Goal: Information Seeking & Learning: Learn about a topic

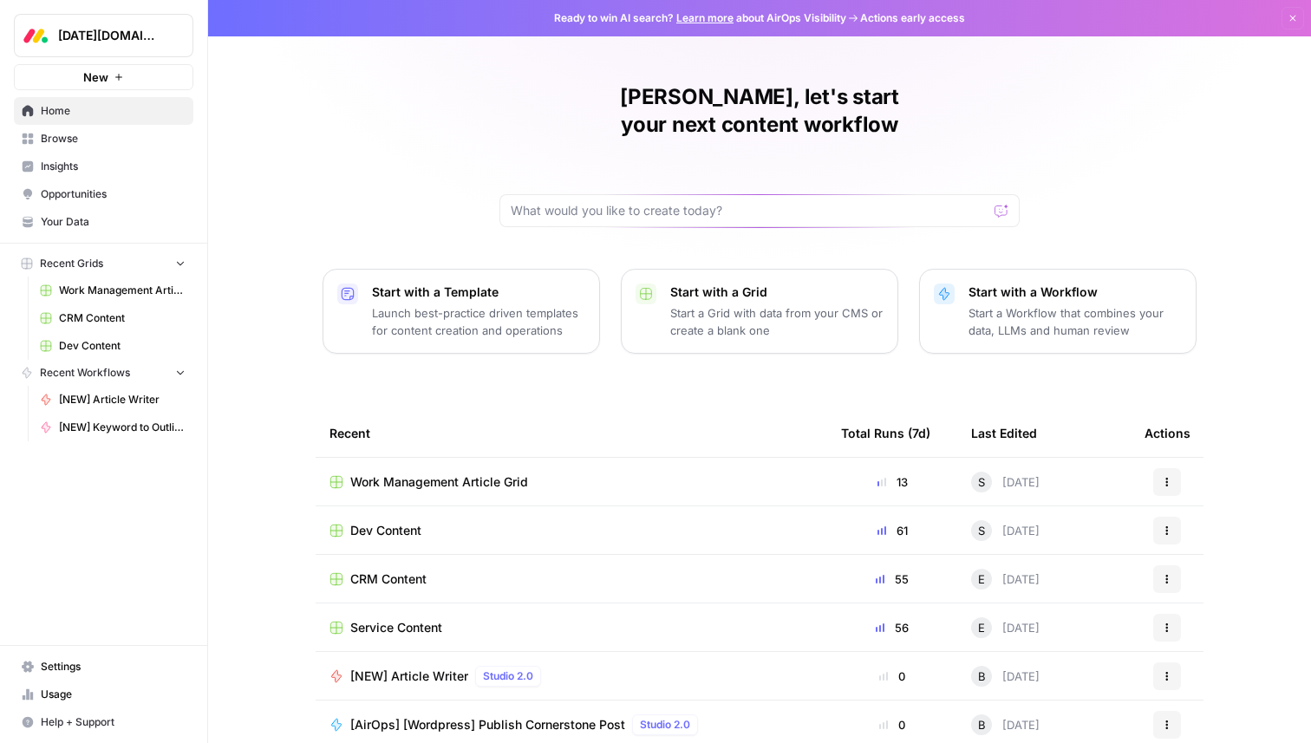
click at [339, 138] on div "[PERSON_NAME], let's start your next content workflow Start with a Template Lau…" at bounding box center [759, 412] width 1103 height 825
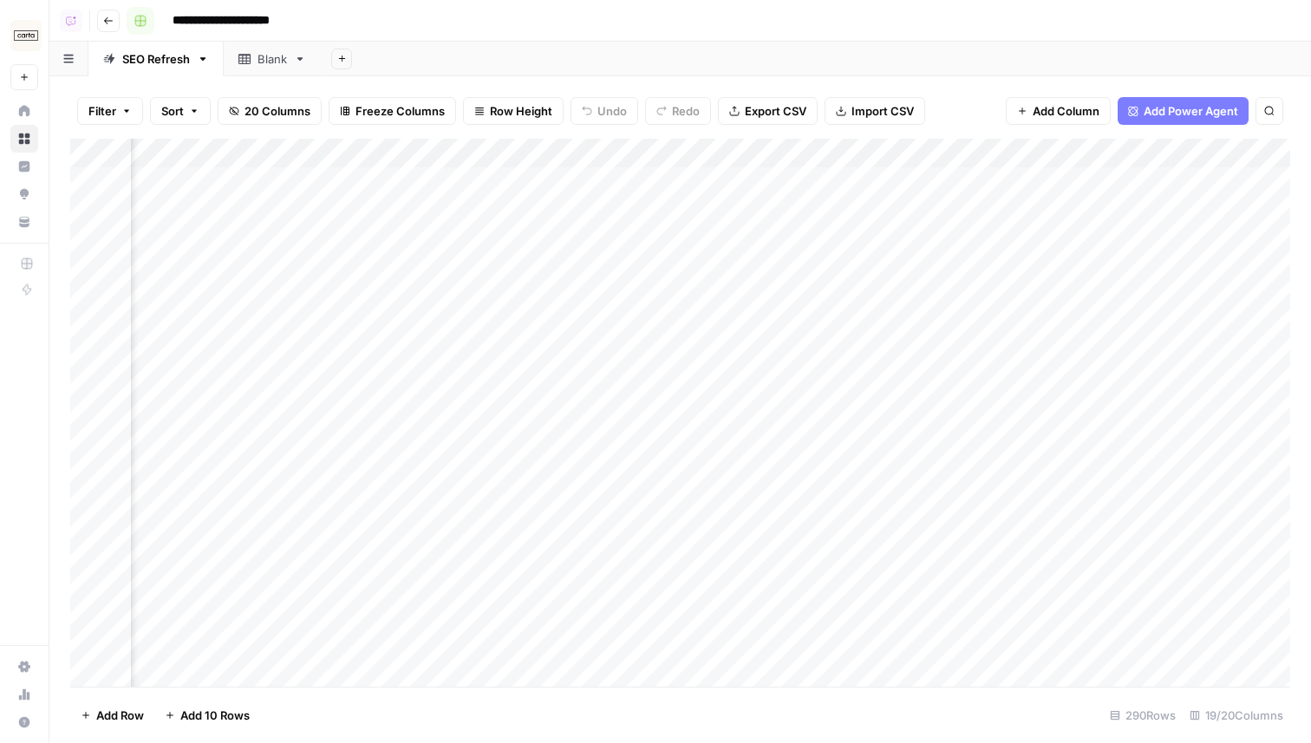
scroll to position [0, 1974]
click at [112, 23] on icon "button" at bounding box center [108, 21] width 10 height 10
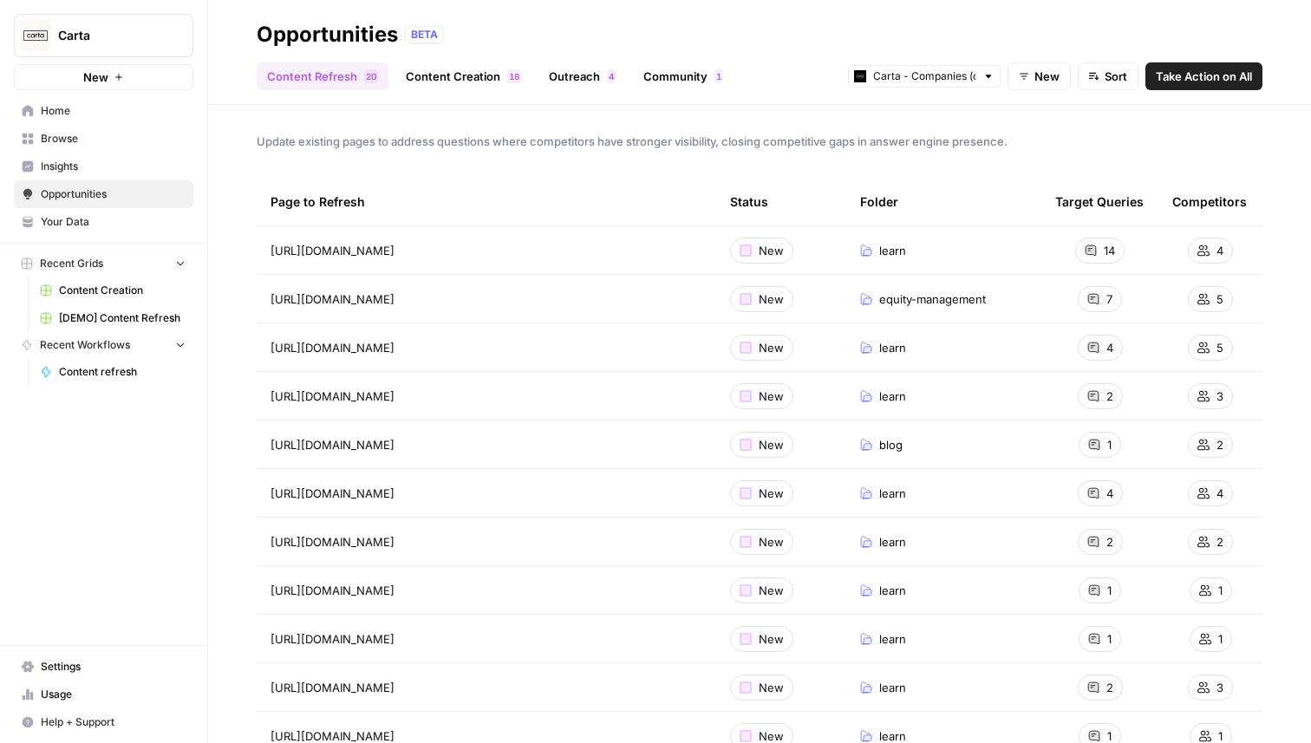
click at [50, 108] on span "Home" at bounding box center [113, 111] width 145 height 16
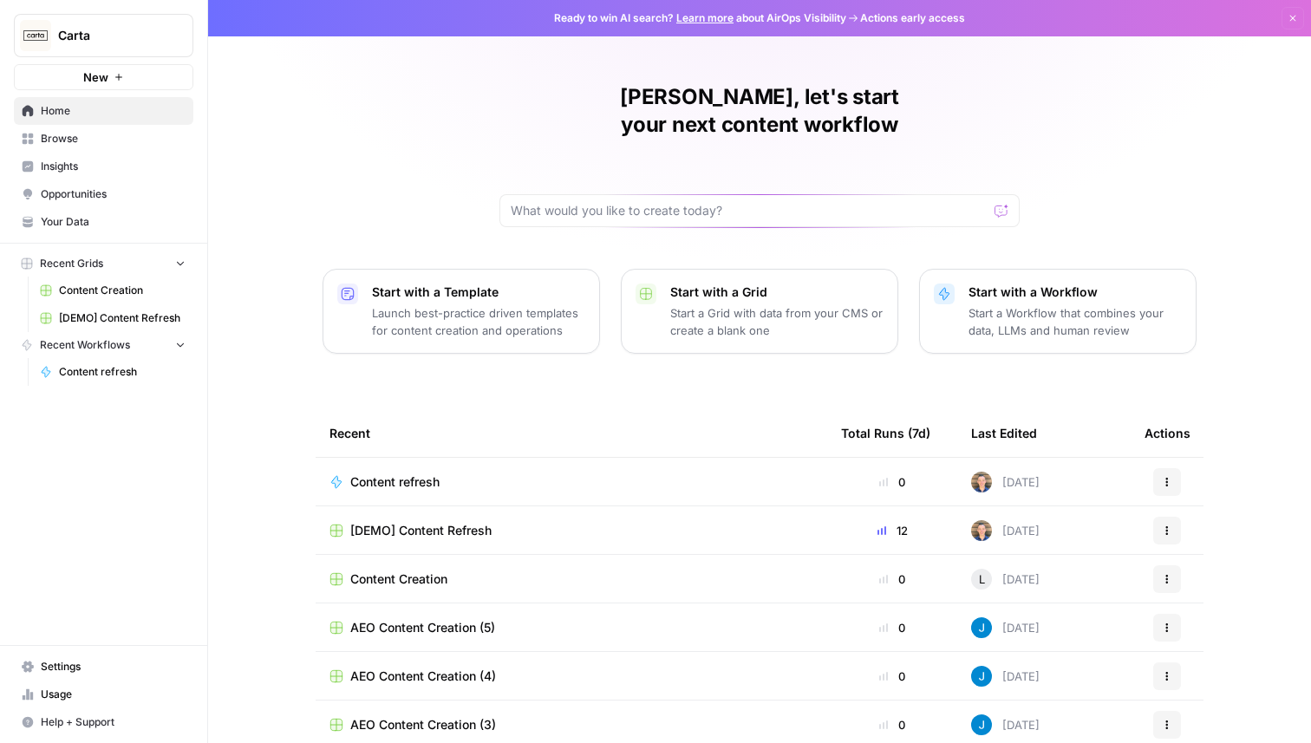
click at [65, 169] on span "Insights" at bounding box center [113, 167] width 145 height 16
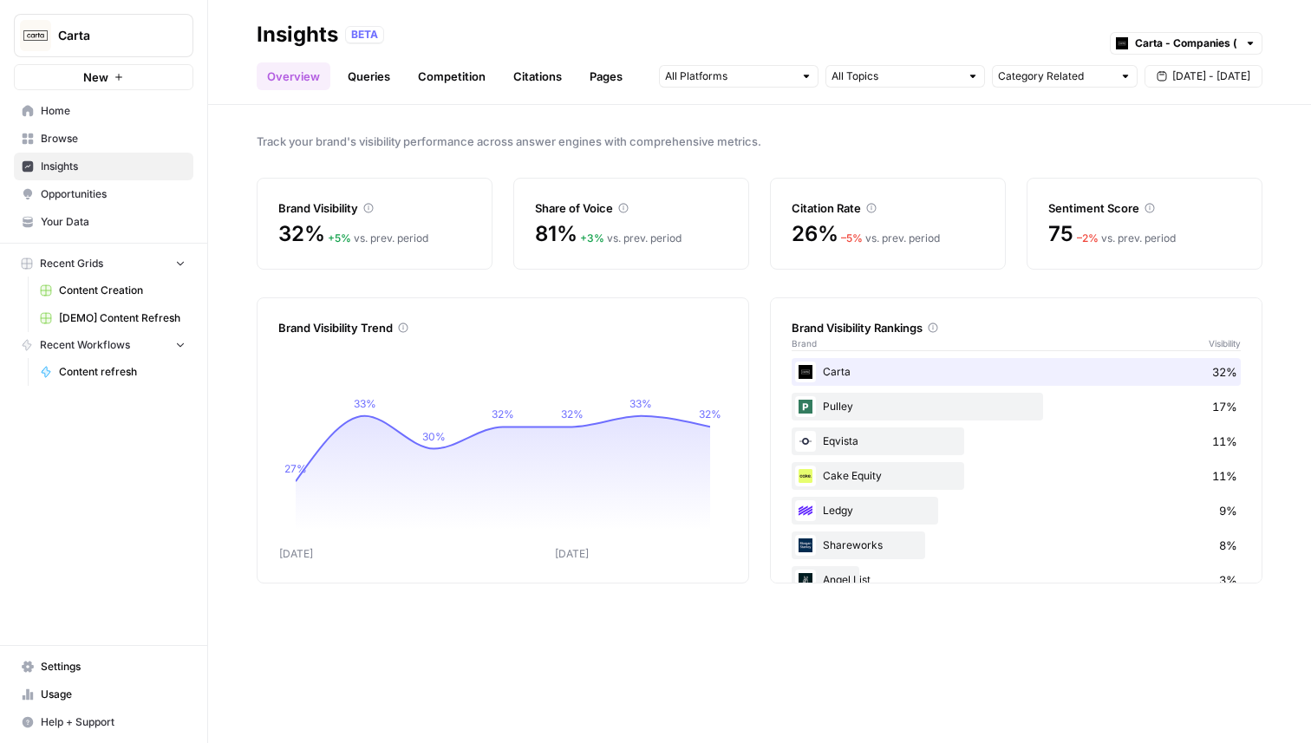
click at [380, 87] on link "Queries" at bounding box center [368, 76] width 63 height 28
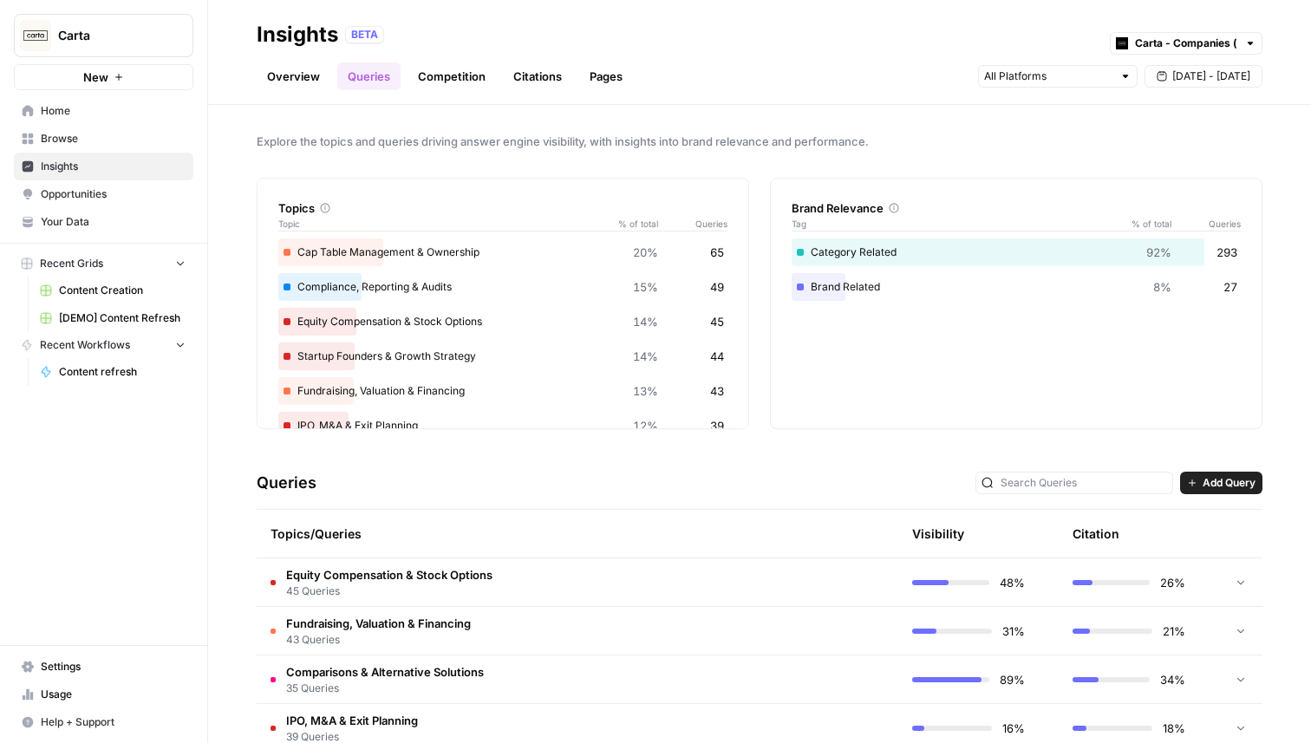
click at [1238, 47] on div "Carta - Companies (cap table)" at bounding box center [1186, 43] width 153 height 23
type input "Carta - Companies (cap table)"
click at [1026, 39] on div "BETA Carta - Companies (cap table)" at bounding box center [803, 34] width 917 height 23
click at [305, 75] on link "Overview" at bounding box center [294, 76] width 74 height 28
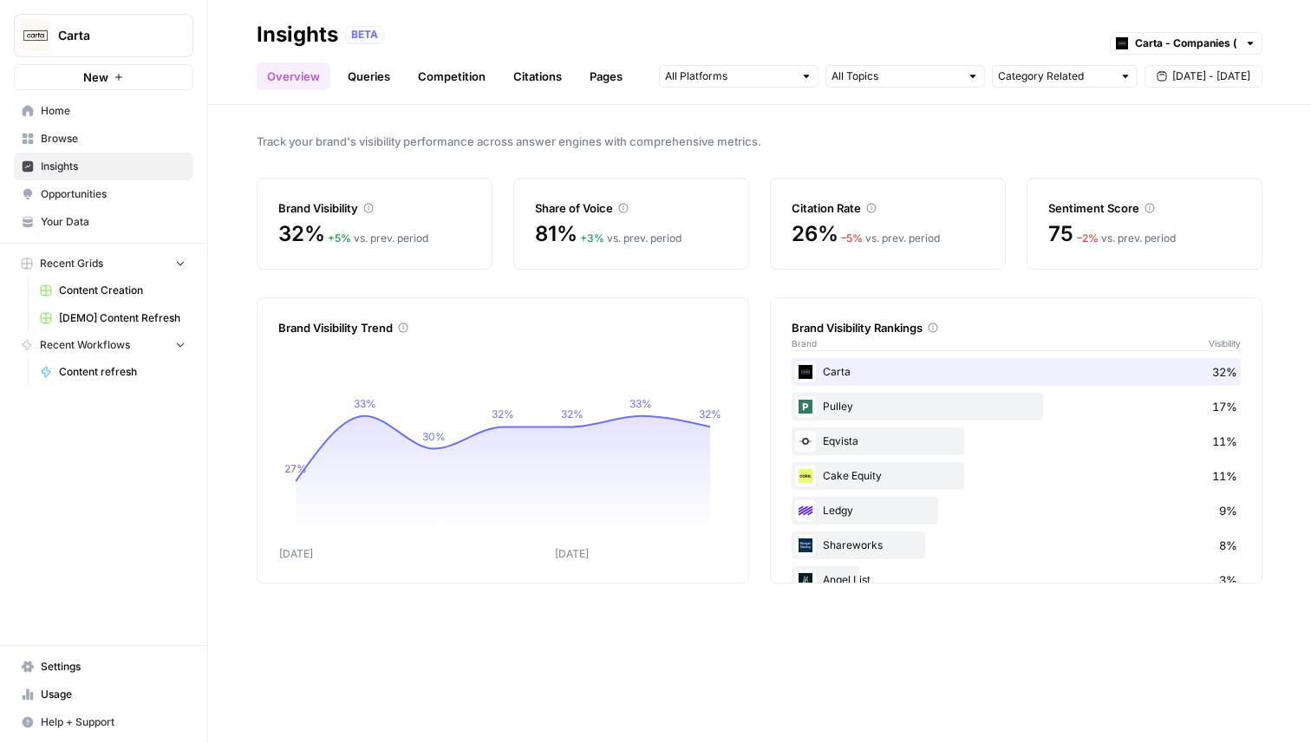
click at [360, 77] on link "Queries" at bounding box center [368, 76] width 63 height 28
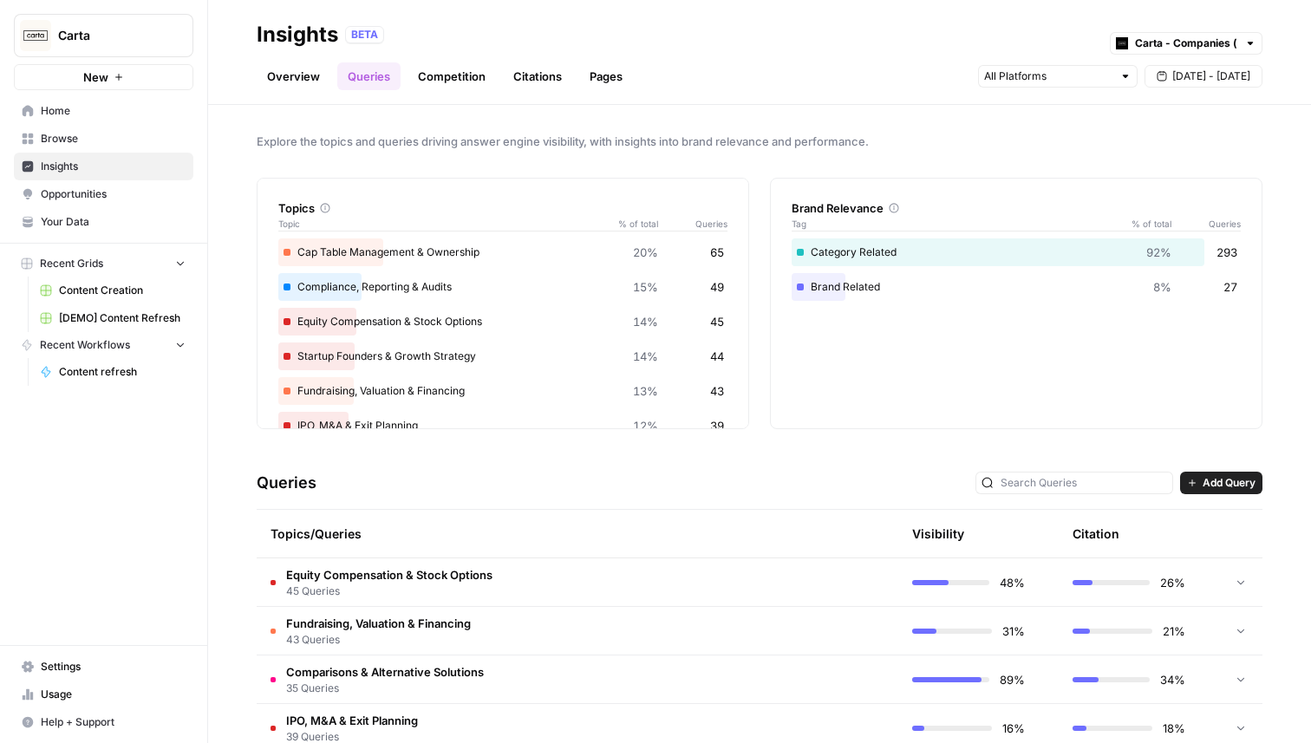
click at [461, 78] on link "Competition" at bounding box center [452, 76] width 88 height 28
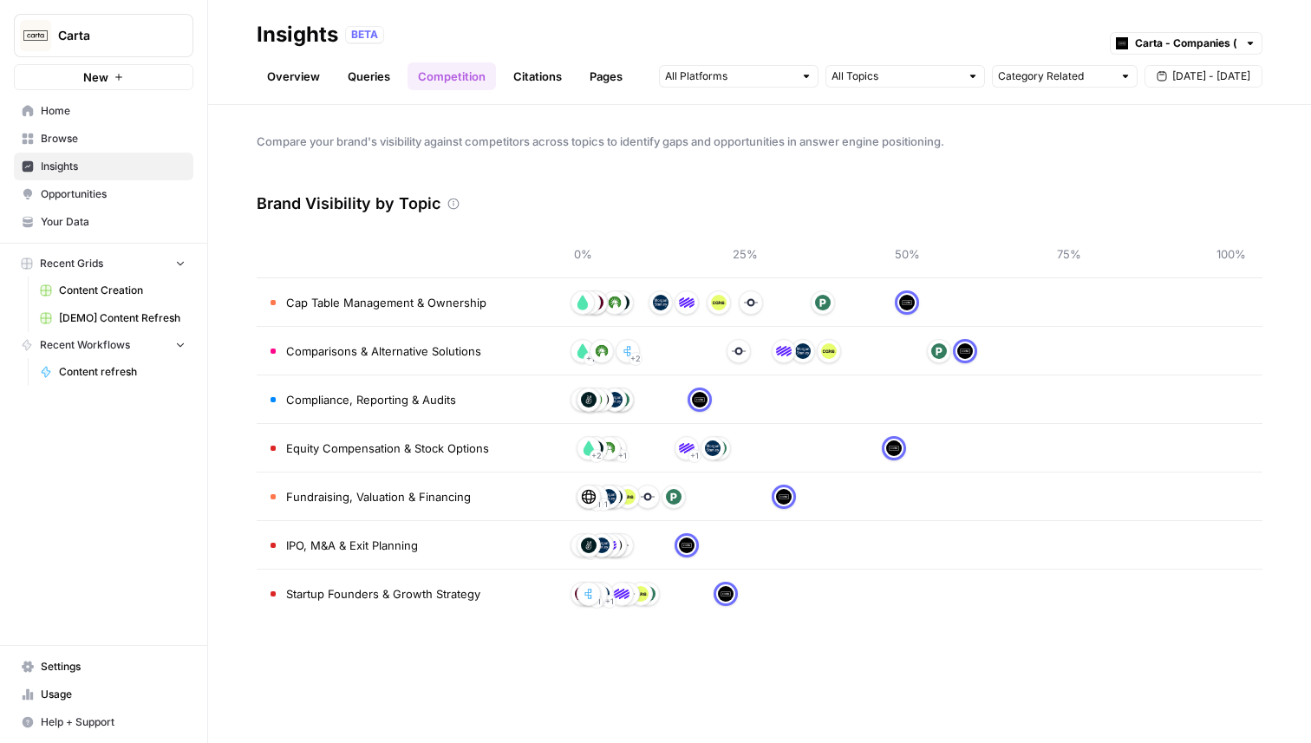
click at [367, 73] on link "Queries" at bounding box center [368, 76] width 63 height 28
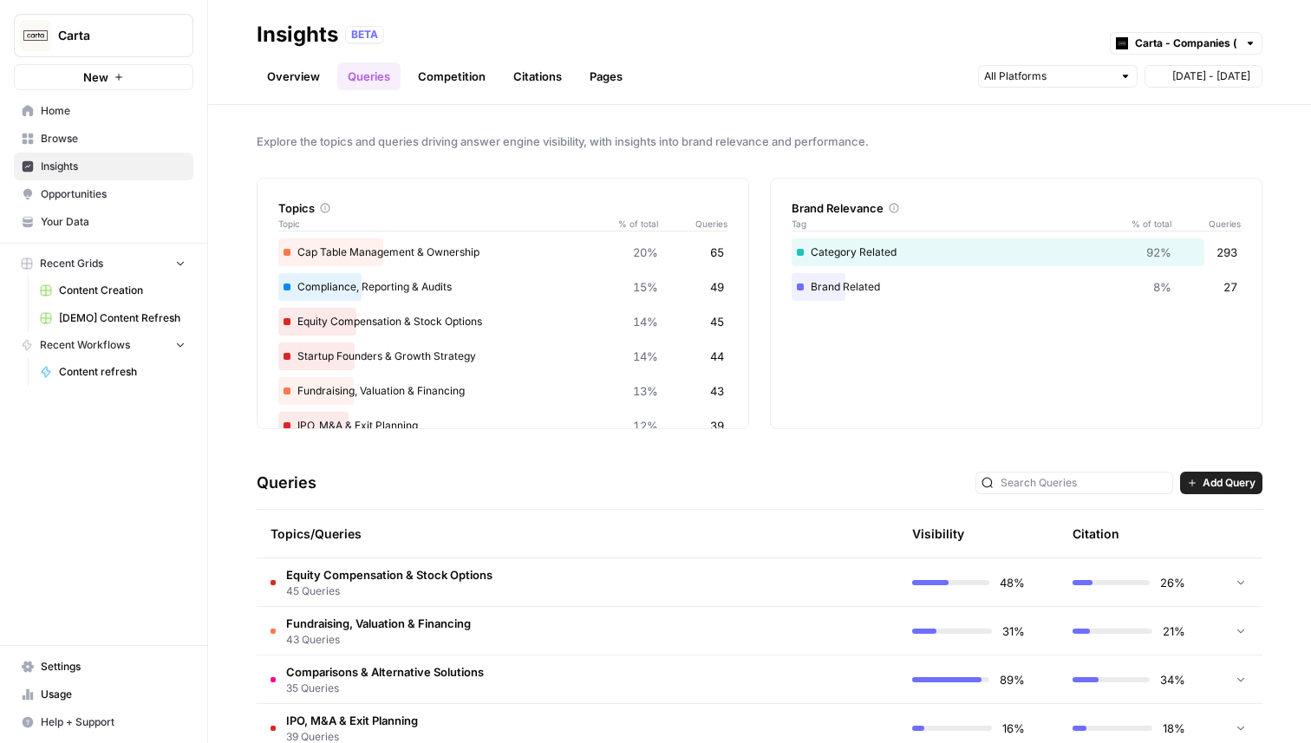
click at [683, 562] on td "Equity Compensation & Stock Options 45 Queries" at bounding box center [495, 582] width 477 height 48
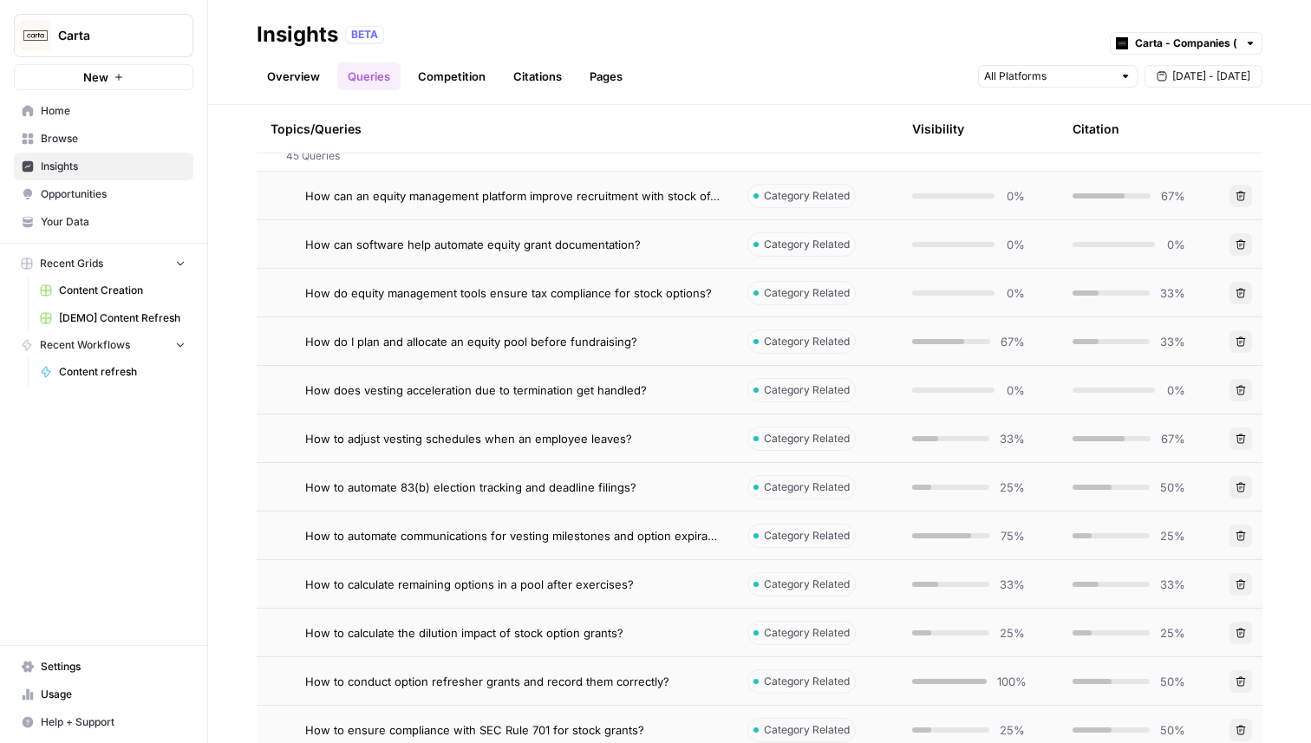
scroll to position [449, 0]
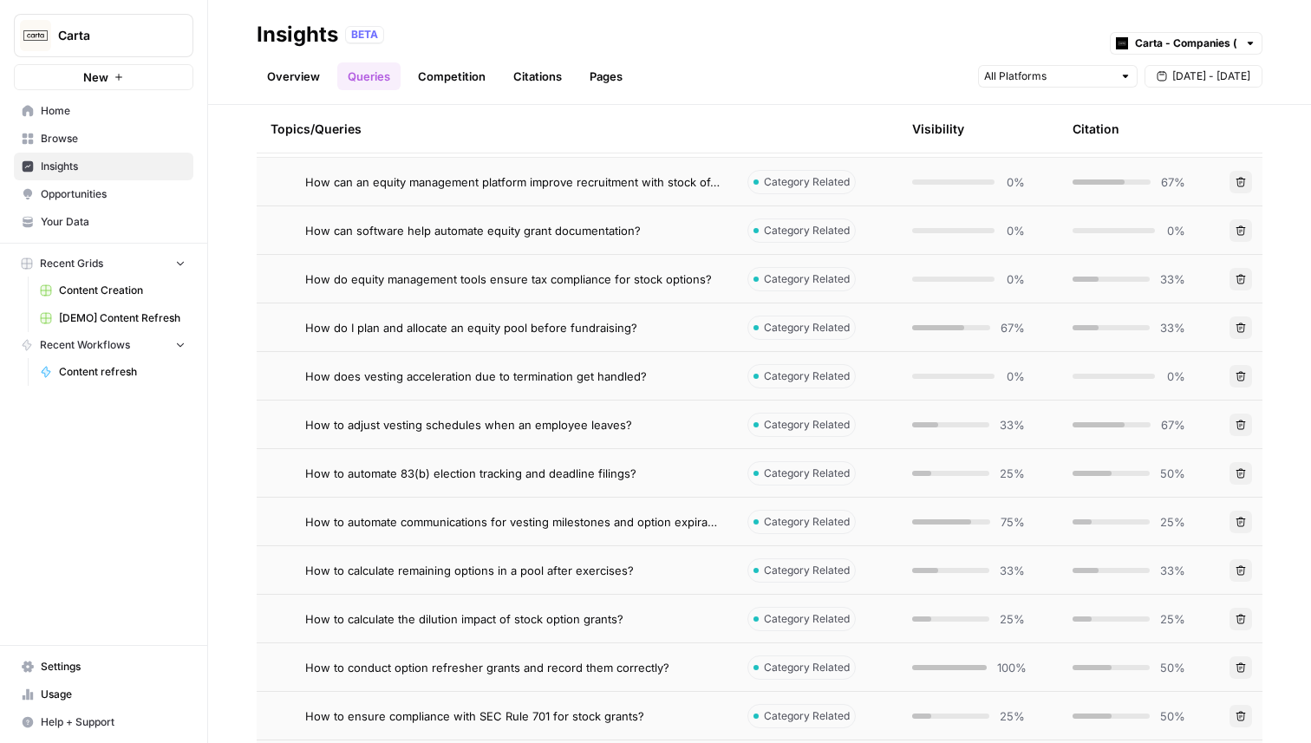
click at [667, 329] on div "How do I plan and allocate an equity pool before fundraising?" at bounding box center [512, 327] width 414 height 17
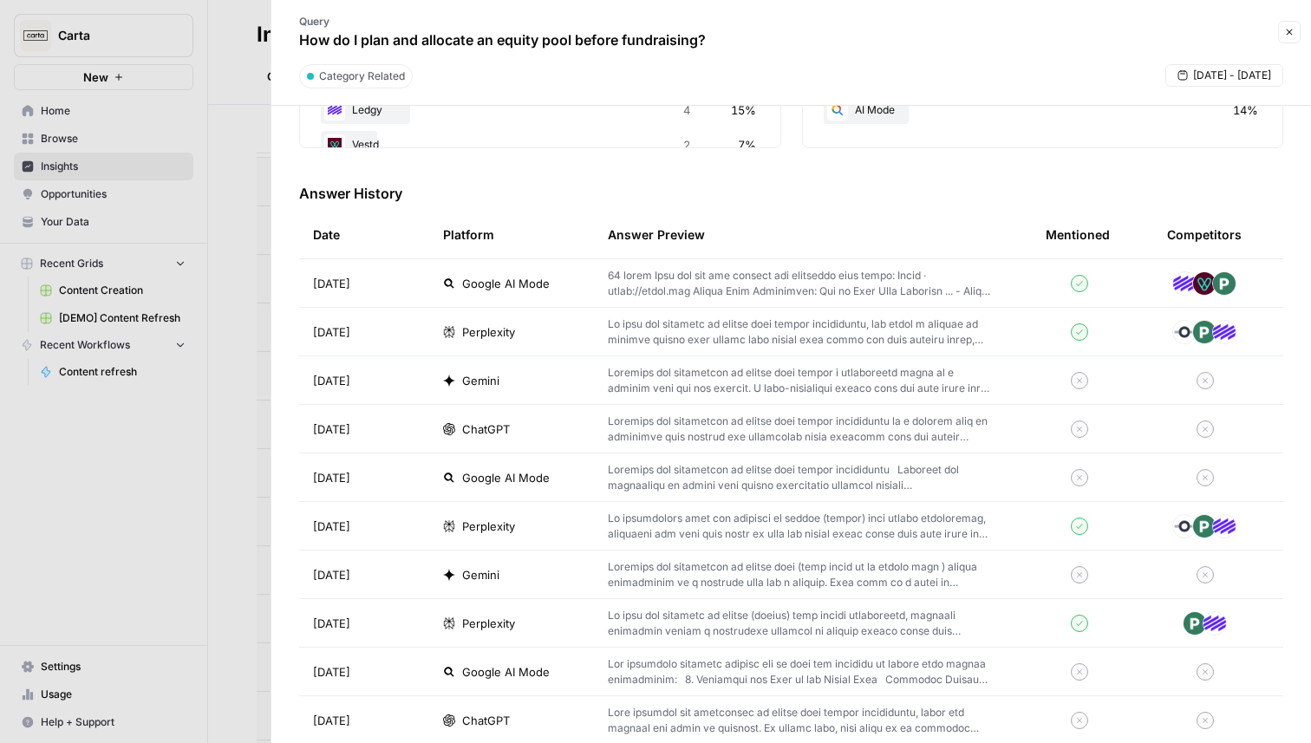
scroll to position [473, 0]
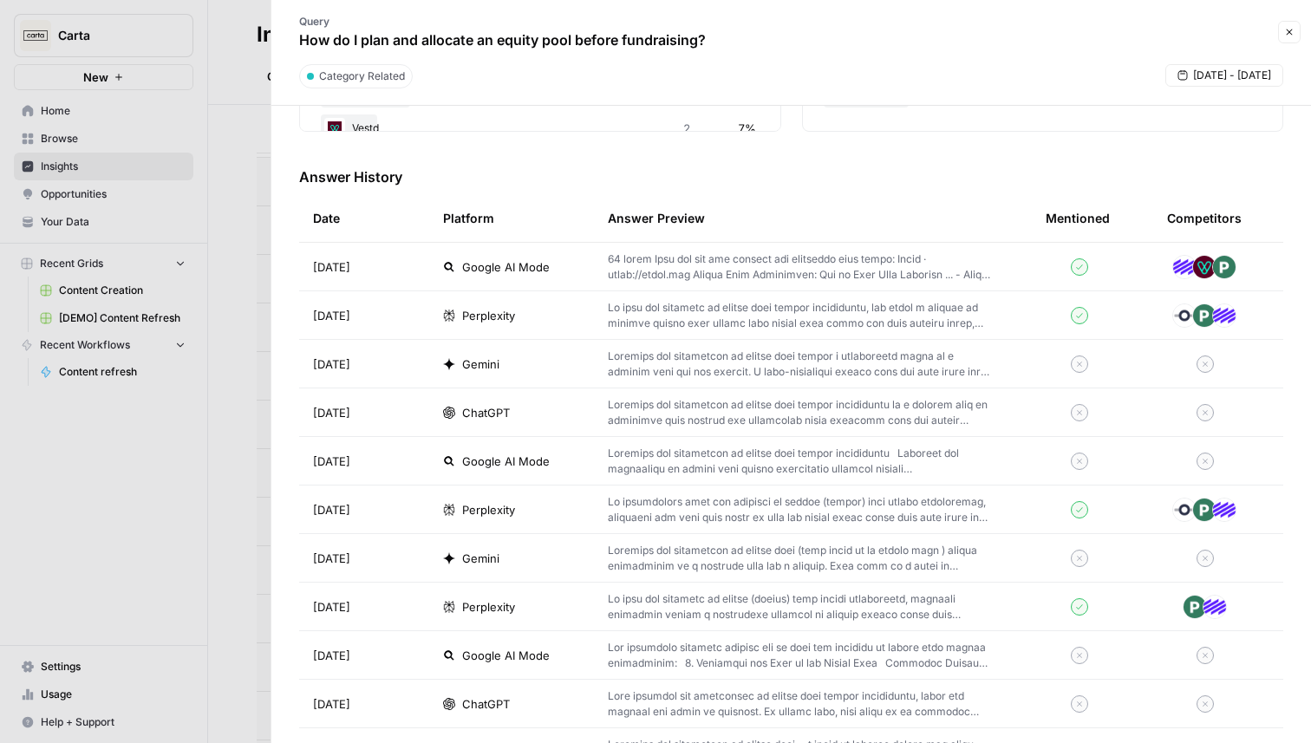
click at [930, 274] on p at bounding box center [799, 266] width 382 height 31
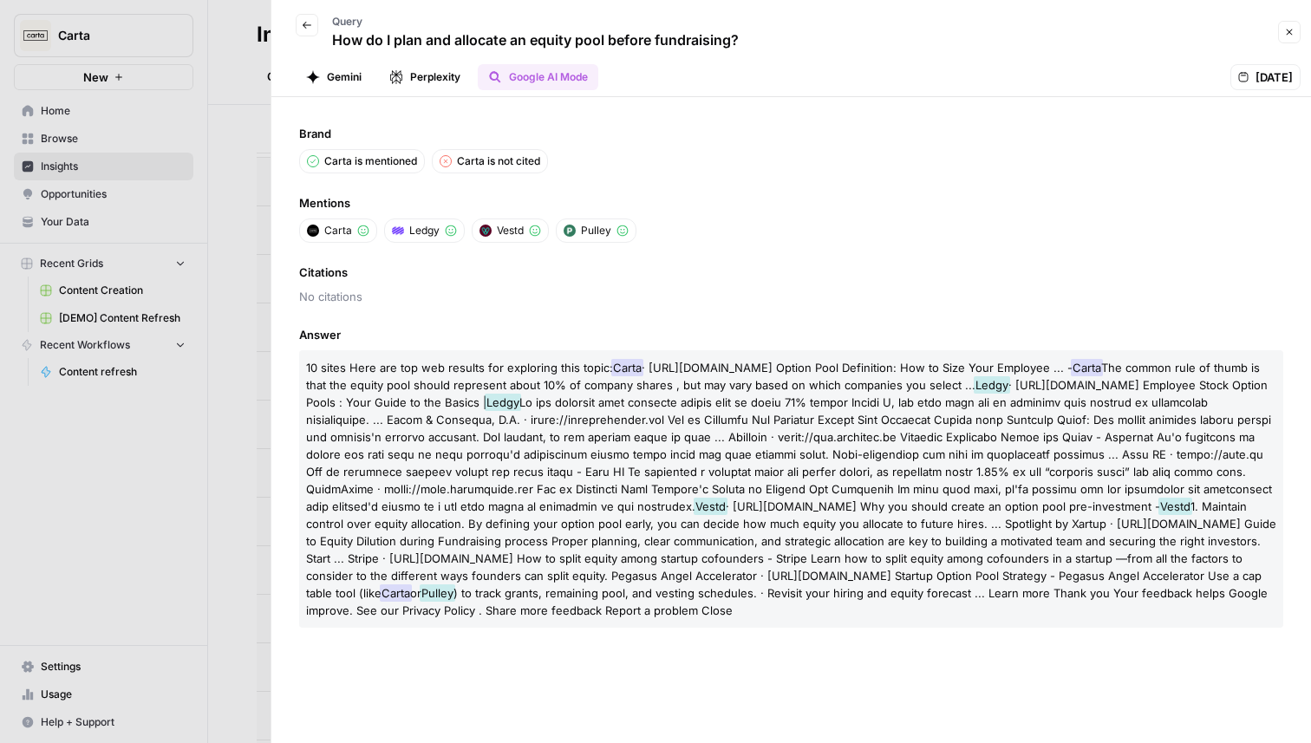
click at [434, 84] on button "Perplexity" at bounding box center [425, 77] width 92 height 26
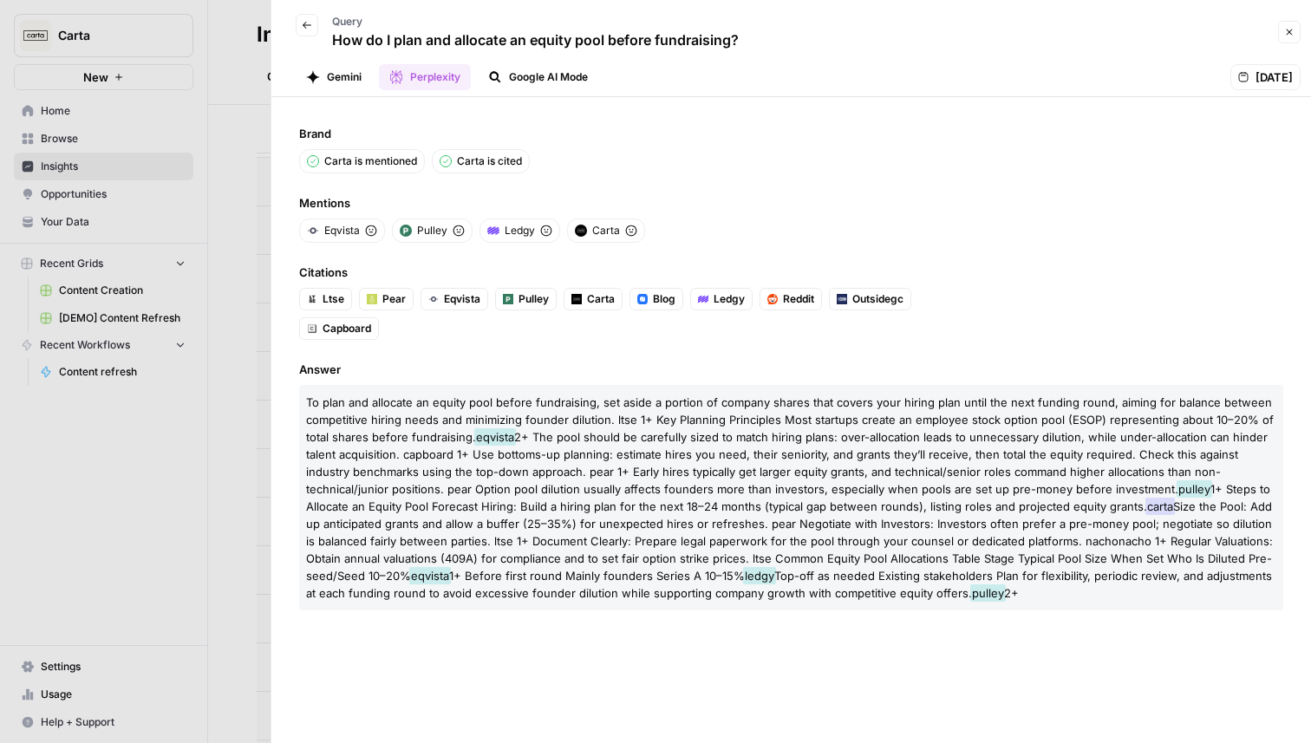
click at [341, 77] on button "Gemini" at bounding box center [334, 77] width 76 height 26
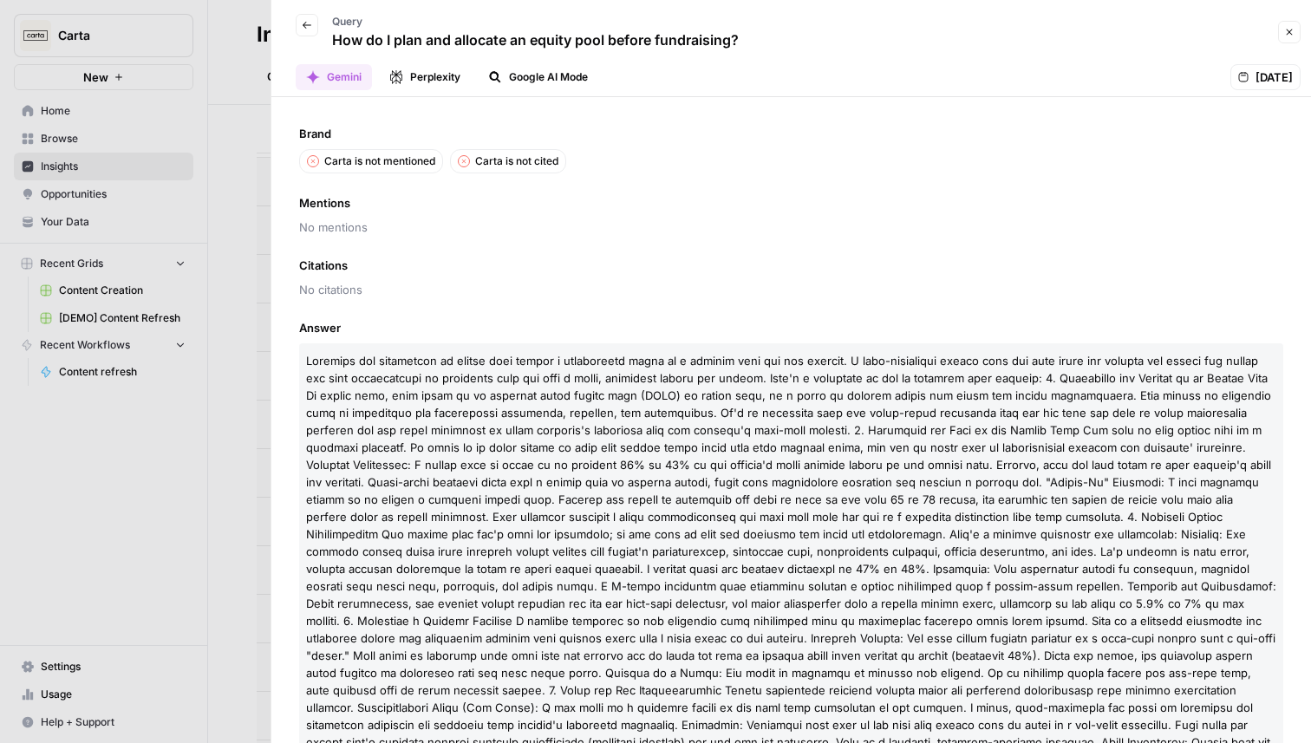
click at [1288, 33] on icon "button" at bounding box center [1290, 32] width 6 height 6
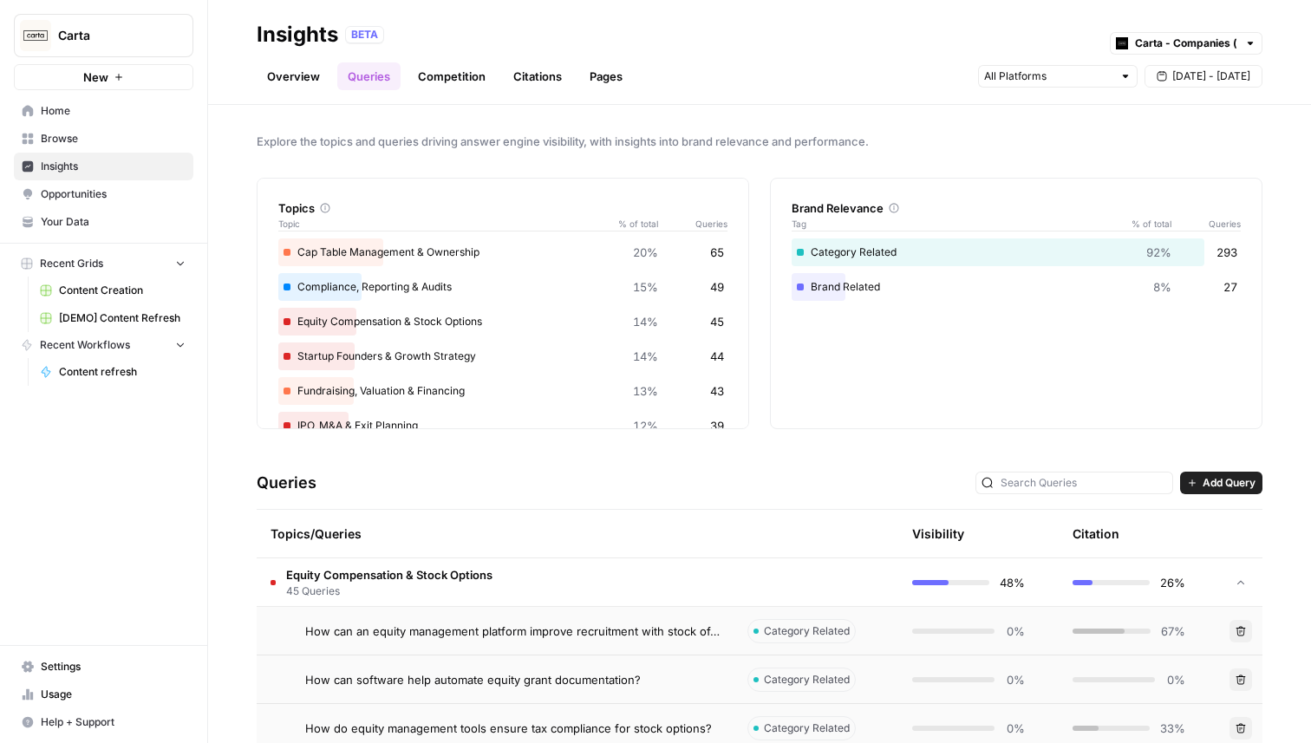
click at [523, 76] on link "Citations" at bounding box center [537, 76] width 69 height 28
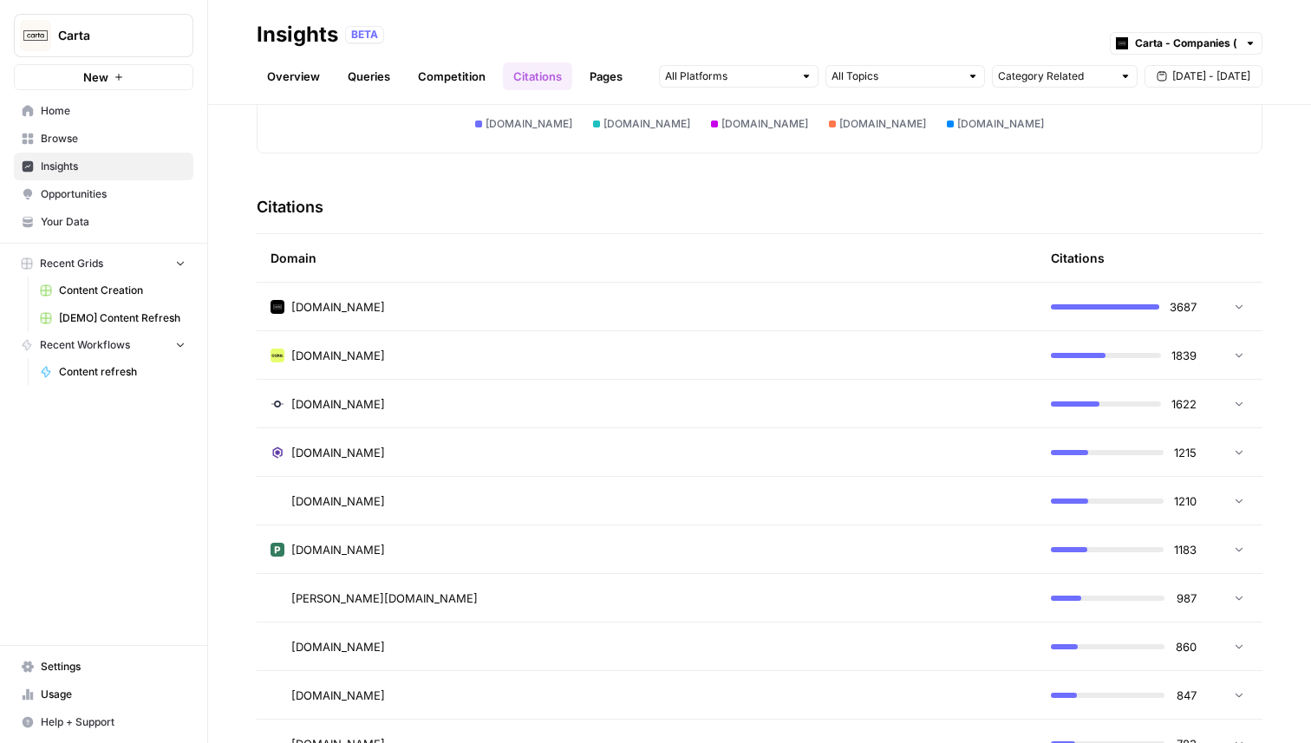
scroll to position [326, 0]
click at [590, 550] on div "[DOMAIN_NAME]" at bounding box center [647, 551] width 753 height 17
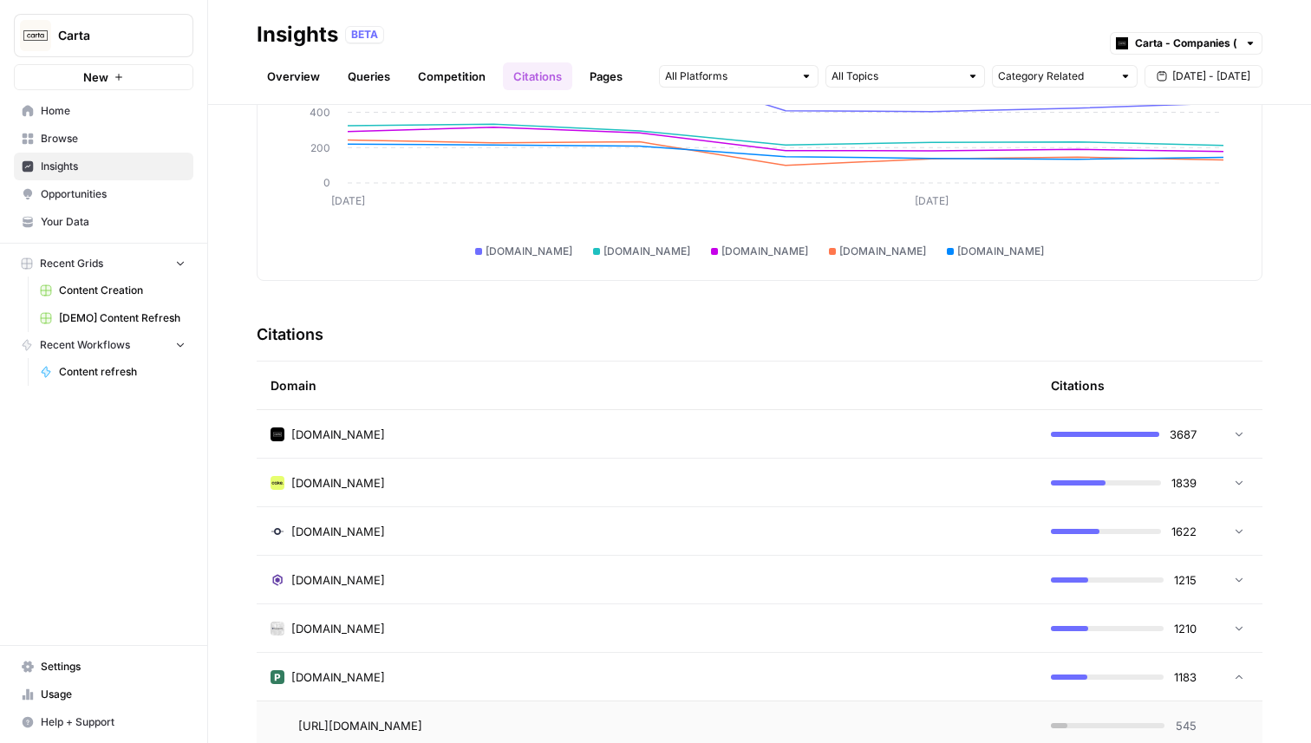
scroll to position [0, 0]
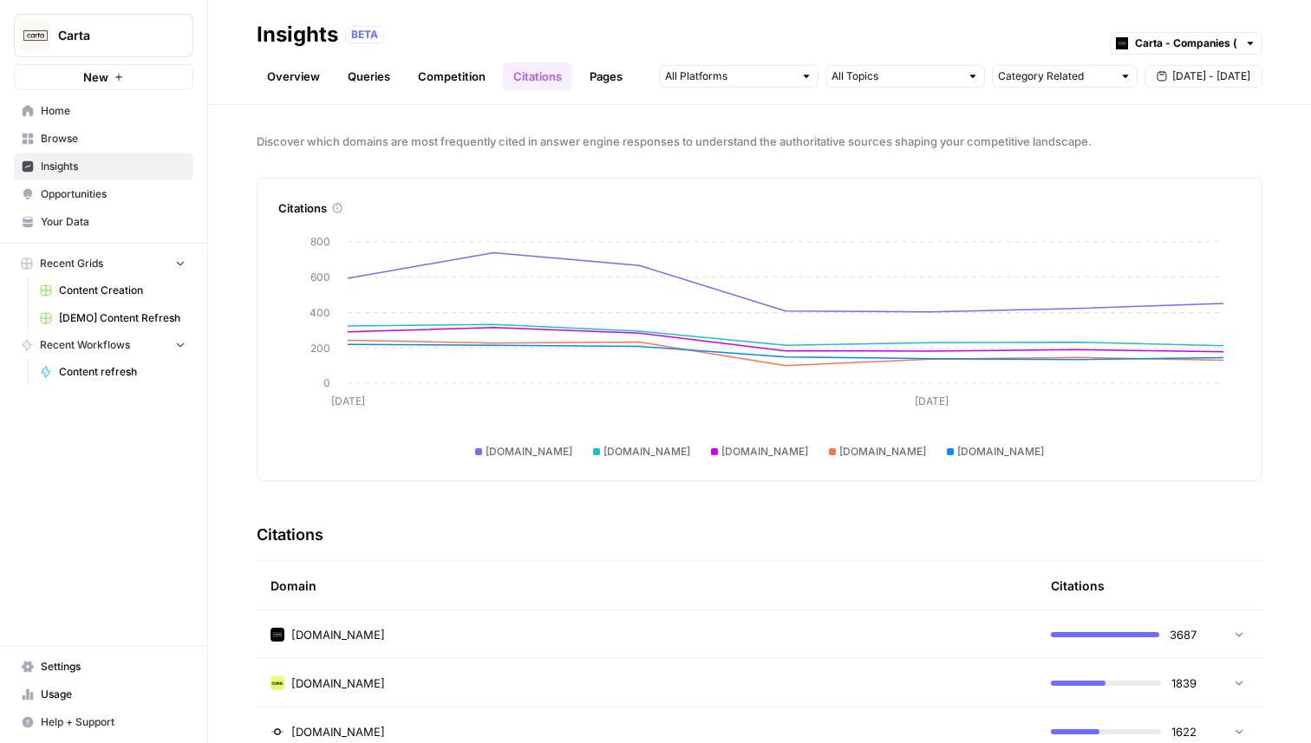
click at [609, 72] on link "Pages" at bounding box center [606, 76] width 54 height 28
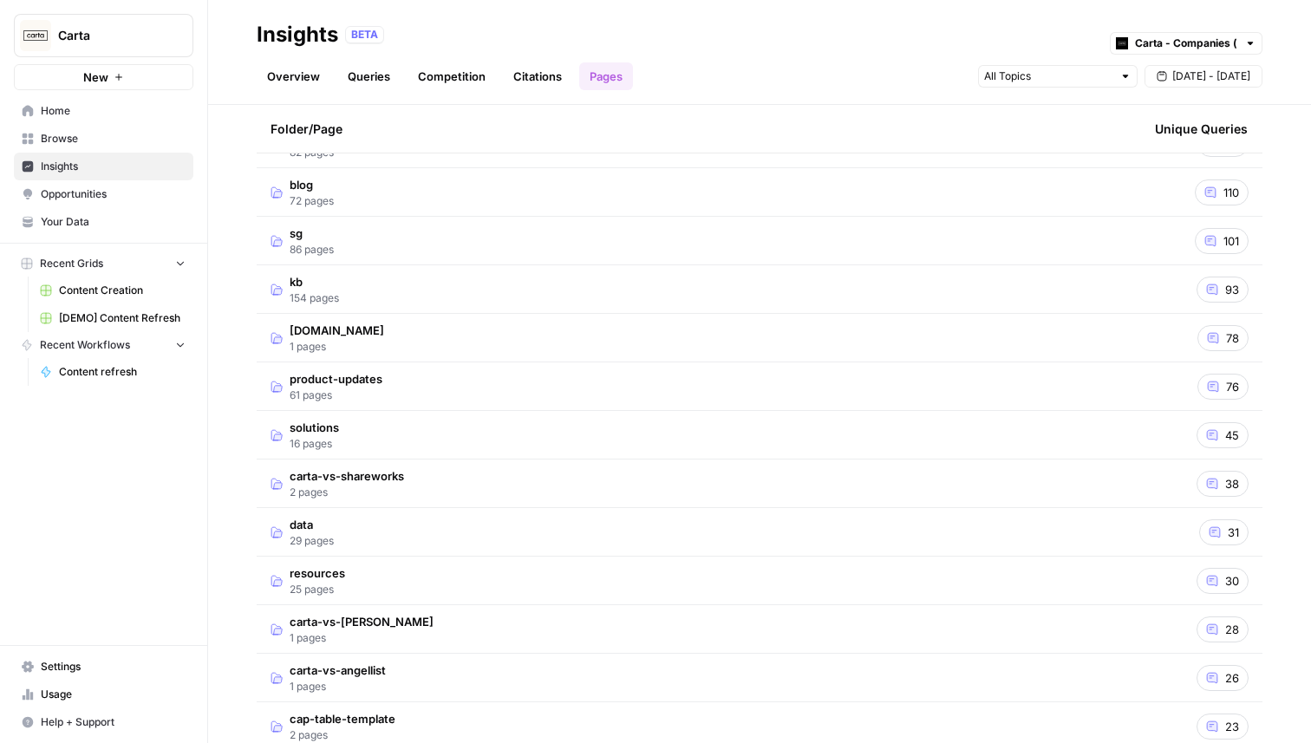
scroll to position [205, 0]
click at [663, 479] on td "carta-vs-shareworks 2 pages" at bounding box center [699, 483] width 884 height 48
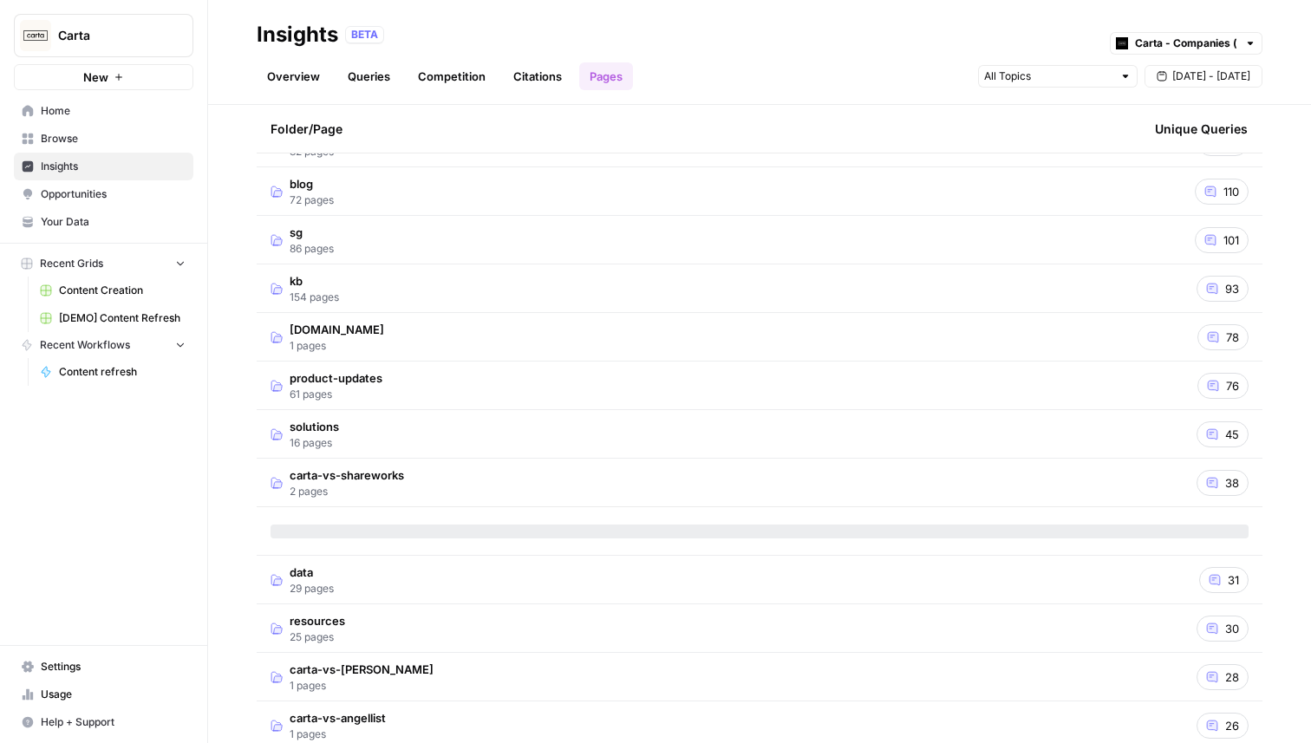
scroll to position [305, 0]
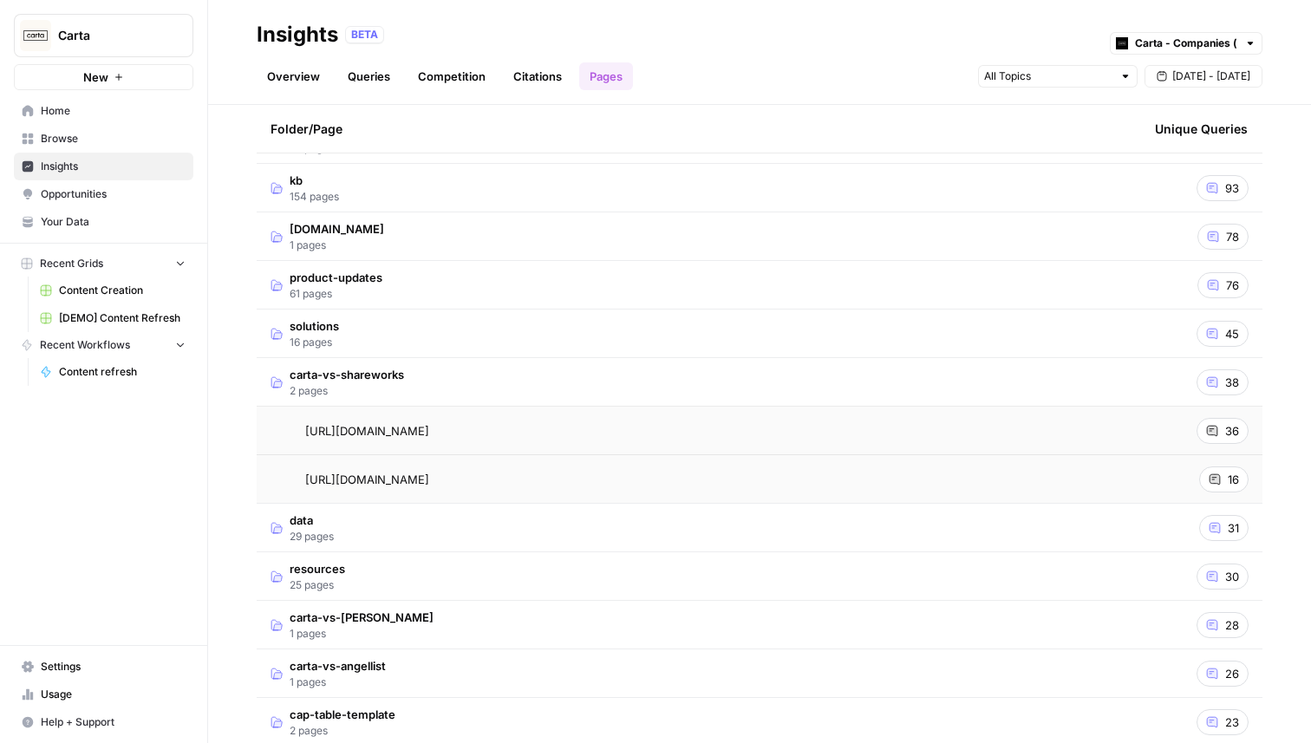
click at [694, 421] on div "[URL][DOMAIN_NAME] Go to page" at bounding box center [699, 431] width 857 height 21
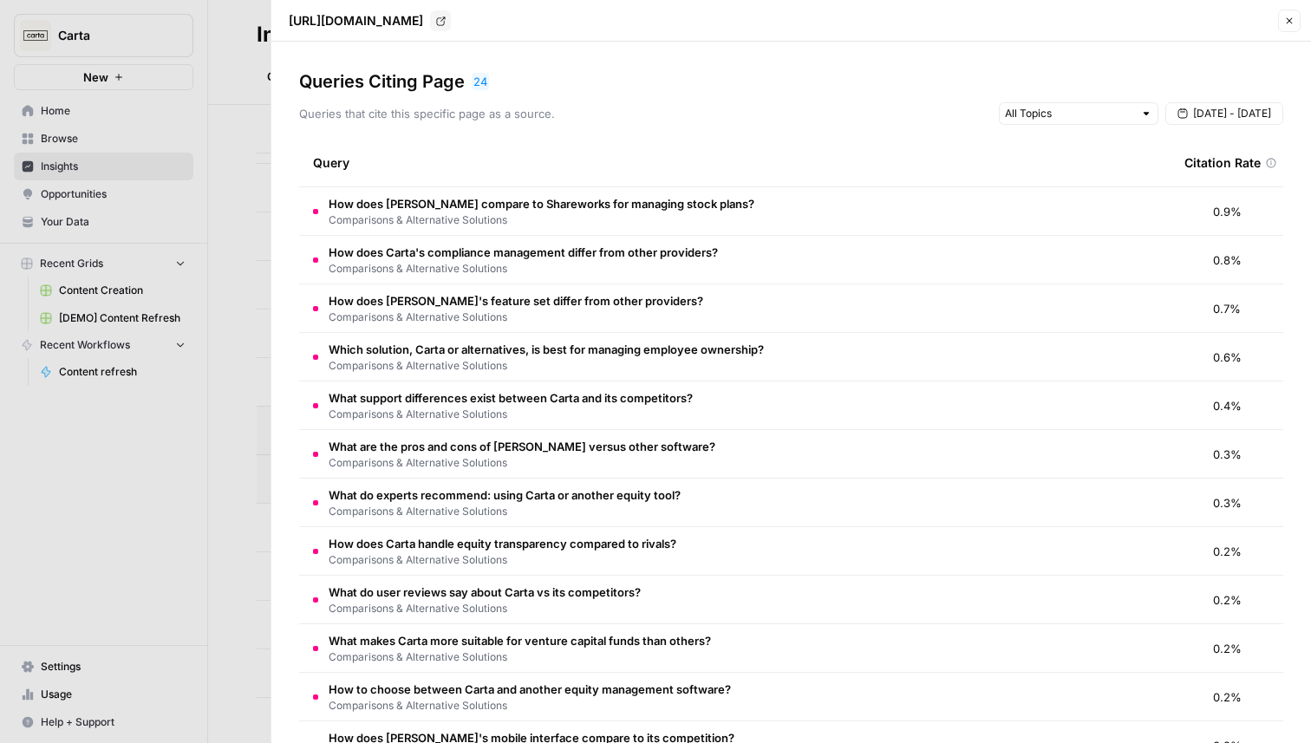
click at [1286, 14] on button "Close" at bounding box center [1289, 21] width 23 height 23
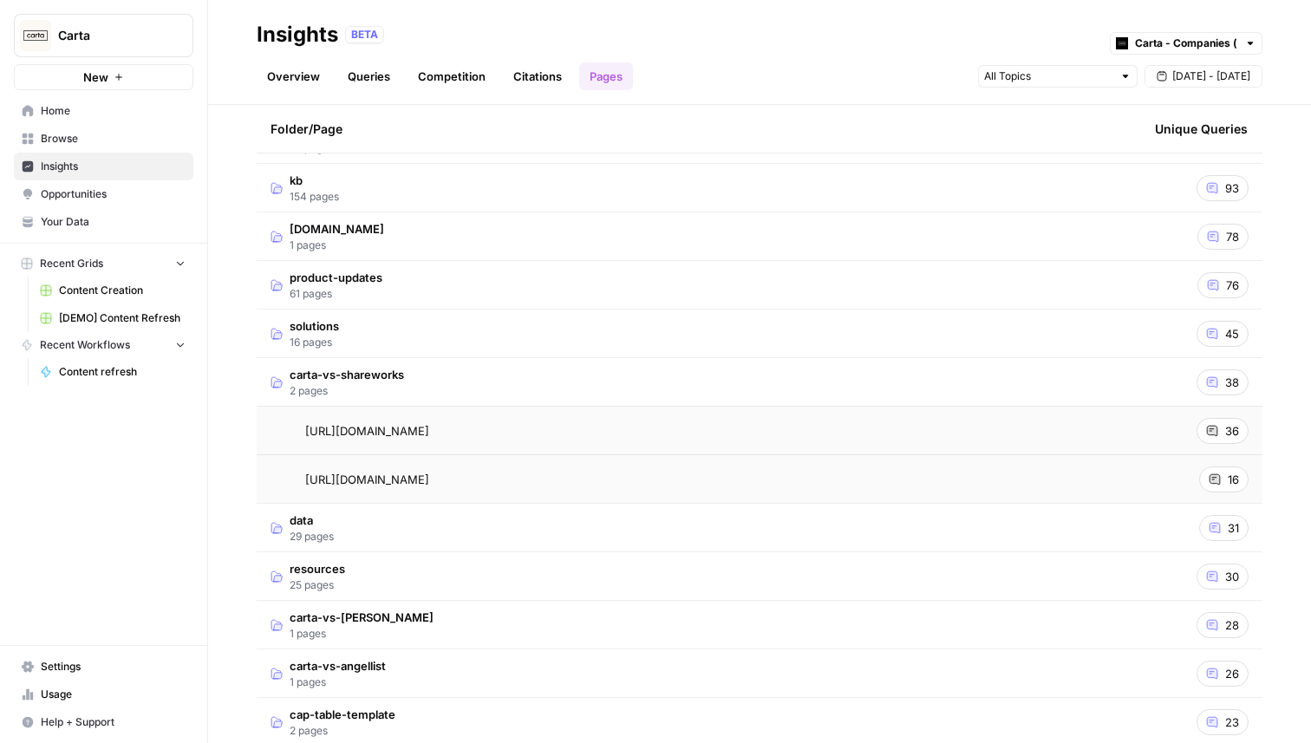
click at [67, 197] on span "Opportunities" at bounding box center [113, 194] width 145 height 16
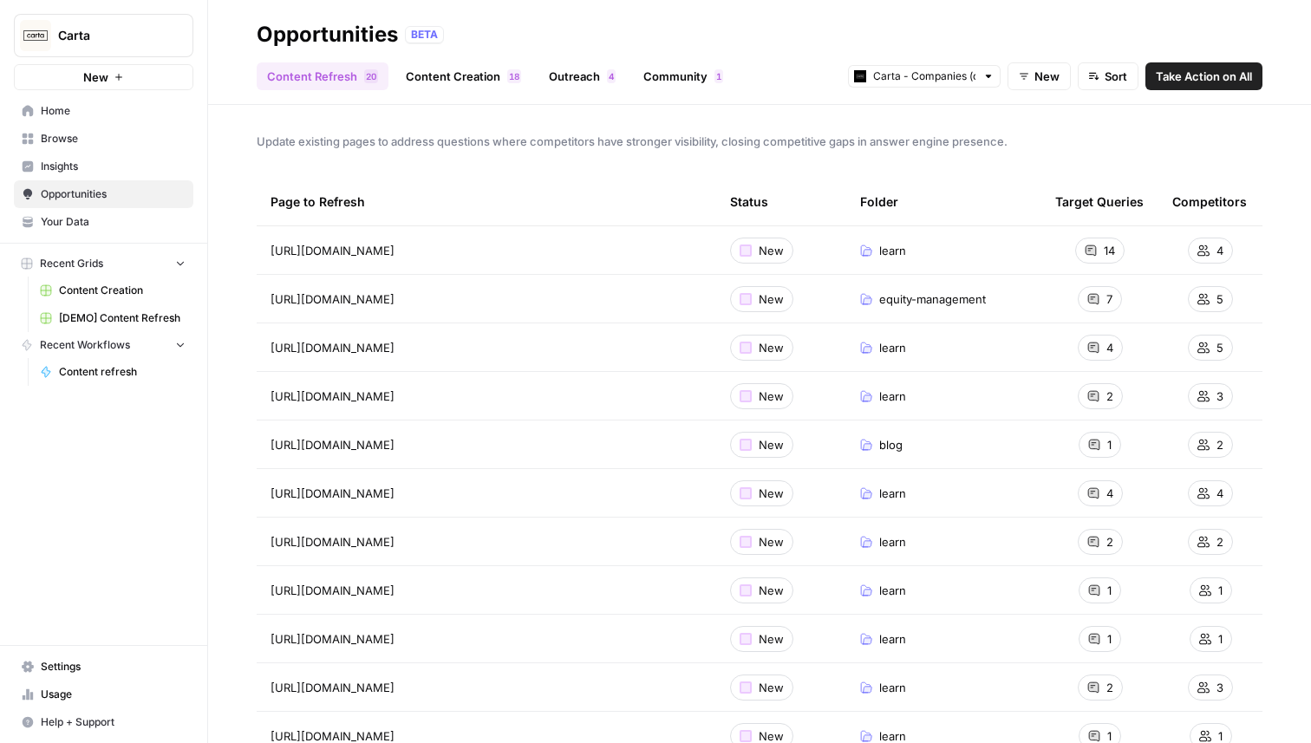
click at [447, 75] on link "Content Creation 8 1" at bounding box center [463, 76] width 136 height 28
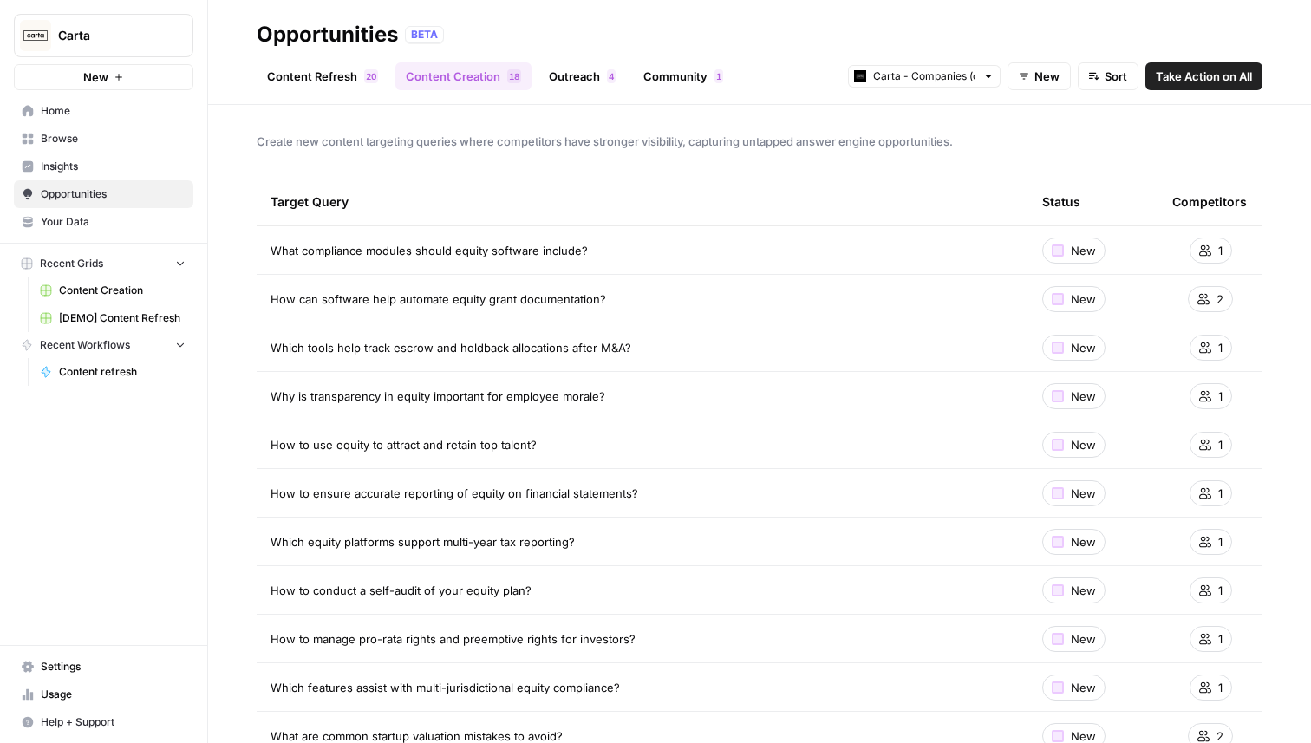
click at [575, 82] on link "Outreach 4" at bounding box center [582, 76] width 88 height 28
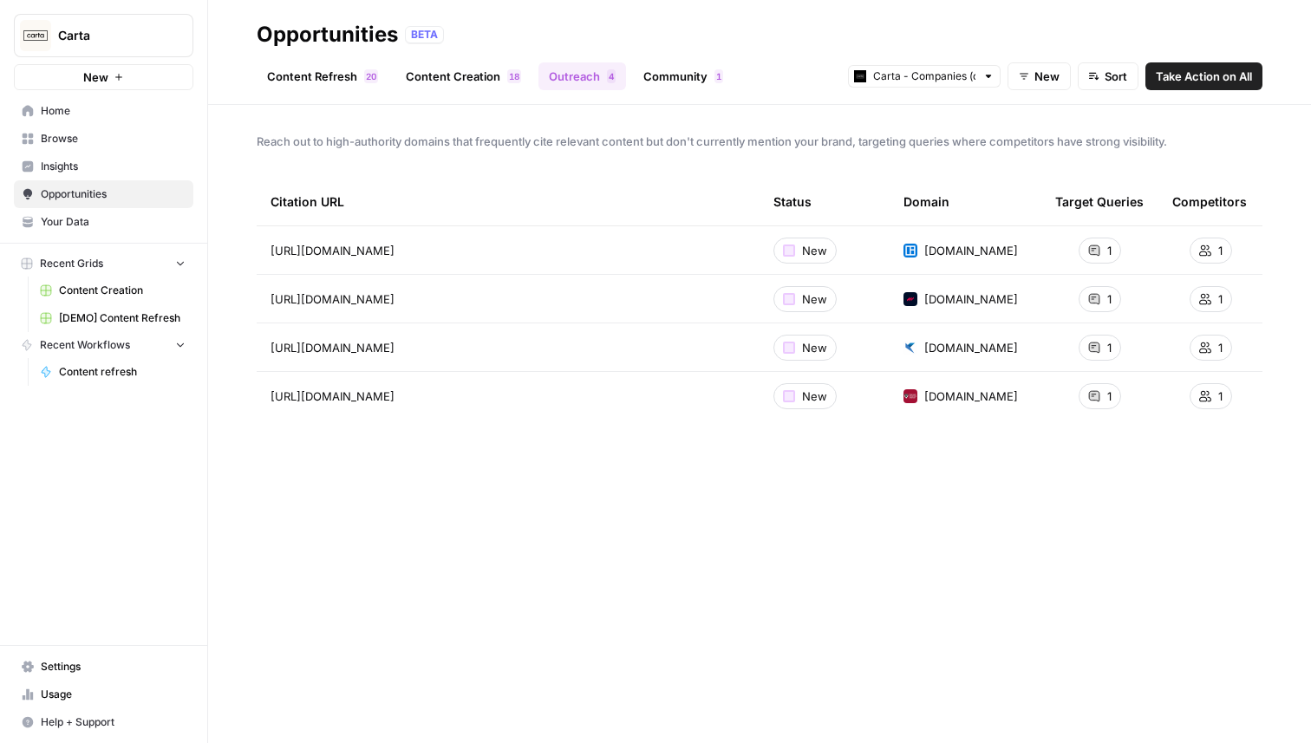
click at [297, 85] on link "Content Refresh 0 2" at bounding box center [323, 76] width 132 height 28
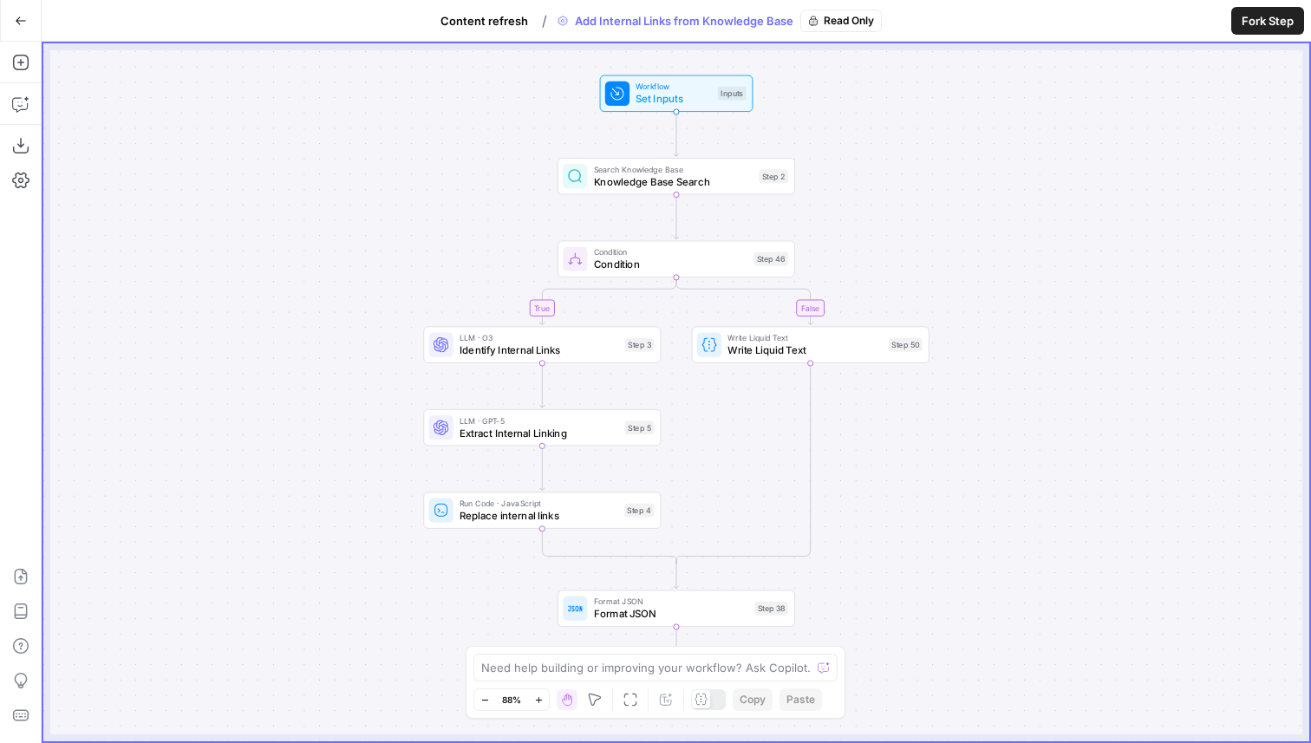
click at [15, 23] on icon "button" at bounding box center [21, 21] width 12 height 12
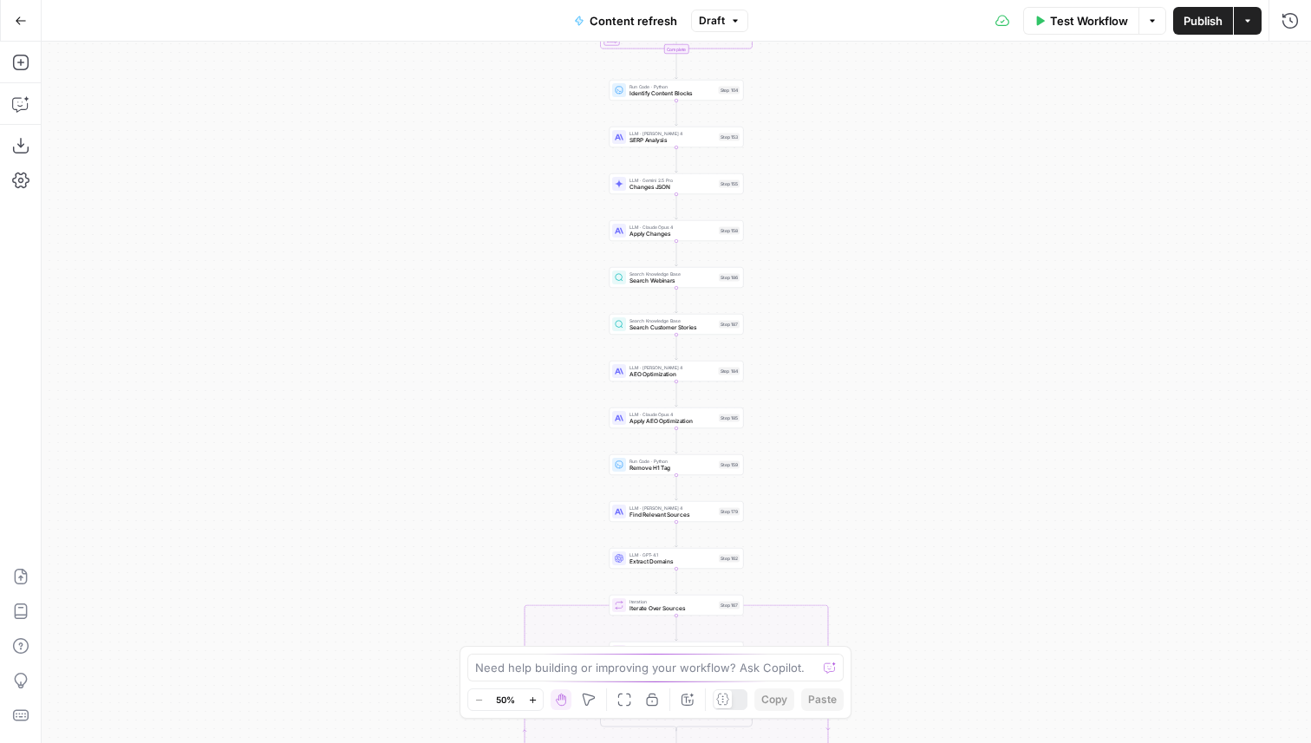
click at [10, 17] on button "Go Back" at bounding box center [20, 20] width 31 height 31
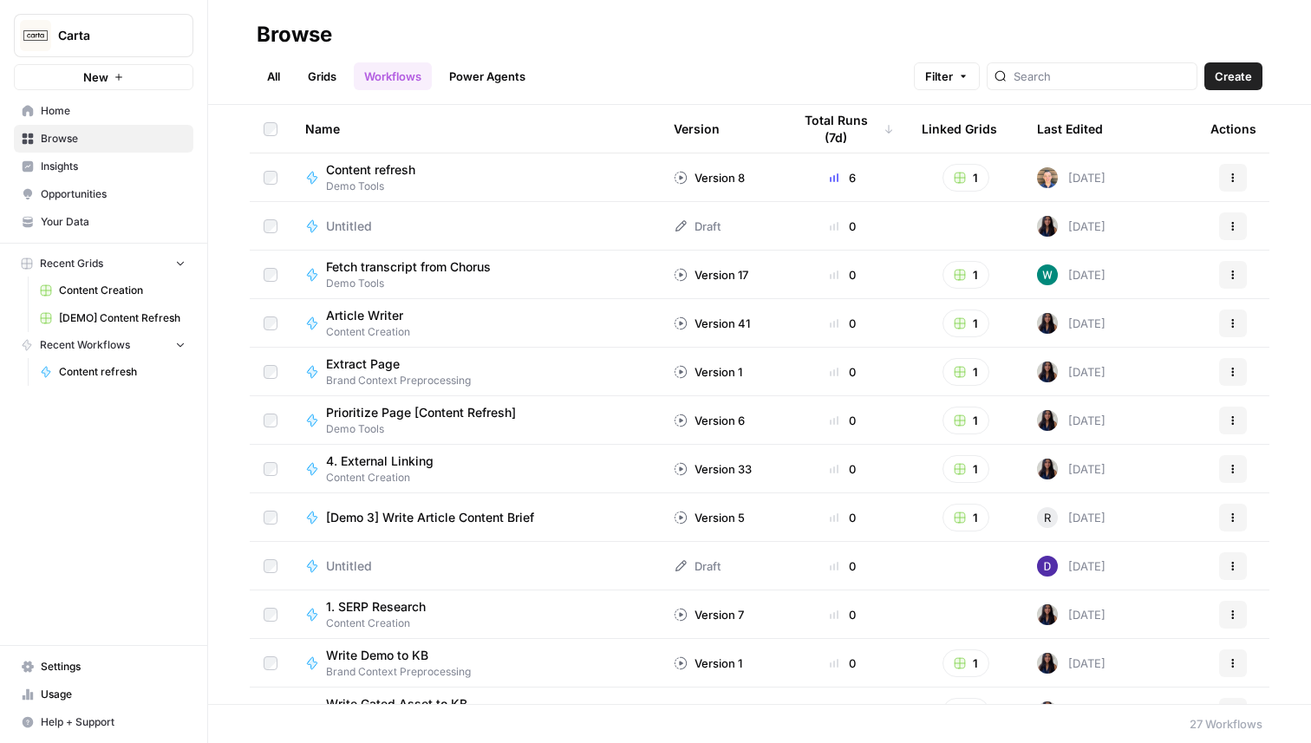
click at [445, 177] on div "Content refresh Demo Tools" at bounding box center [475, 177] width 341 height 33
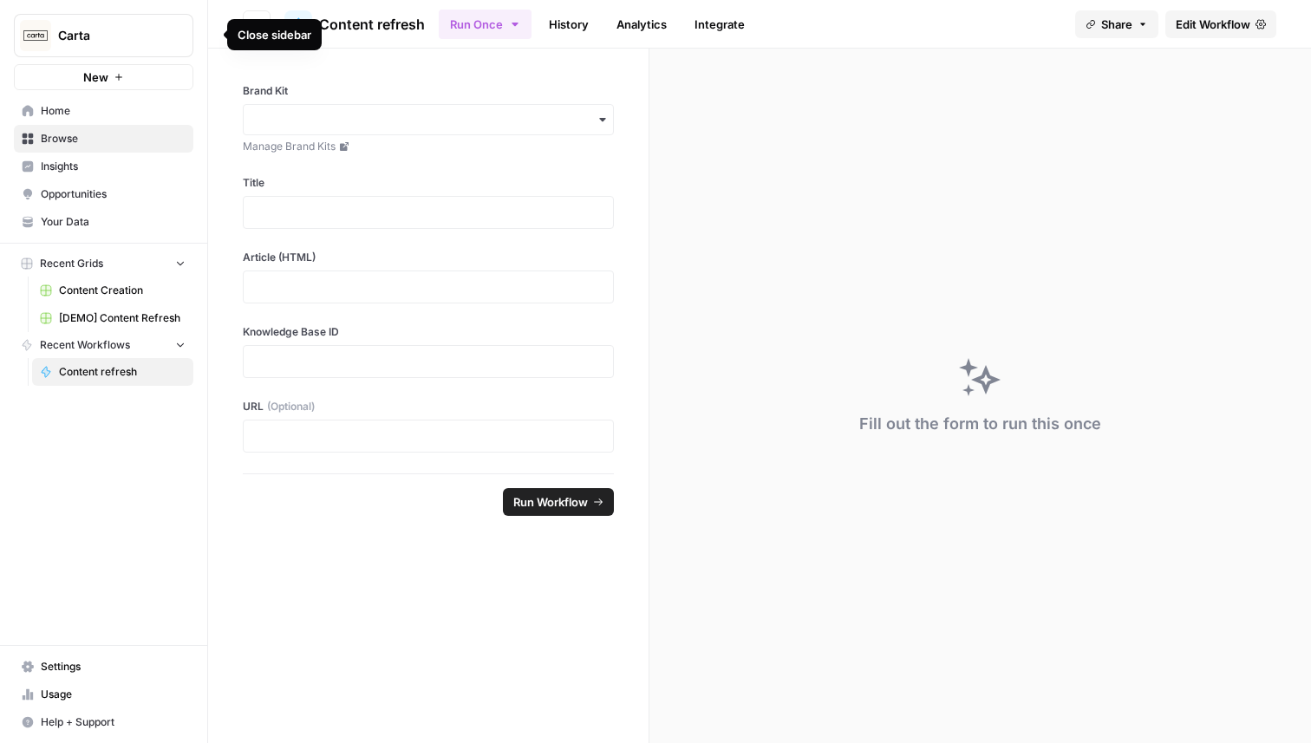
click at [259, 29] on div "Close sidebar" at bounding box center [275, 34] width 74 height 17
click at [262, 17] on button "Go back" at bounding box center [257, 24] width 28 height 28
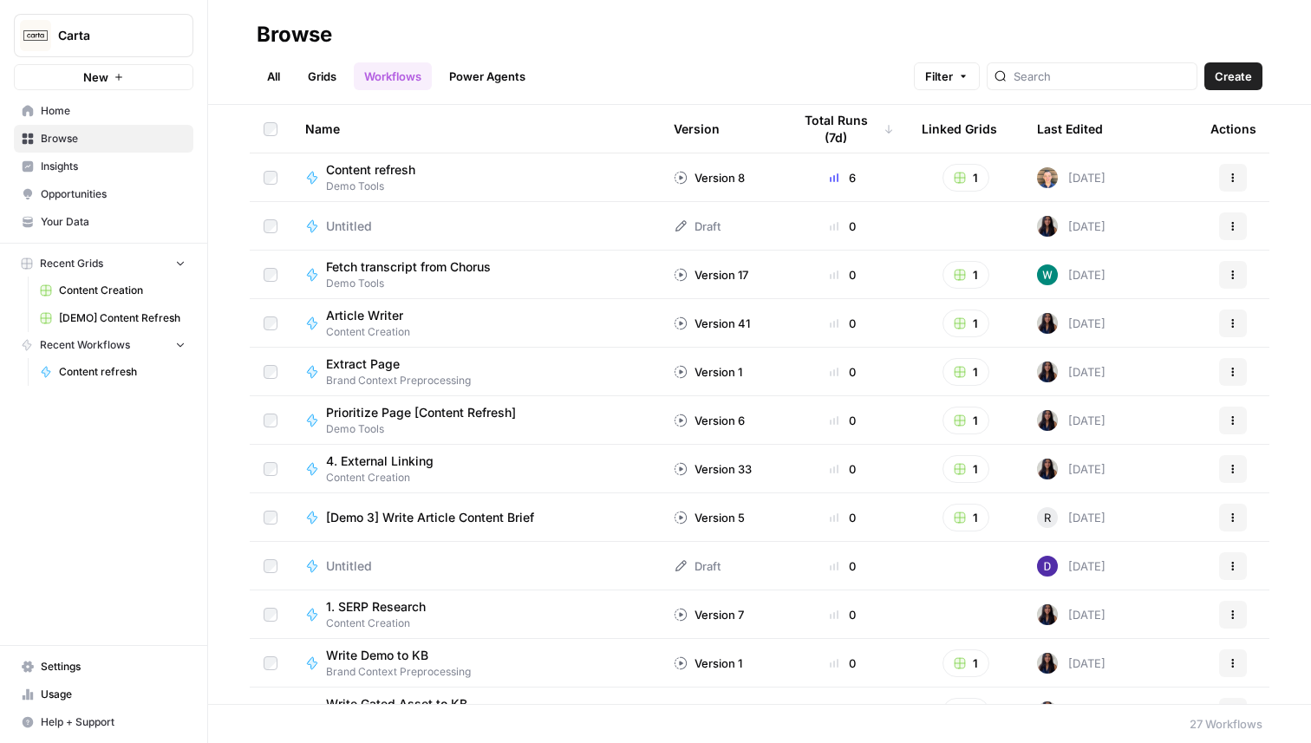
click at [330, 80] on link "Grids" at bounding box center [321, 76] width 49 height 28
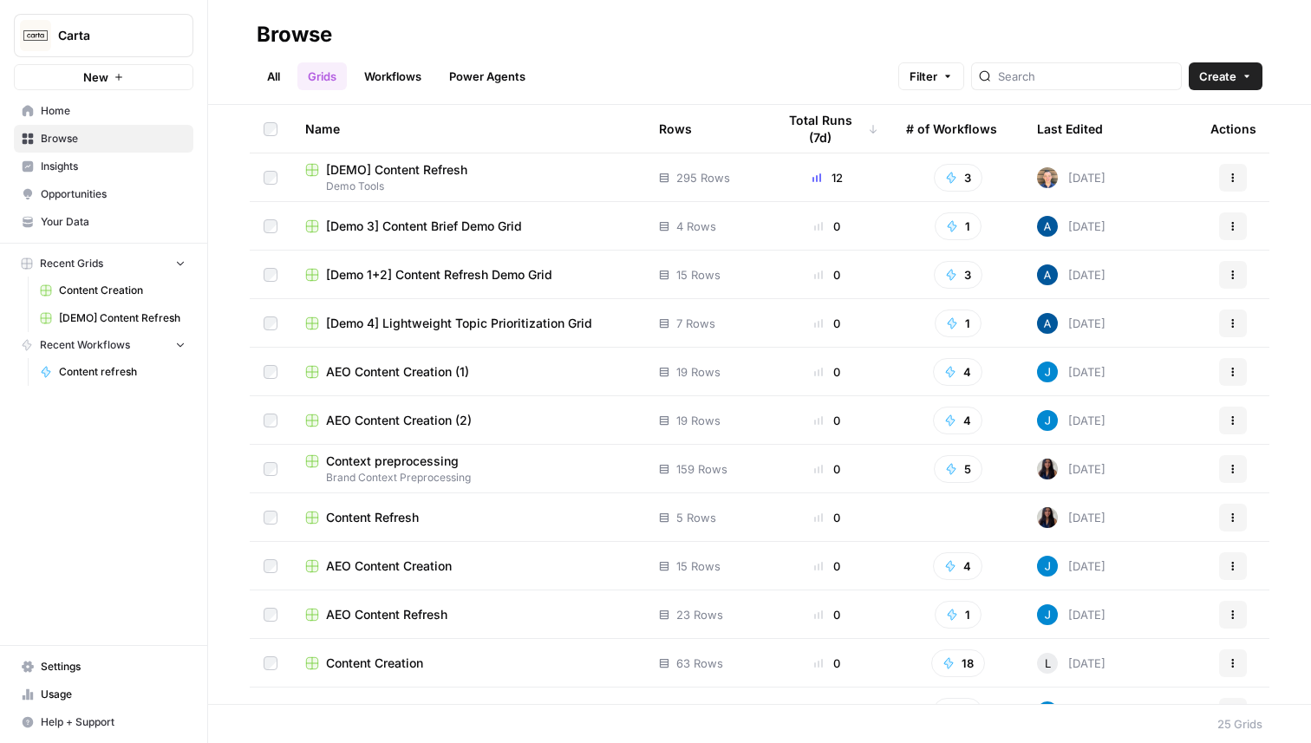
click at [511, 171] on div "[DEMO] Content Refresh" at bounding box center [468, 169] width 326 height 17
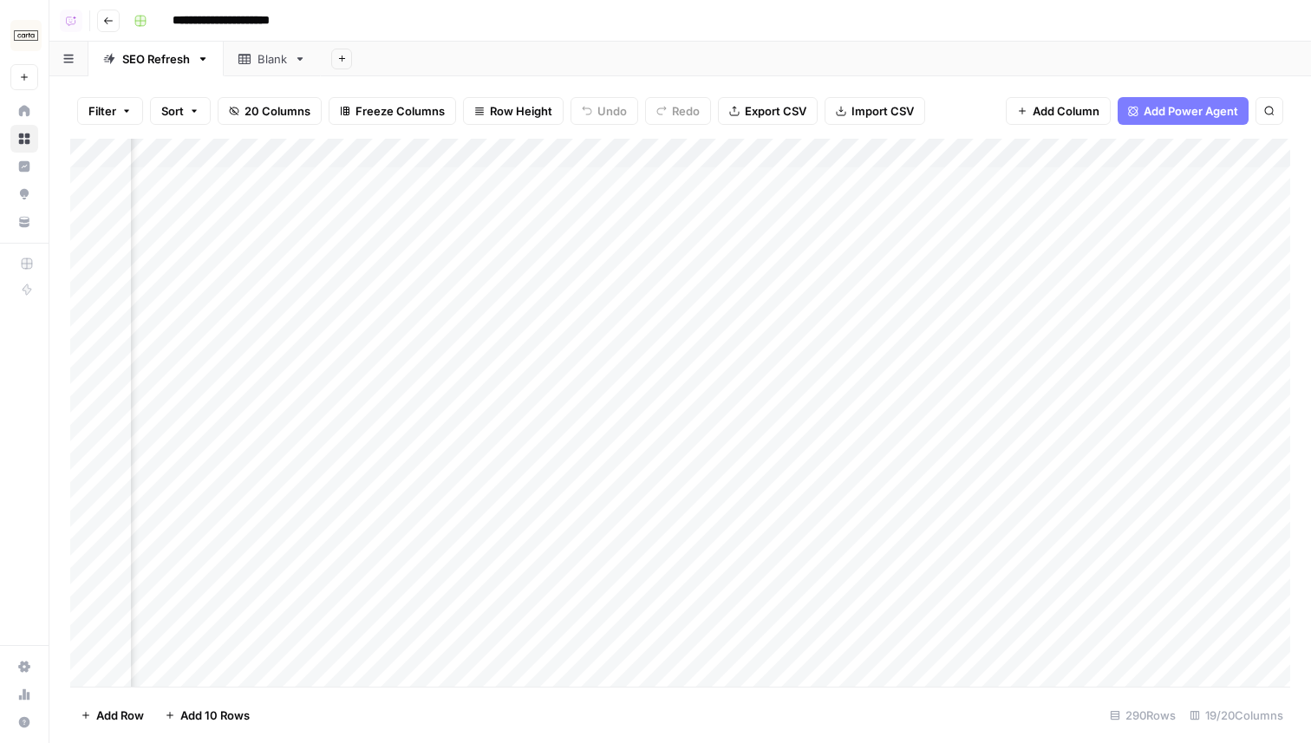
scroll to position [0, 2134]
click at [683, 179] on div "Add Column" at bounding box center [680, 413] width 1220 height 548
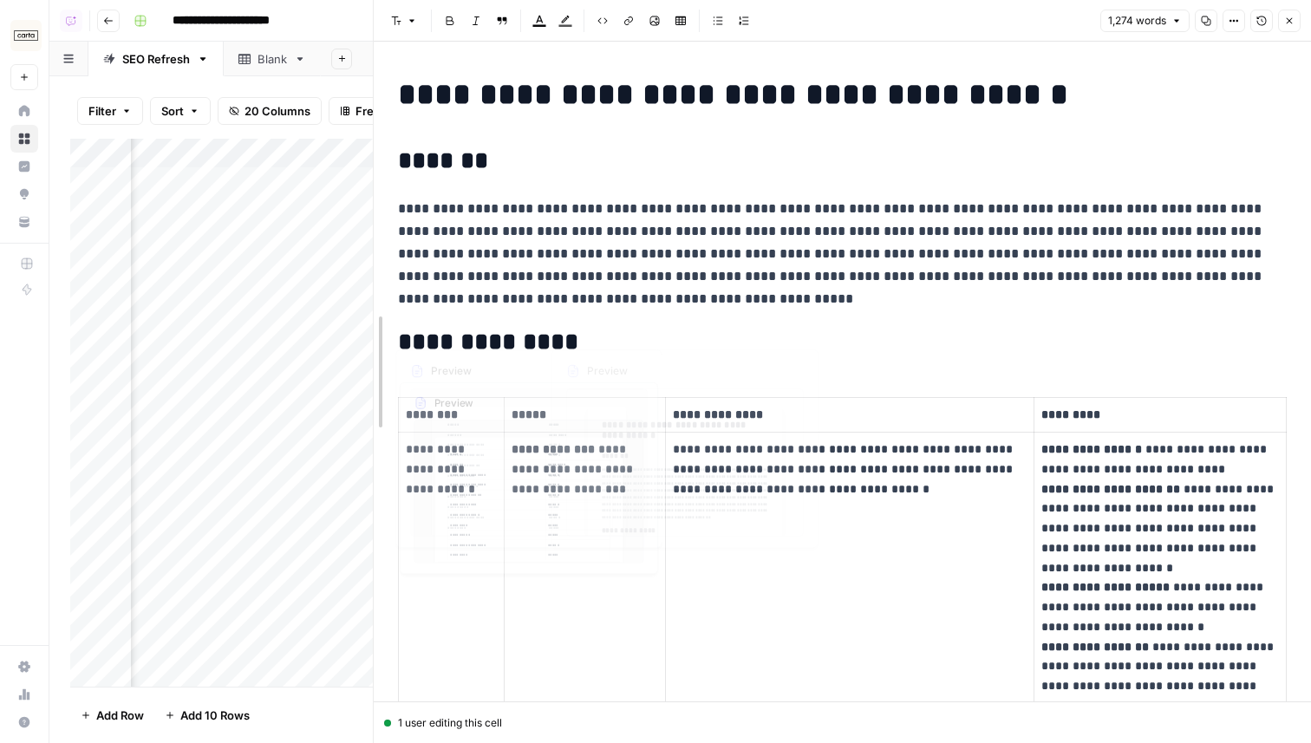
drag, startPoint x: 652, startPoint y: 317, endPoint x: 370, endPoint y: 349, distance: 283.6
click at [369, 349] on div at bounding box center [373, 371] width 17 height 743
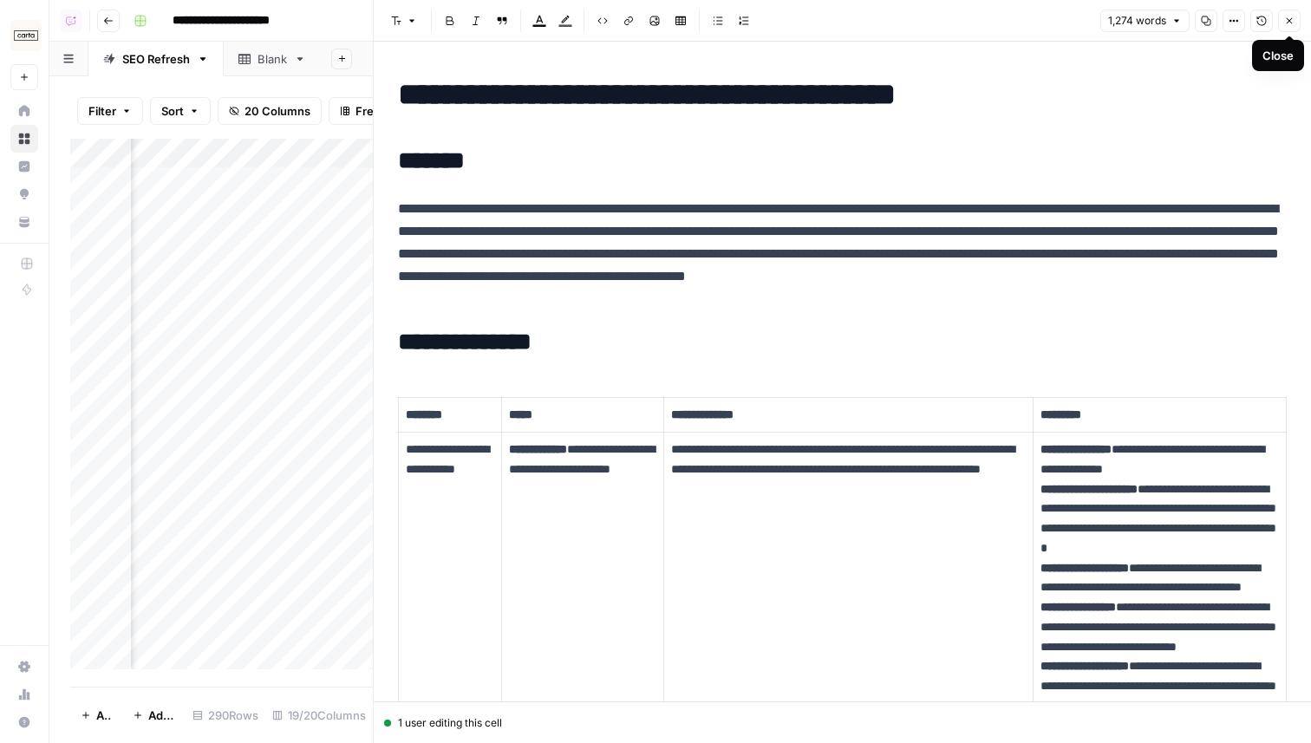
click at [1289, 22] on icon "button" at bounding box center [1289, 21] width 10 height 10
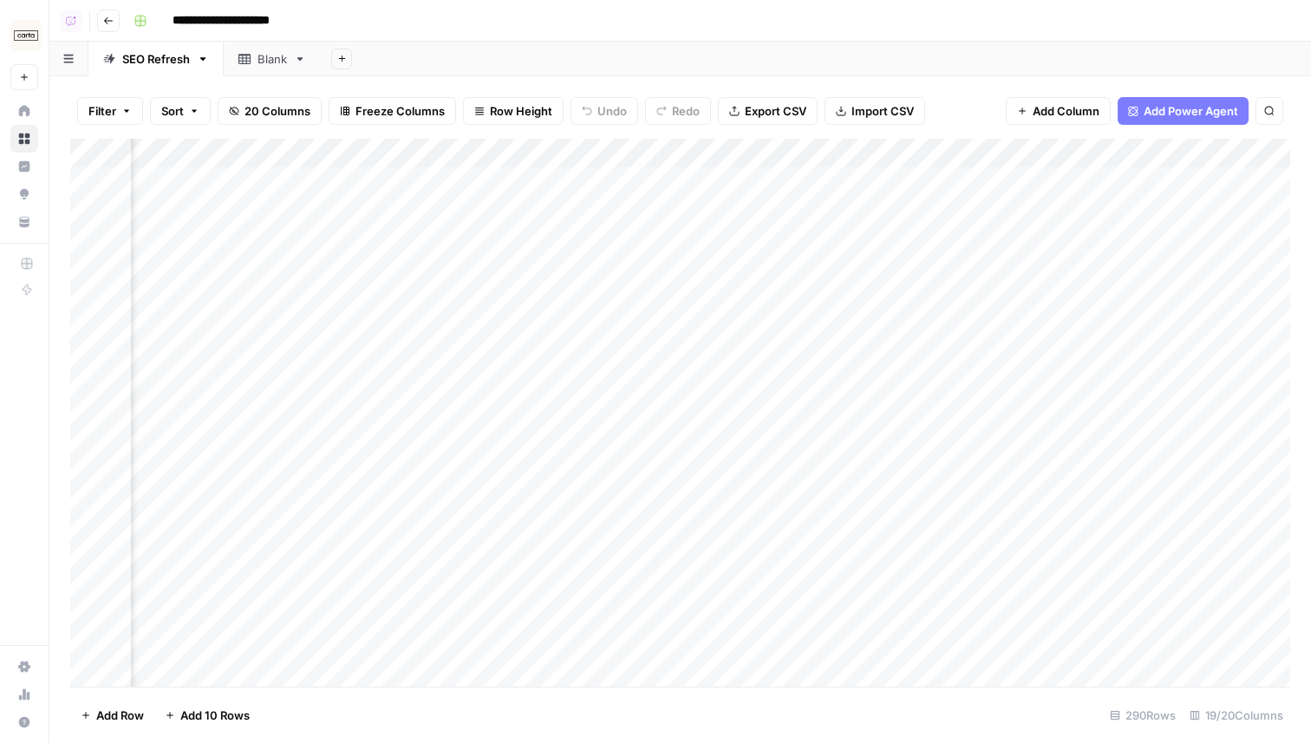
scroll to position [0, 2430]
click at [705, 183] on div "Add Column" at bounding box center [680, 413] width 1220 height 548
click at [687, 180] on div "Add Column" at bounding box center [680, 413] width 1220 height 548
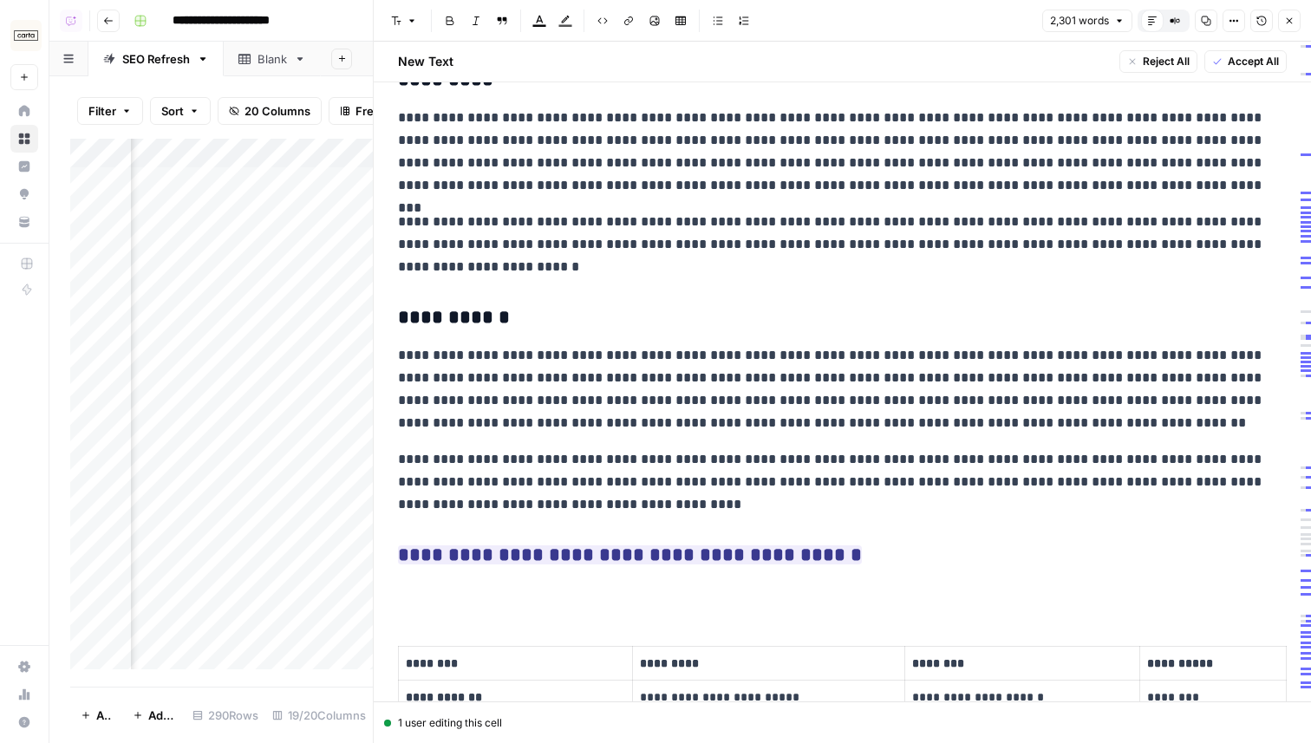
scroll to position [650, 0]
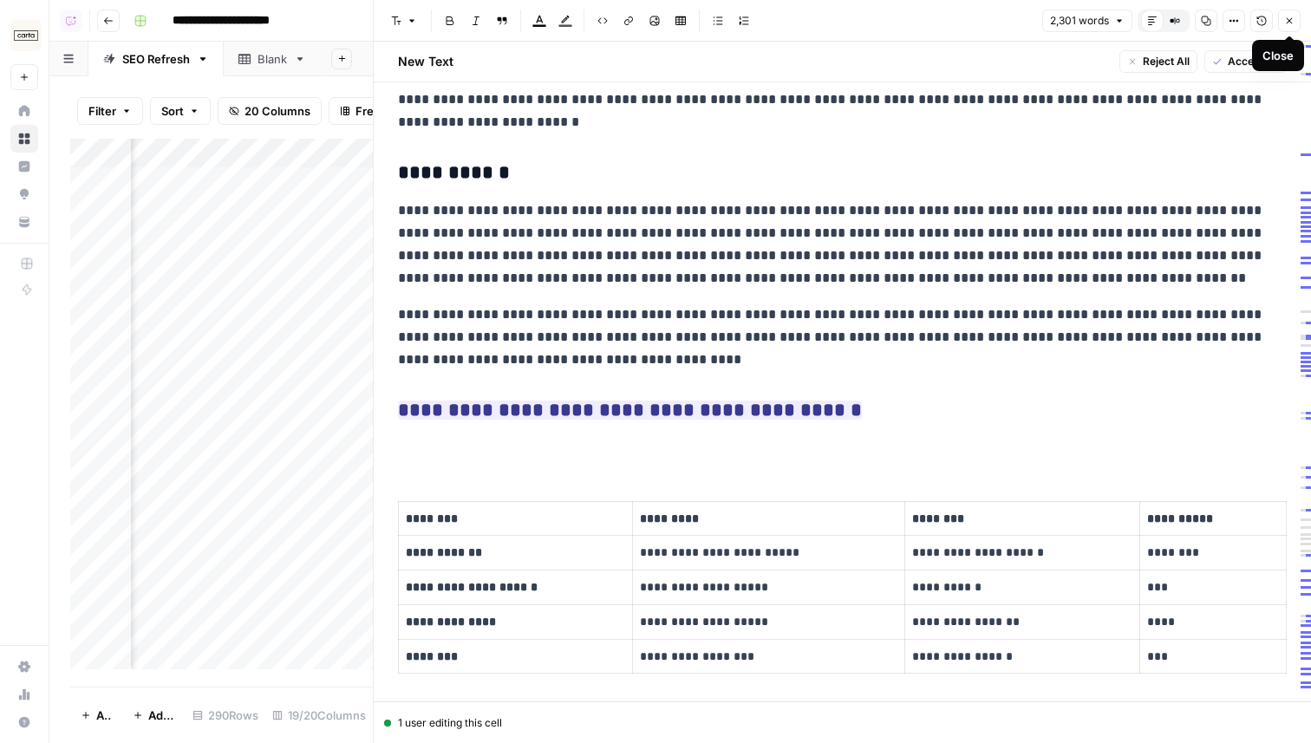
click at [1287, 17] on icon "button" at bounding box center [1289, 21] width 10 height 10
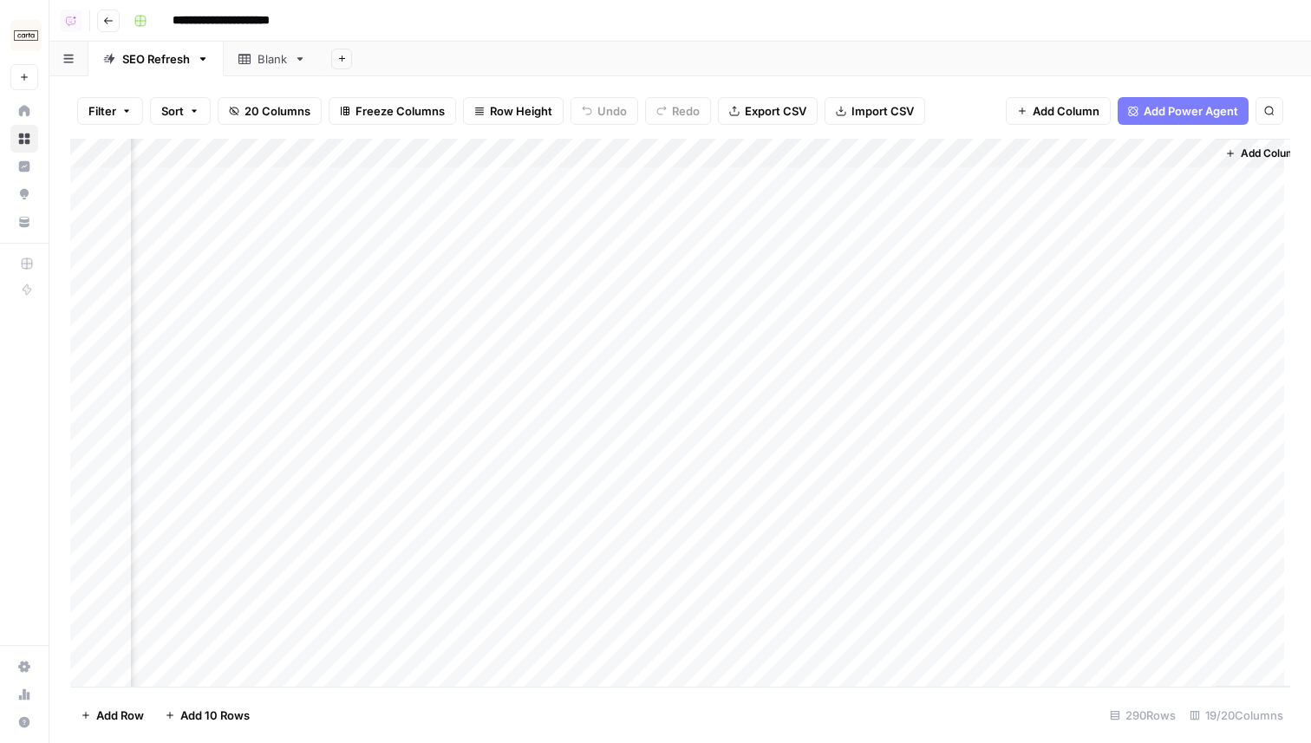
scroll to position [0, 2409]
click at [551, 153] on div "Add Column" at bounding box center [680, 413] width 1220 height 548
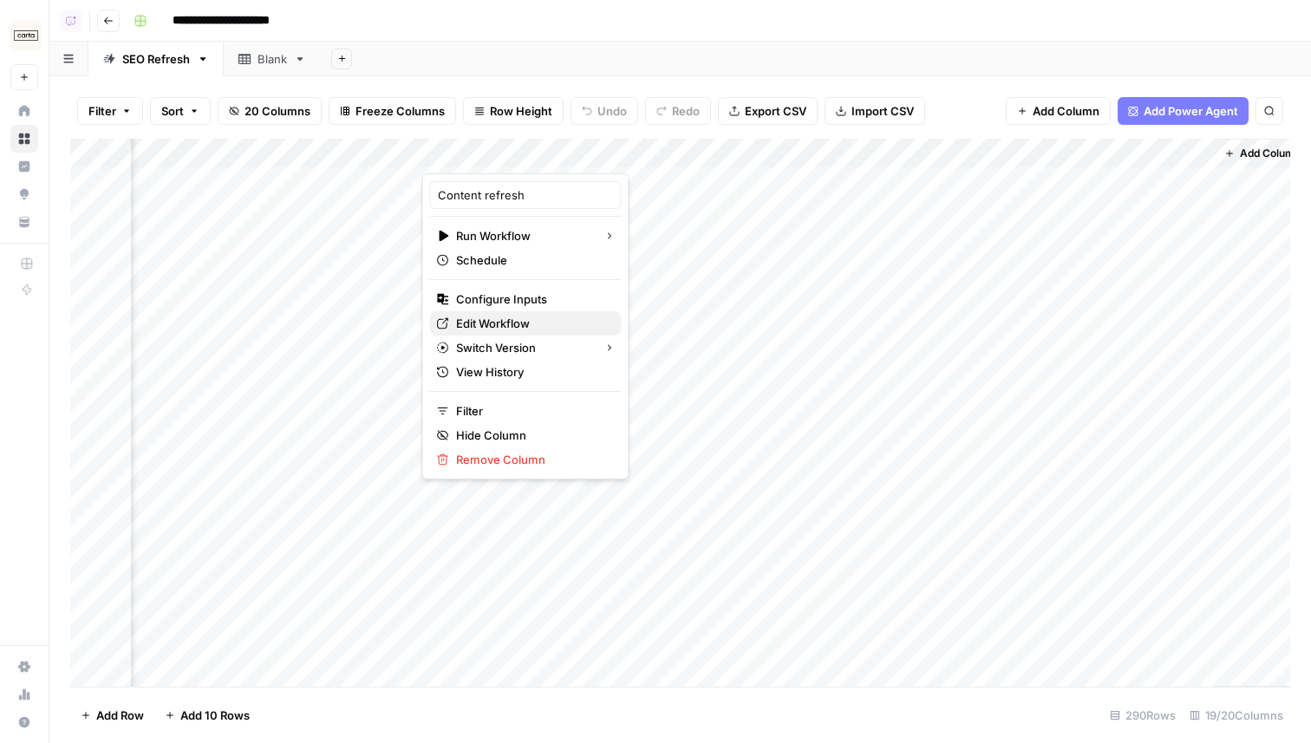
click at [514, 326] on span "Edit Workflow" at bounding box center [532, 323] width 152 height 17
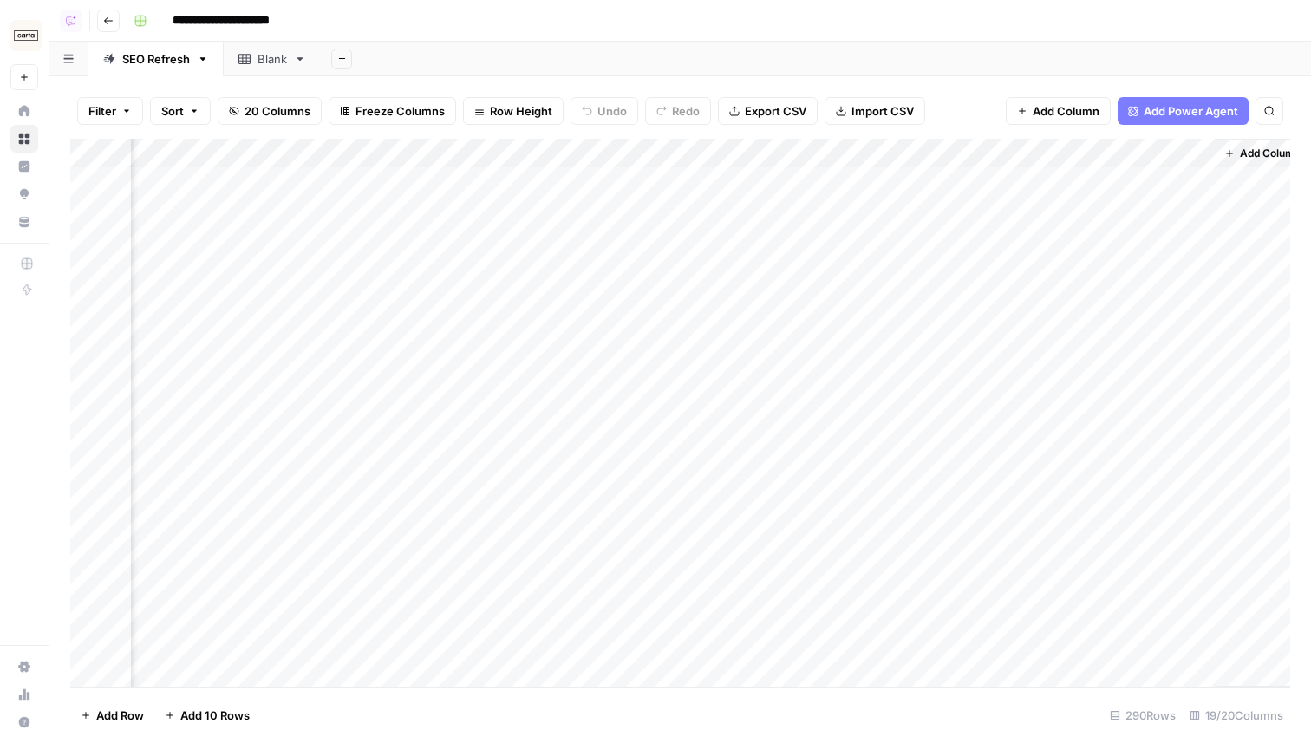
click at [1206, 115] on span "Add Power Agent" at bounding box center [1191, 110] width 95 height 17
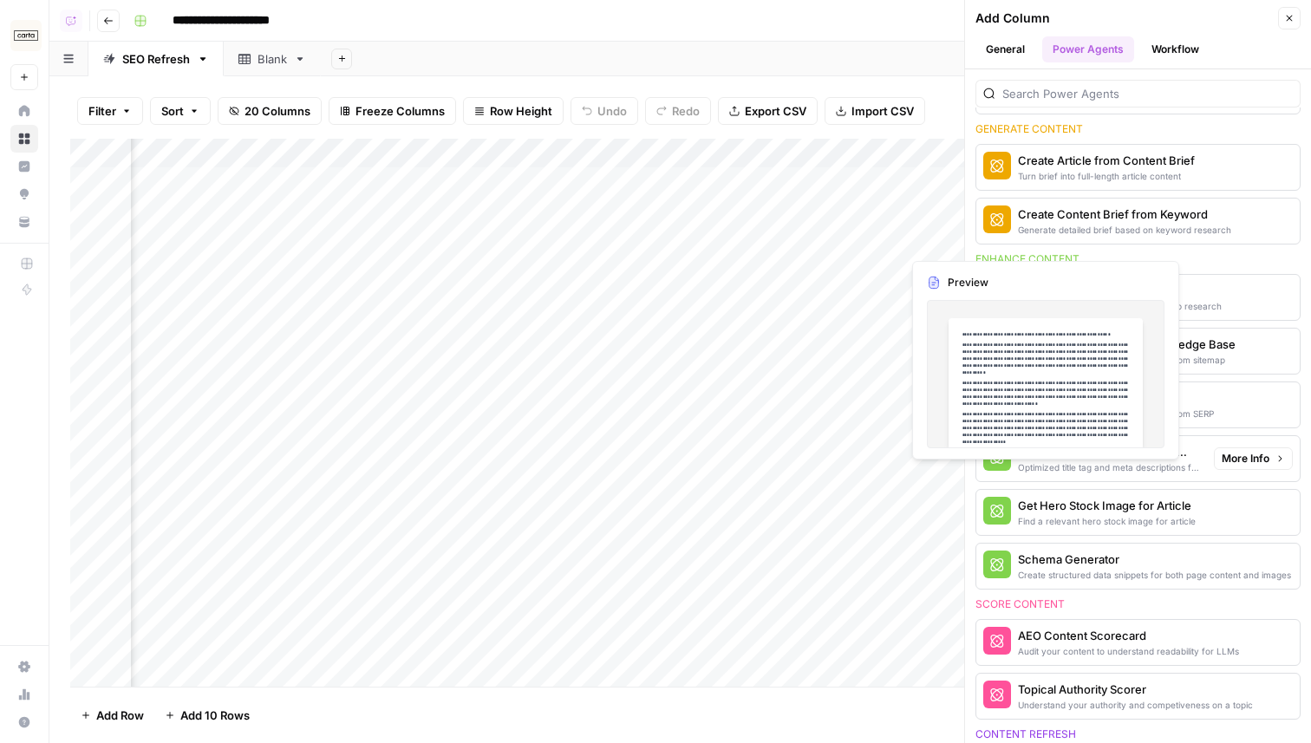
scroll to position [323, 0]
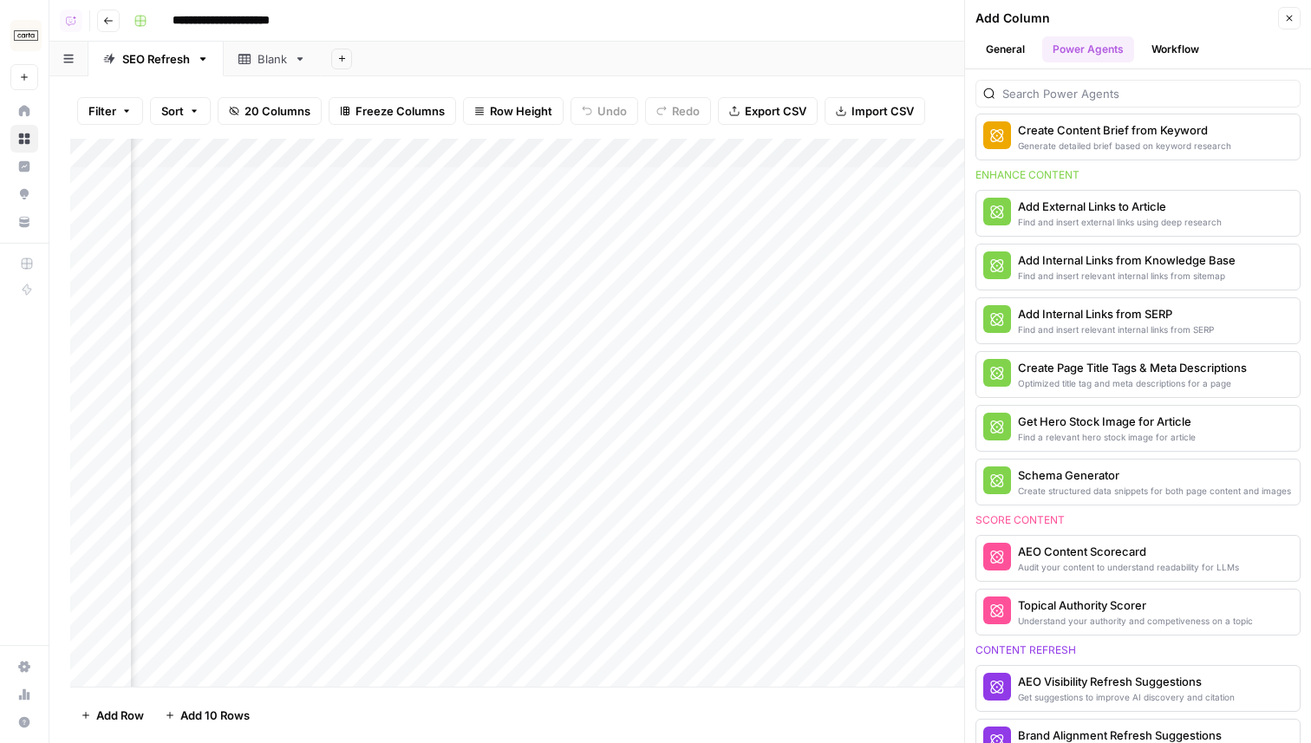
click at [101, 25] on button "Go back" at bounding box center [108, 21] width 23 height 23
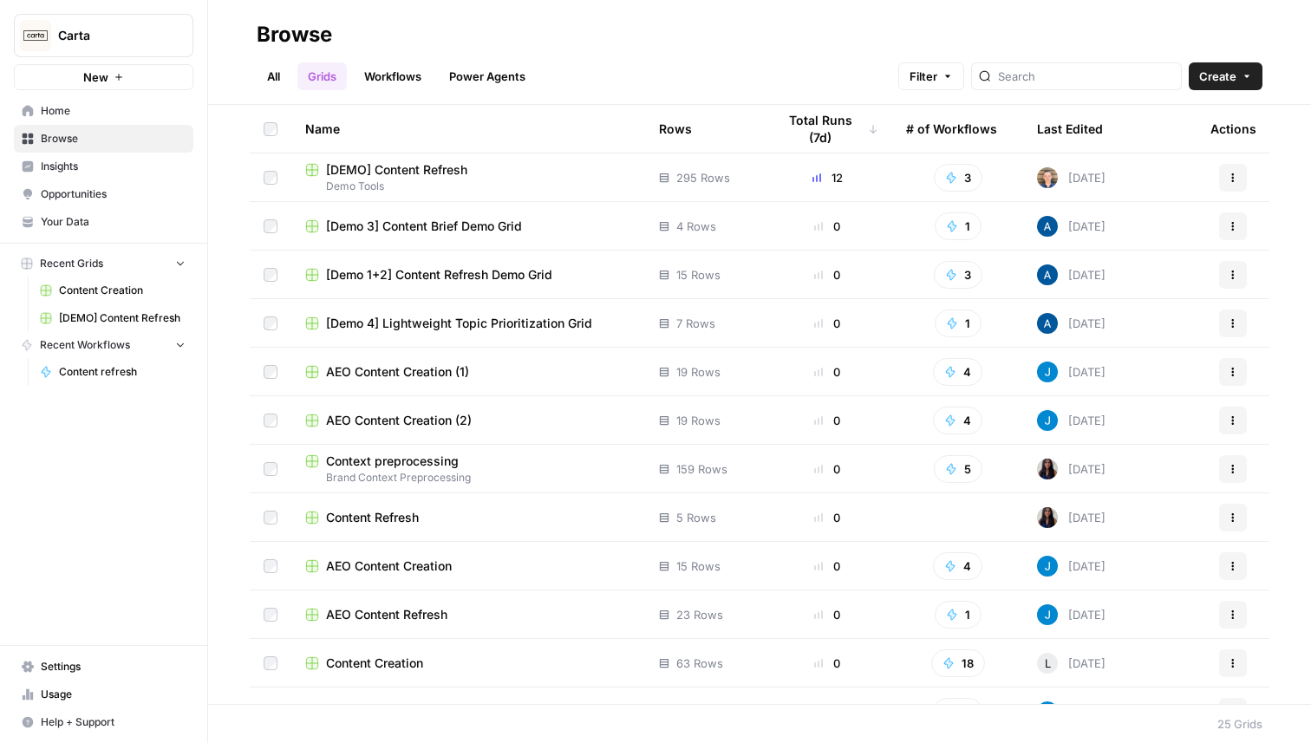
click at [101, 39] on span "Carta" at bounding box center [110, 35] width 105 height 17
type input "monday"
click at [94, 140] on div "Monday.com" at bounding box center [157, 130] width 264 height 21
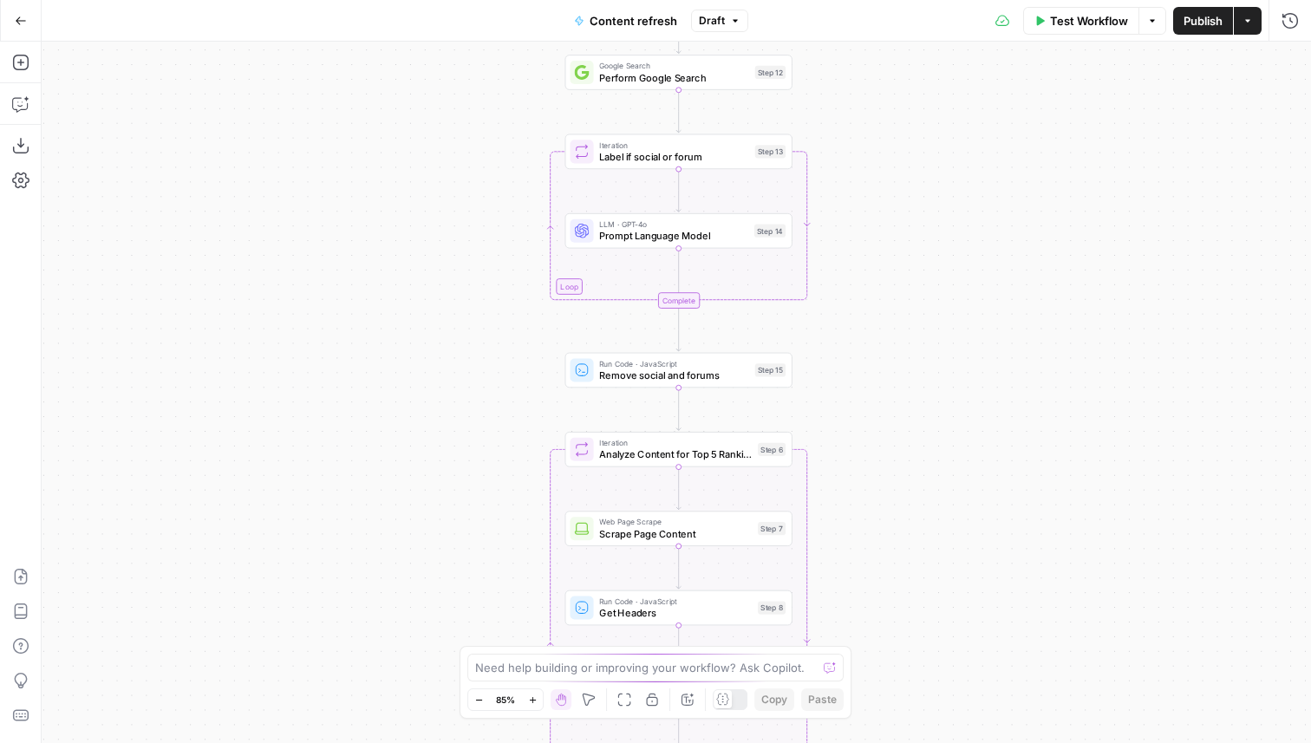
drag, startPoint x: 479, startPoint y: 267, endPoint x: 358, endPoint y: 500, distance: 262.6
click at [358, 500] on div "true false true false true false Workflow Set Inputs Inputs Power Agent Identif…" at bounding box center [676, 392] width 1269 height 701
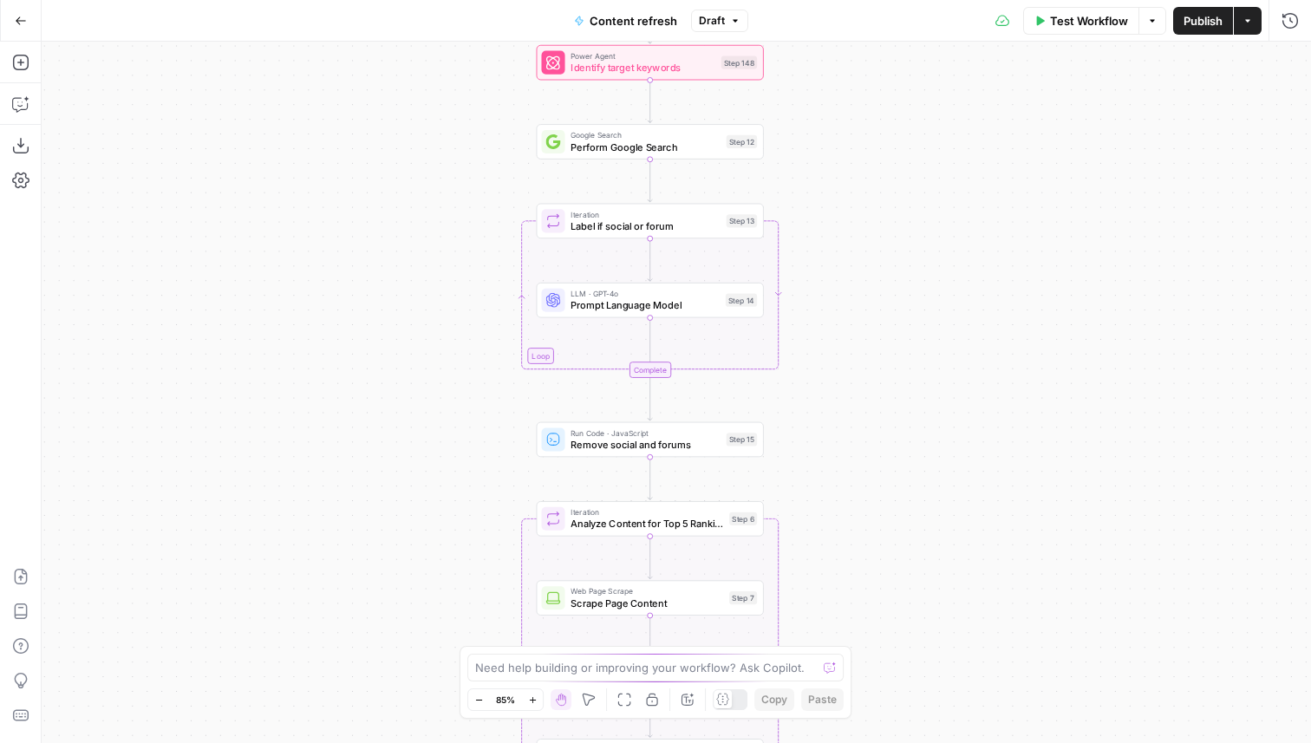
drag, startPoint x: 382, startPoint y: 311, endPoint x: 382, endPoint y: 515, distance: 203.8
click at [382, 514] on div "true false true false true false Workflow Set Inputs Inputs Power Agent Identif…" at bounding box center [676, 392] width 1269 height 701
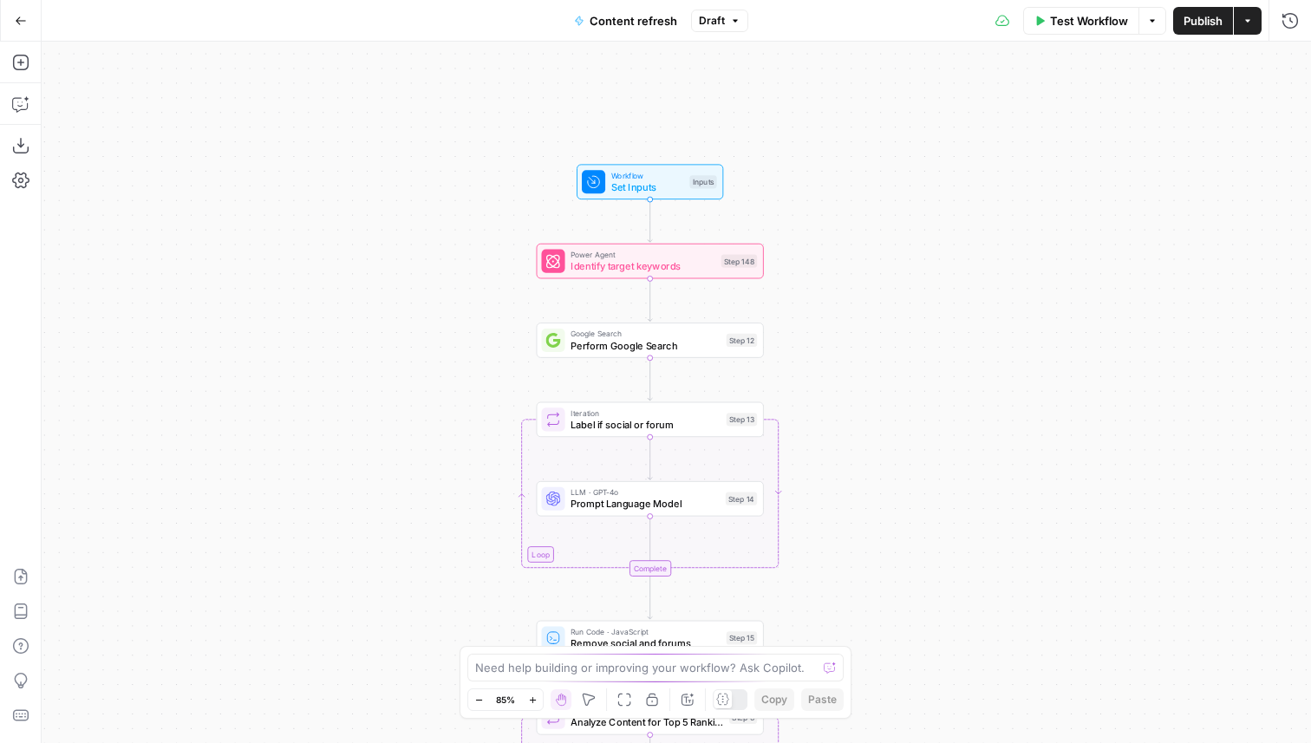
drag, startPoint x: 382, startPoint y: 507, endPoint x: 382, endPoint y: 434, distance: 73.7
click at [382, 434] on div "true false true false true false Workflow Set Inputs Inputs Power Agent Identif…" at bounding box center [676, 392] width 1269 height 701
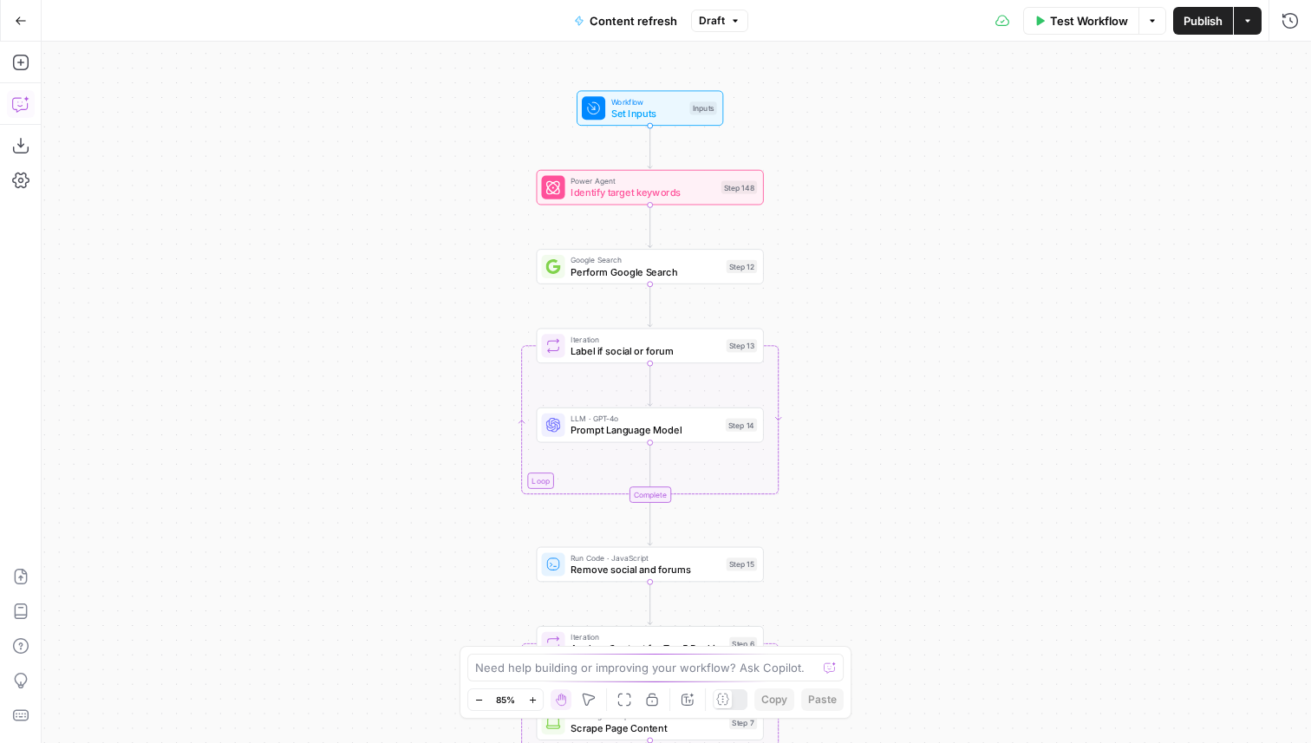
click at [22, 101] on icon "button" at bounding box center [20, 103] width 17 height 17
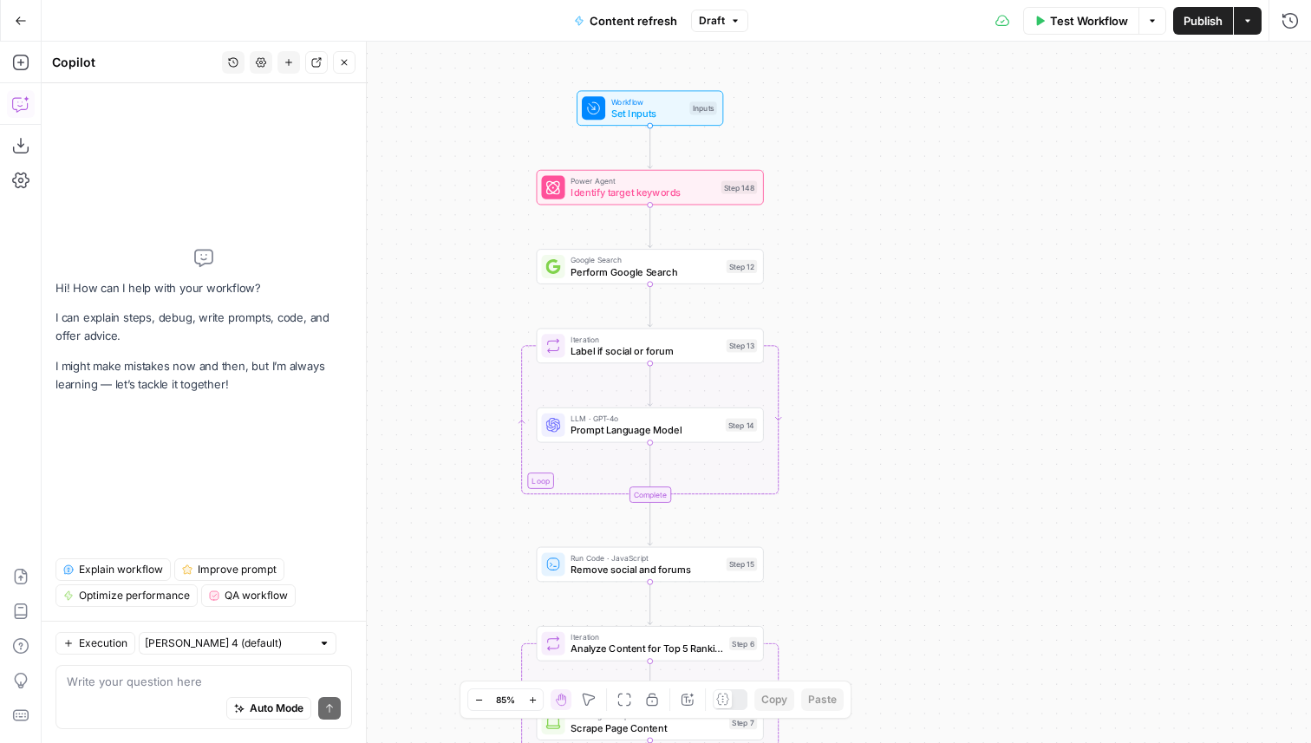
click at [139, 570] on span "Explain workflow" at bounding box center [121, 570] width 84 height 16
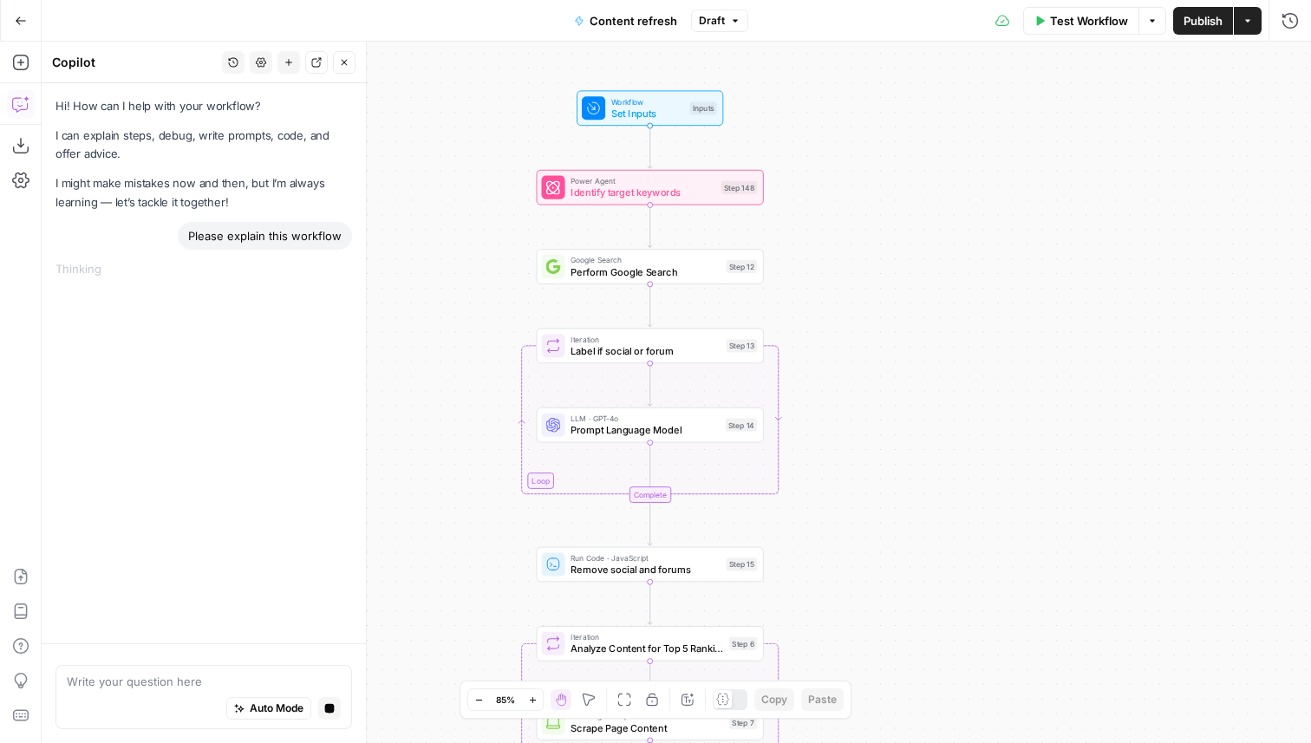
click at [317, 64] on icon "button" at bounding box center [316, 62] width 10 height 10
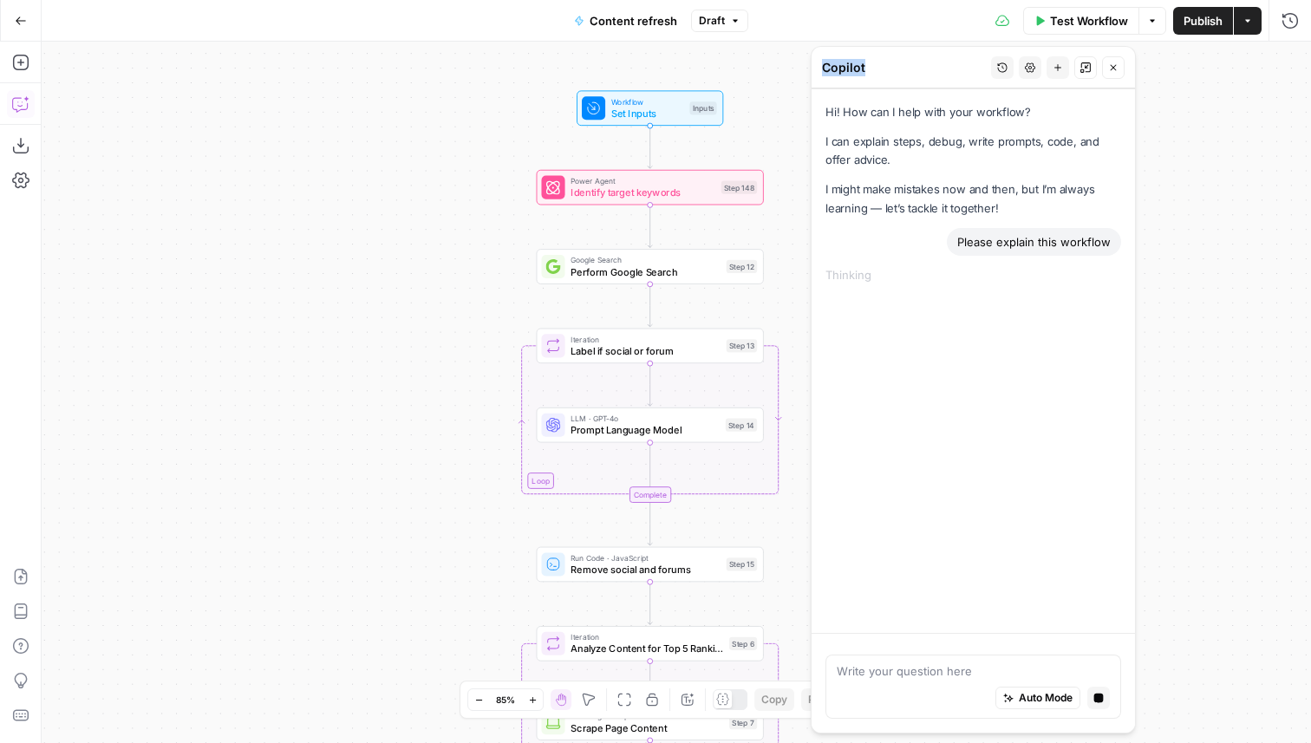
drag, startPoint x: 167, startPoint y: 69, endPoint x: 1221, endPoint y: 77, distance: 1053.6
click at [1221, 78] on body "Carta New Home Browse Insights Opportunities Your Data Recent Grids Content Cre…" at bounding box center [655, 371] width 1311 height 743
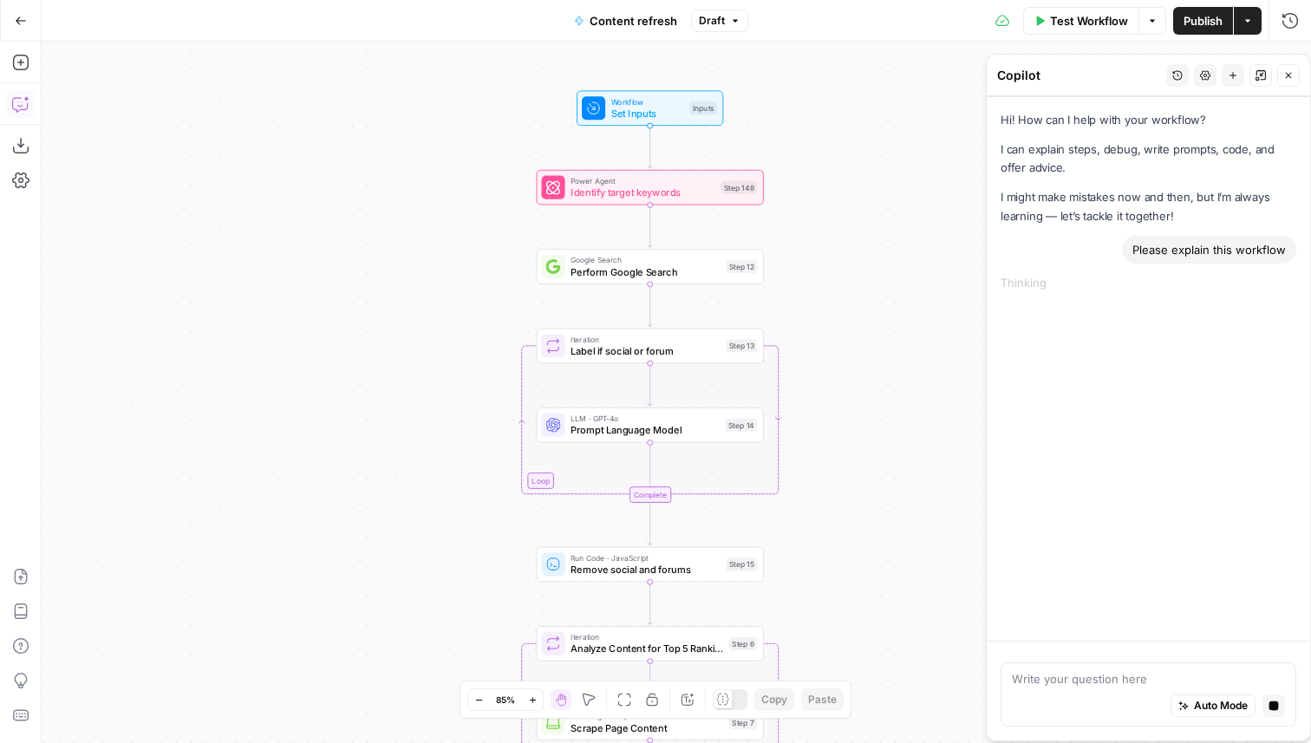
drag, startPoint x: 962, startPoint y: 91, endPoint x: 1177, endPoint y: 92, distance: 214.2
click at [1177, 92] on header "Copilot History Settings New chat Affix Close" at bounding box center [1148, 76] width 323 height 42
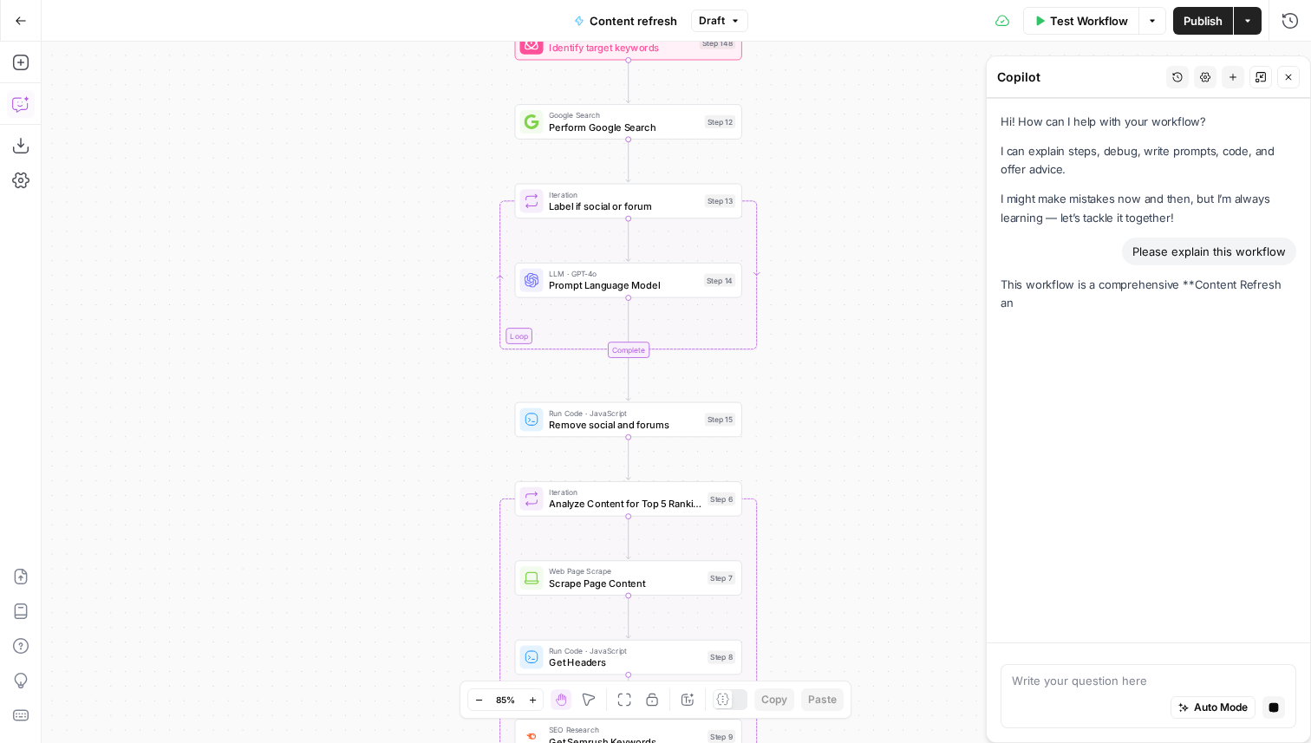
drag, startPoint x: 876, startPoint y: 417, endPoint x: 855, endPoint y: 275, distance: 143.7
click at [855, 275] on div "true false false true false true Workflow Set Inputs Inputs Power Agent Identif…" at bounding box center [676, 392] width 1269 height 701
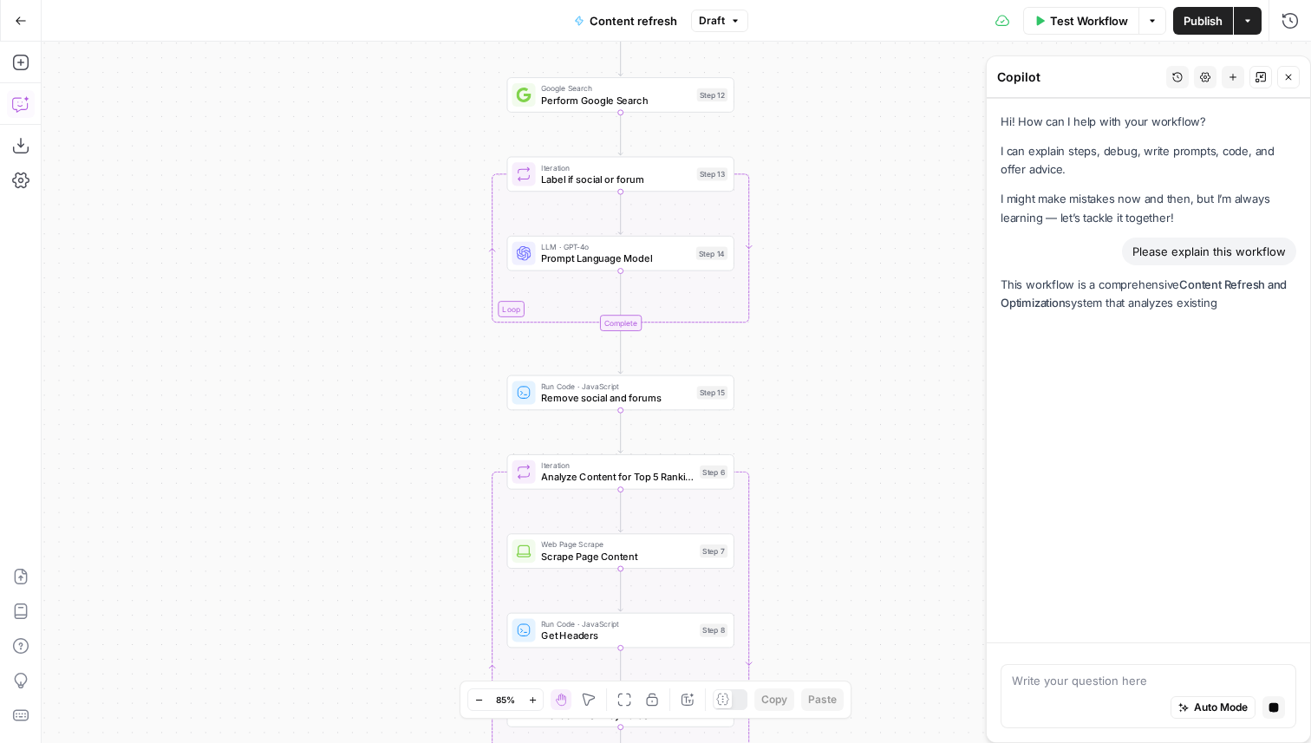
drag, startPoint x: 855, startPoint y: 362, endPoint x: 846, endPoint y: 319, distance: 43.4
click at [846, 321] on div "true false false true false true Workflow Set Inputs Inputs Power Agent Identif…" at bounding box center [676, 392] width 1269 height 701
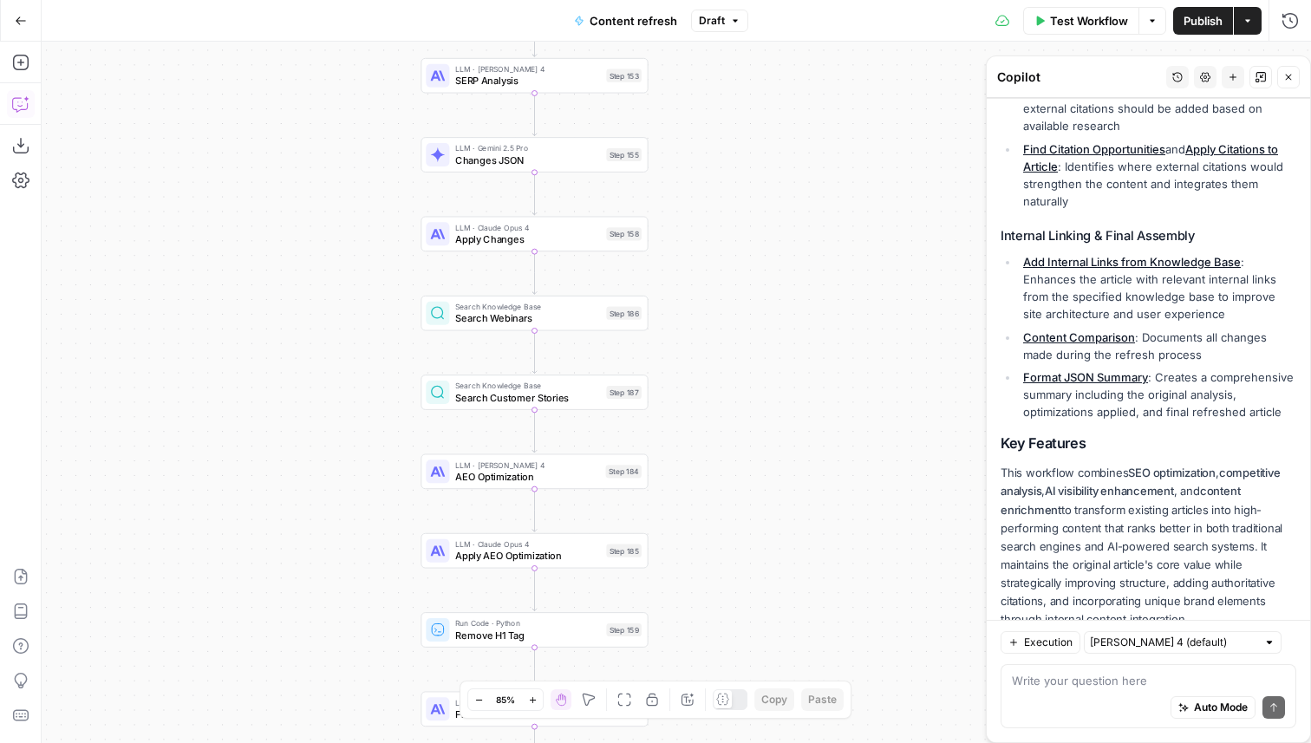
scroll to position [1652, 0]
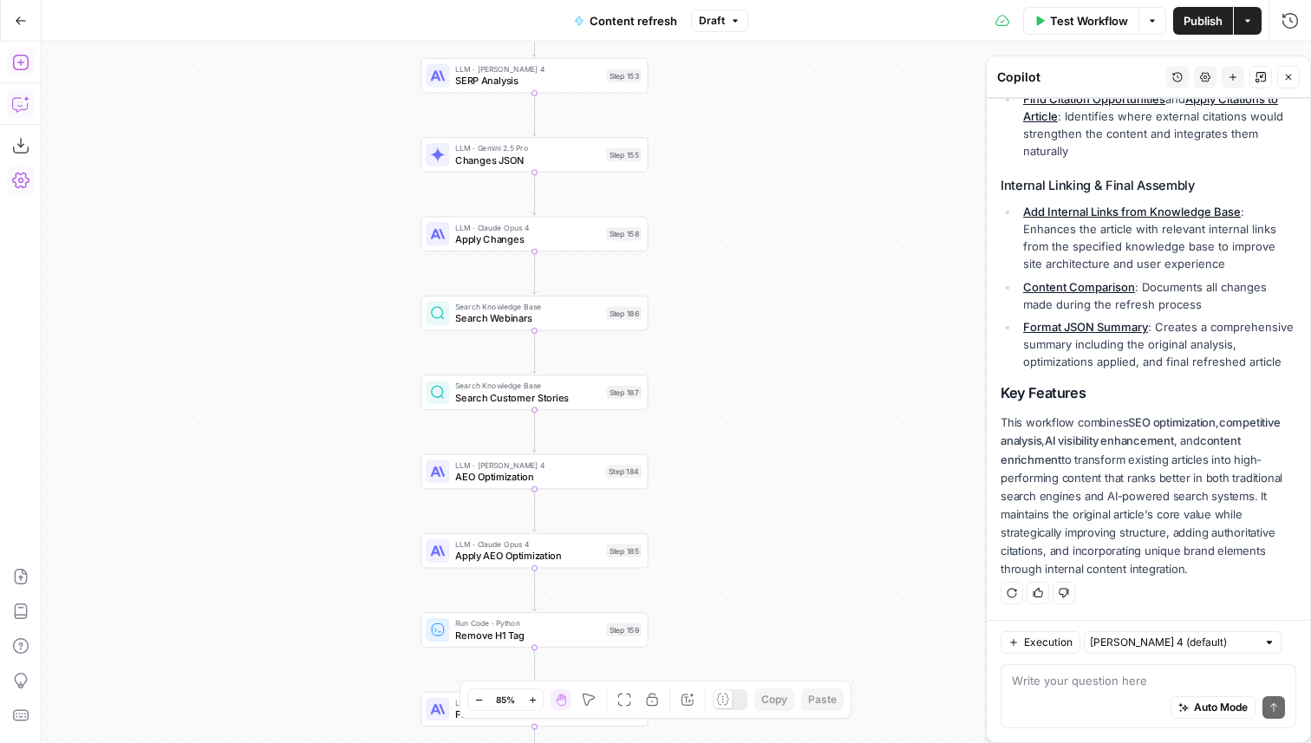
click at [9, 67] on button "Add Steps" at bounding box center [21, 63] width 28 height 28
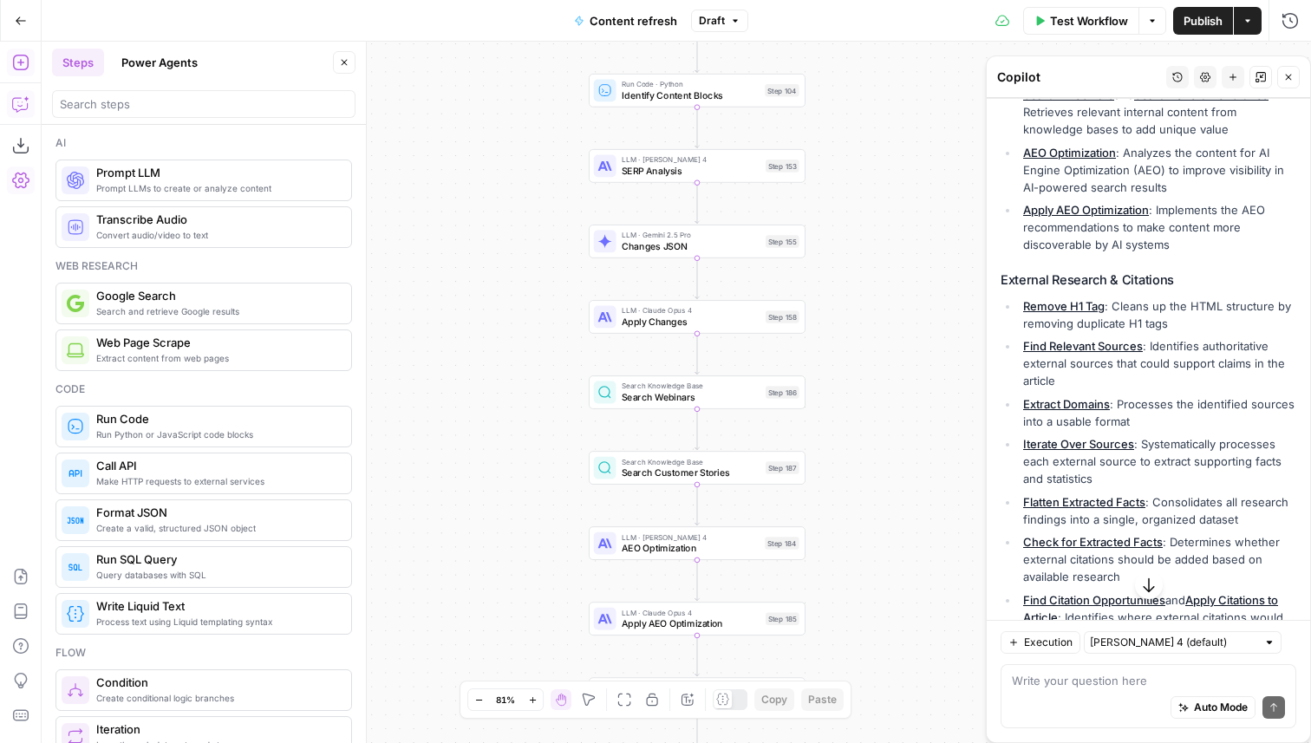
scroll to position [1373, 0]
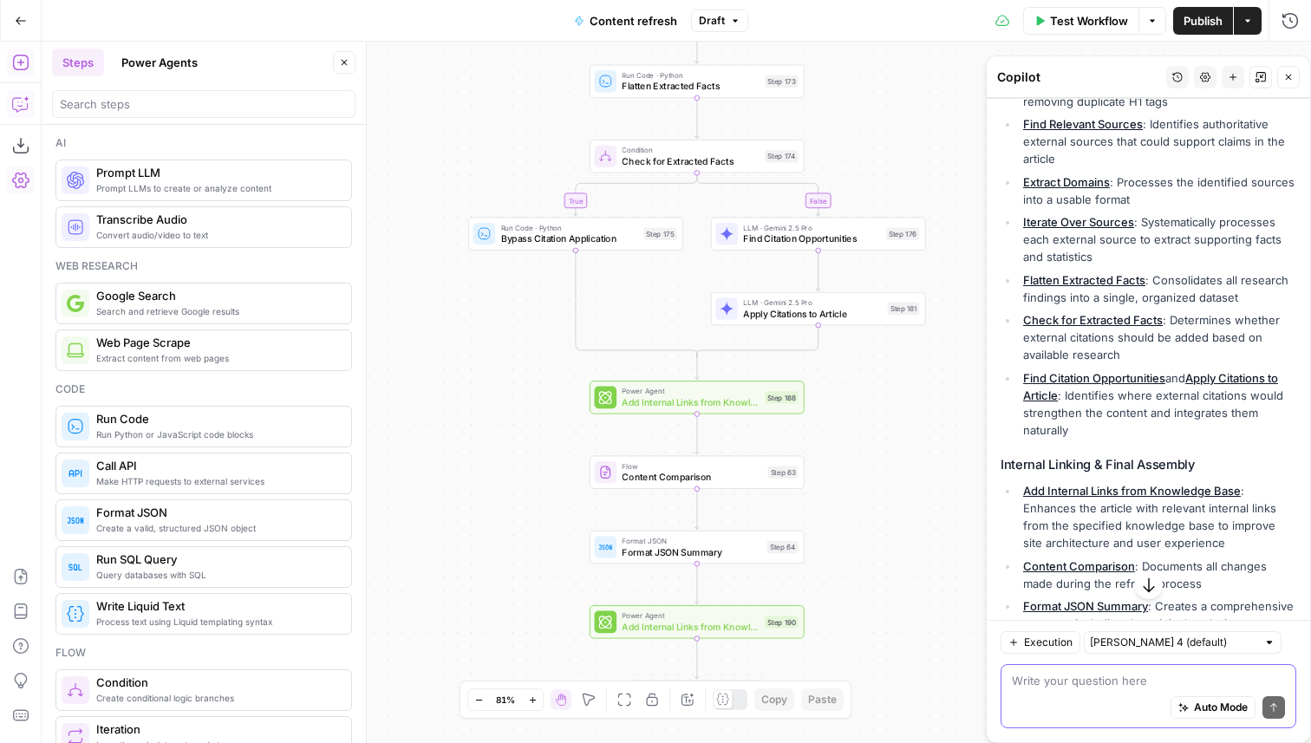
click at [1061, 684] on textarea at bounding box center [1148, 680] width 273 height 17
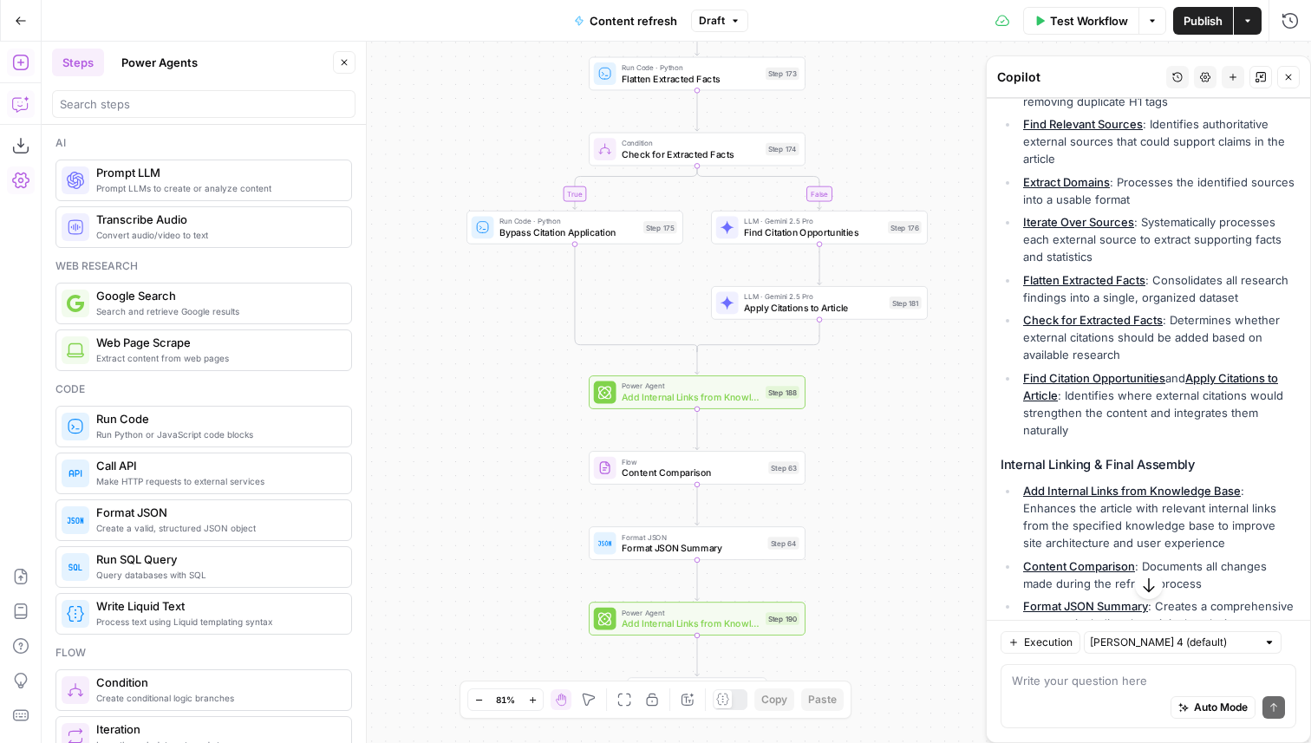
click at [168, 65] on button "Power Agents" at bounding box center [159, 63] width 97 height 28
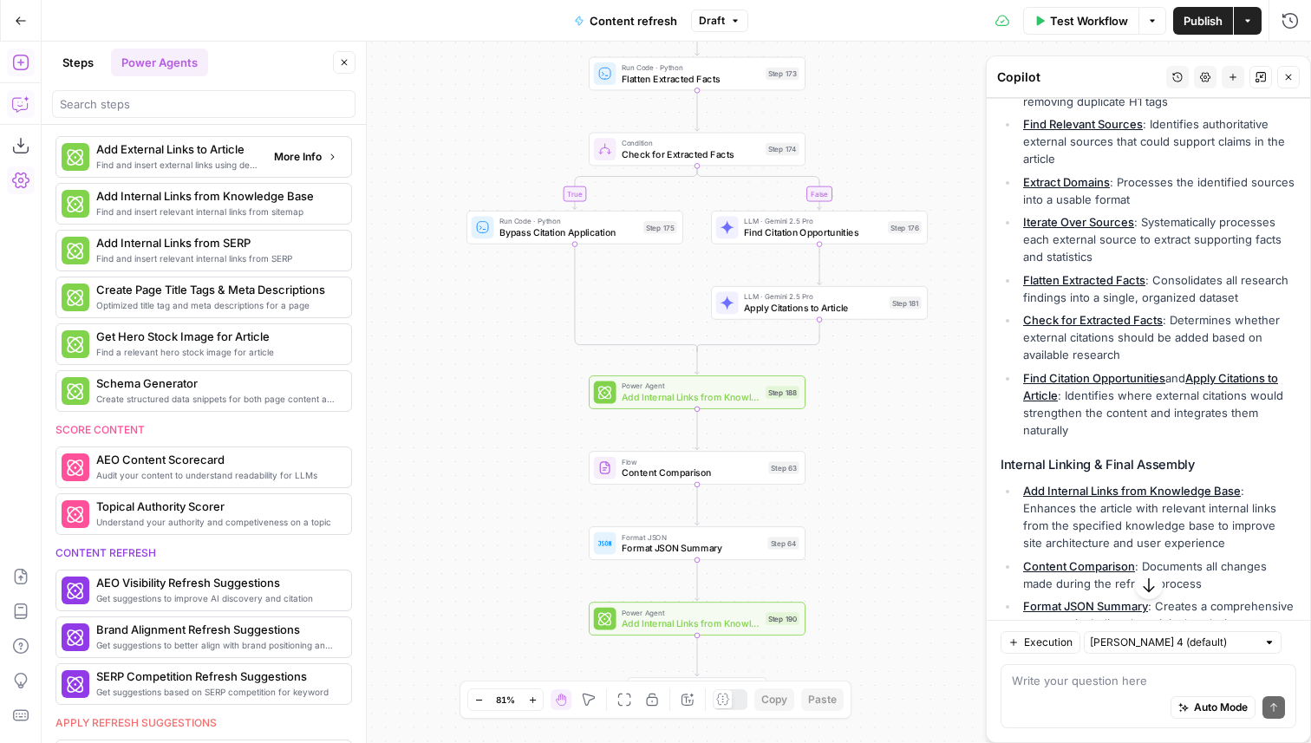
scroll to position [389, 0]
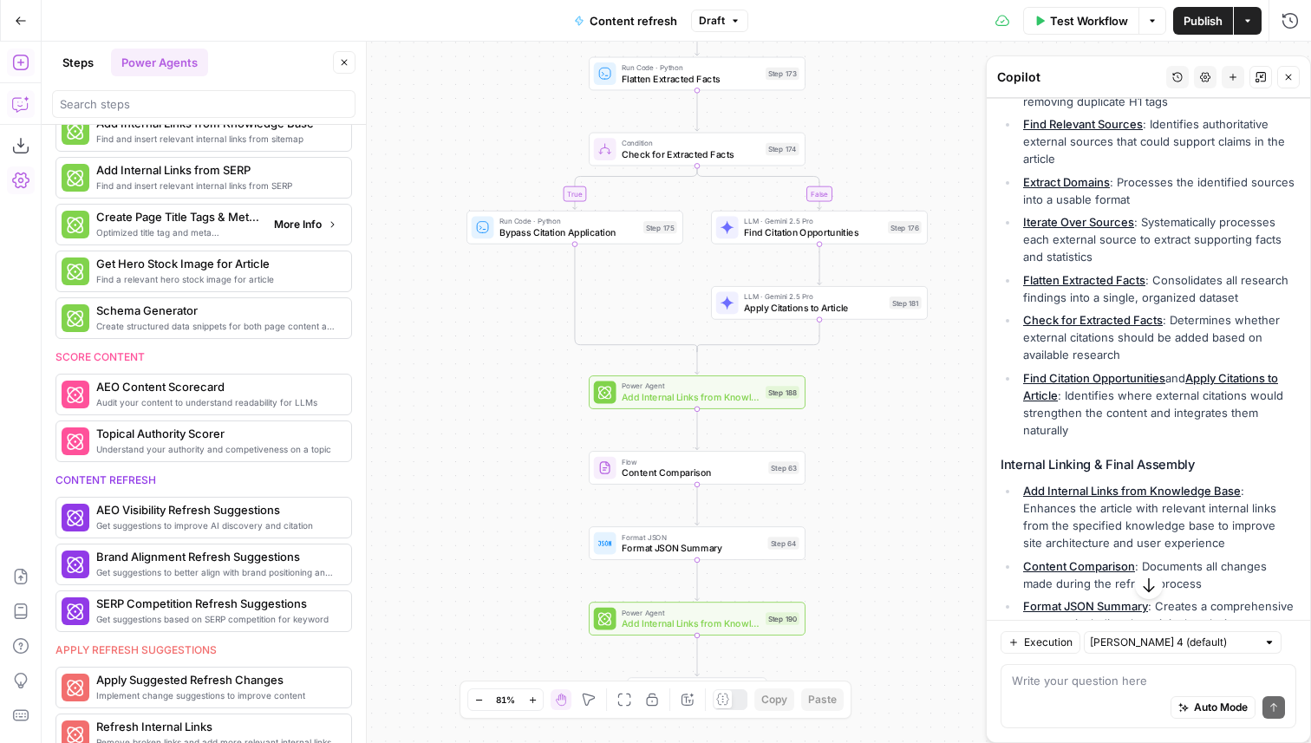
click at [314, 225] on span "More Info" at bounding box center [298, 225] width 48 height 16
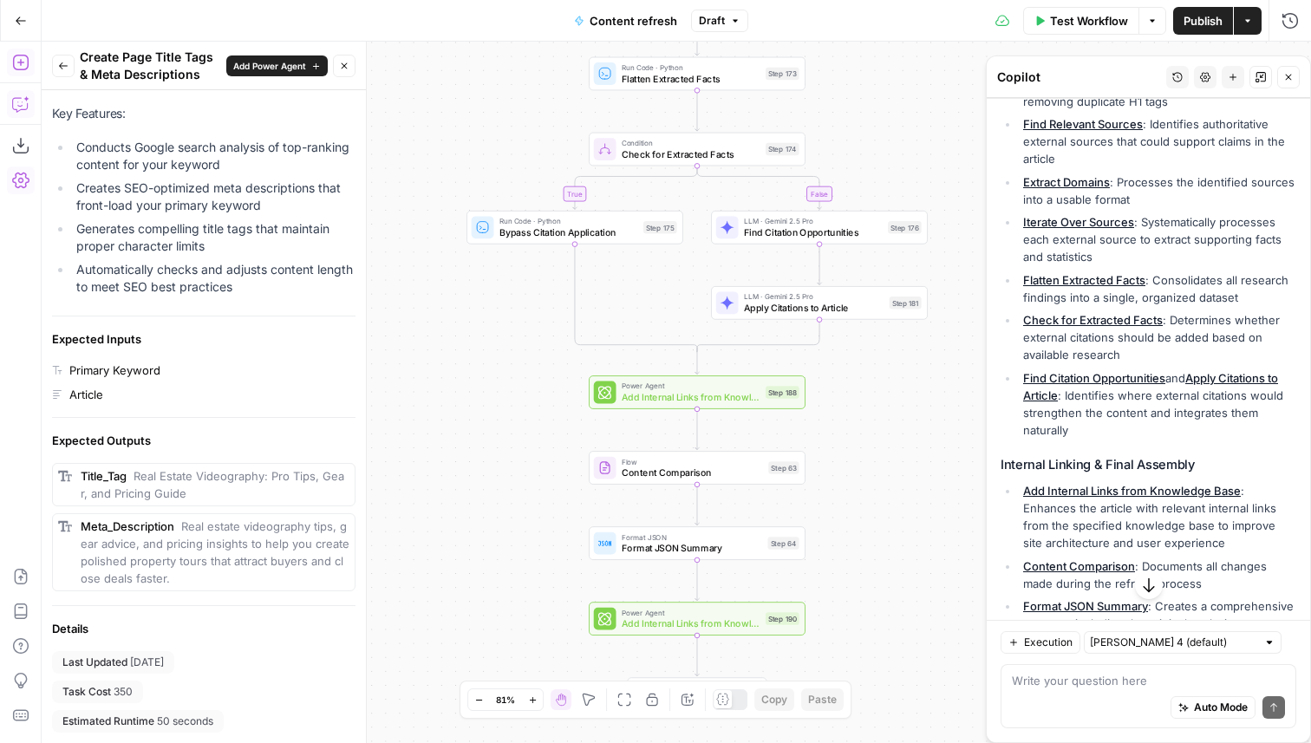
scroll to position [0, 0]
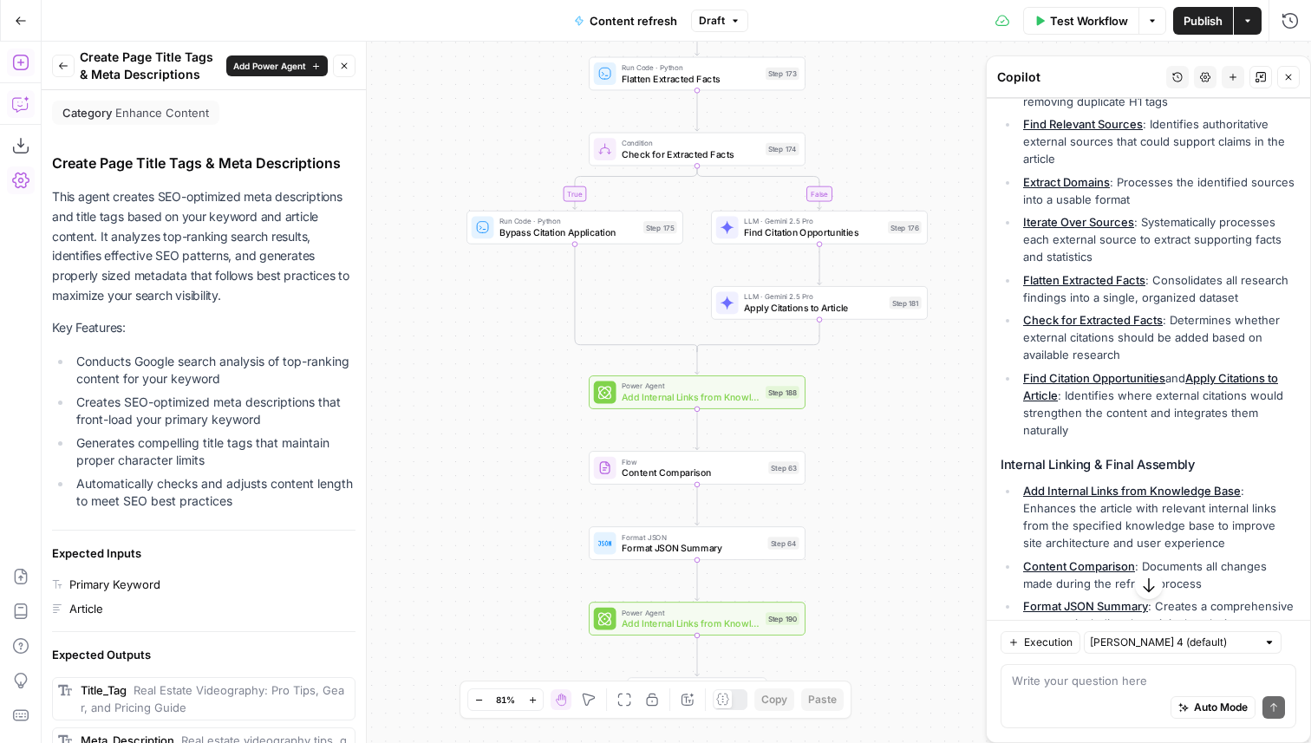
click at [662, 388] on span "Power Agent" at bounding box center [691, 386] width 139 height 11
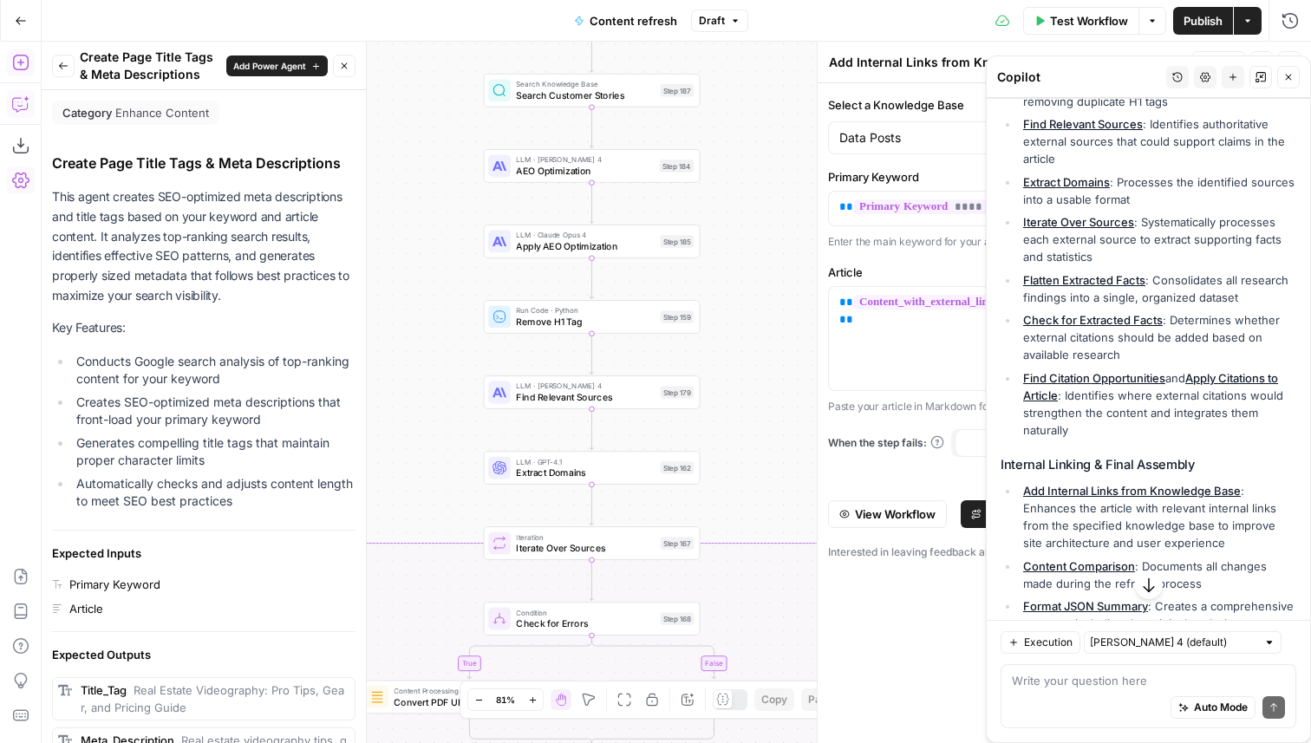
click at [1295, 74] on button "Close" at bounding box center [1288, 77] width 23 height 23
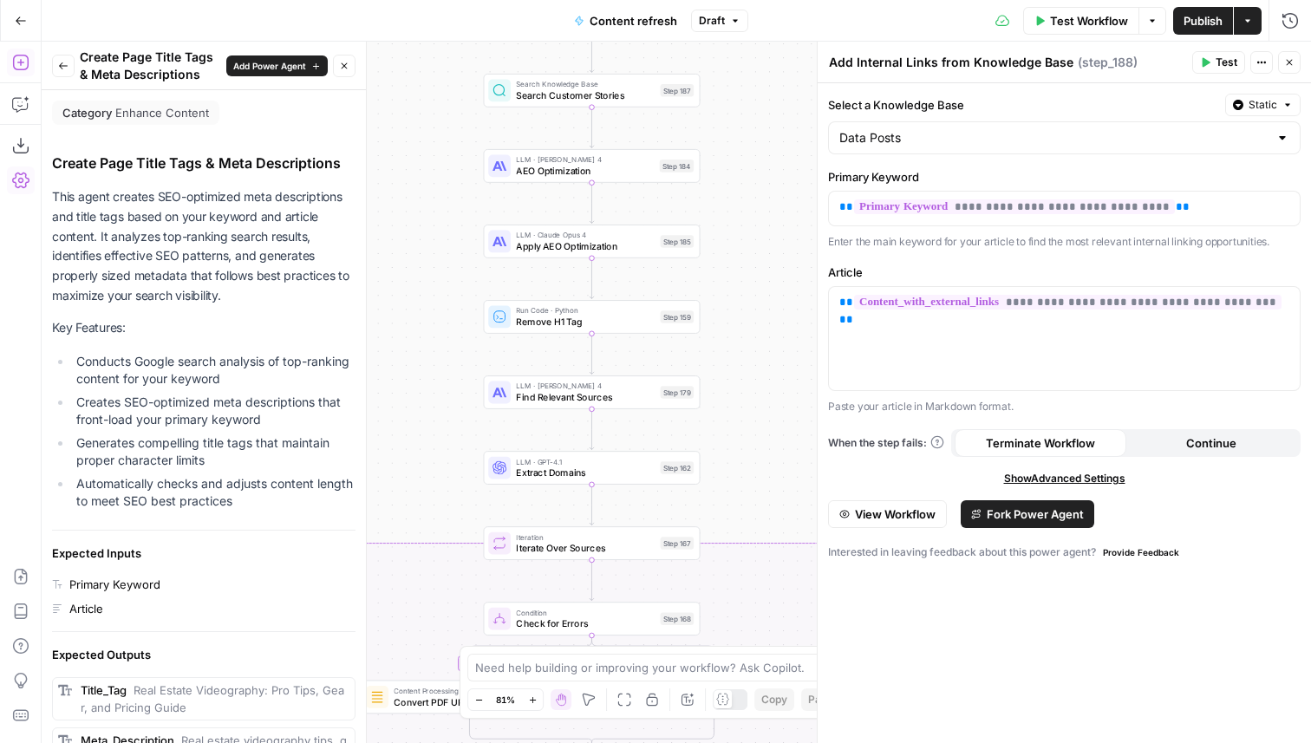
click at [900, 512] on span "View Workflow" at bounding box center [895, 514] width 81 height 17
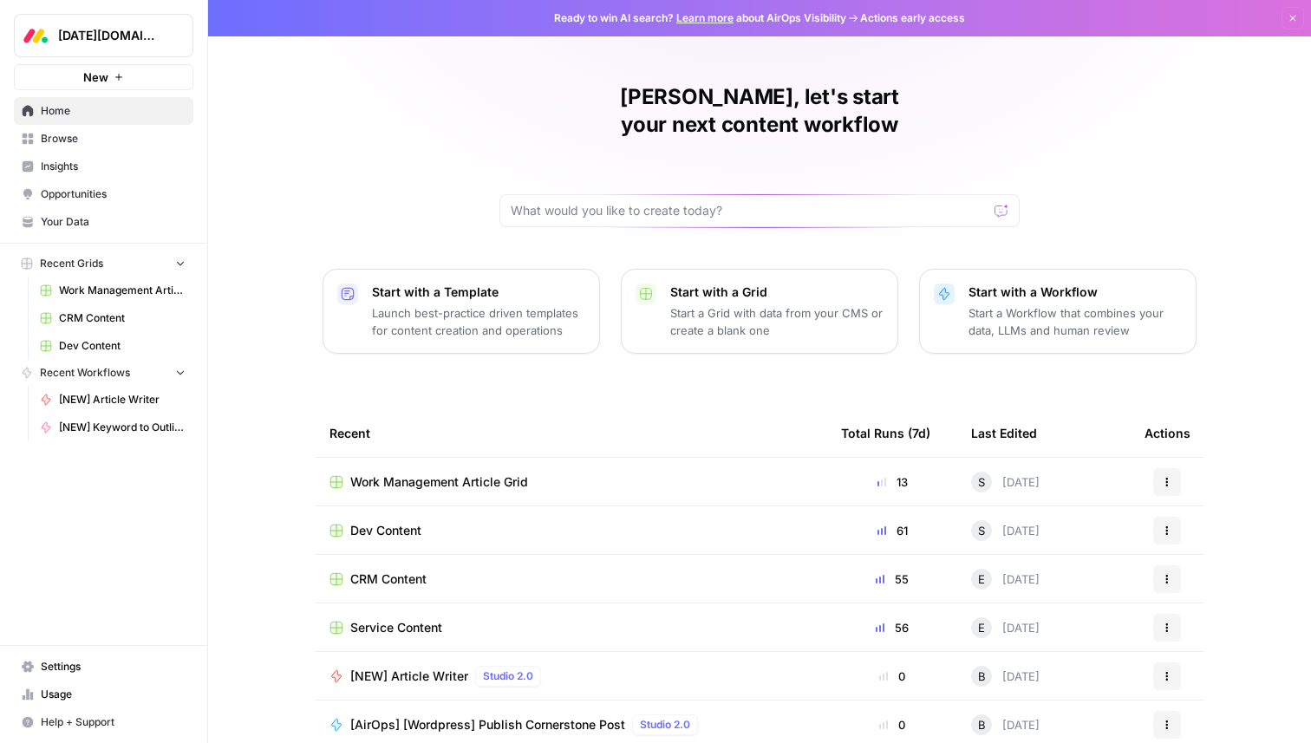
click at [52, 215] on span "Your Data" at bounding box center [113, 222] width 145 height 16
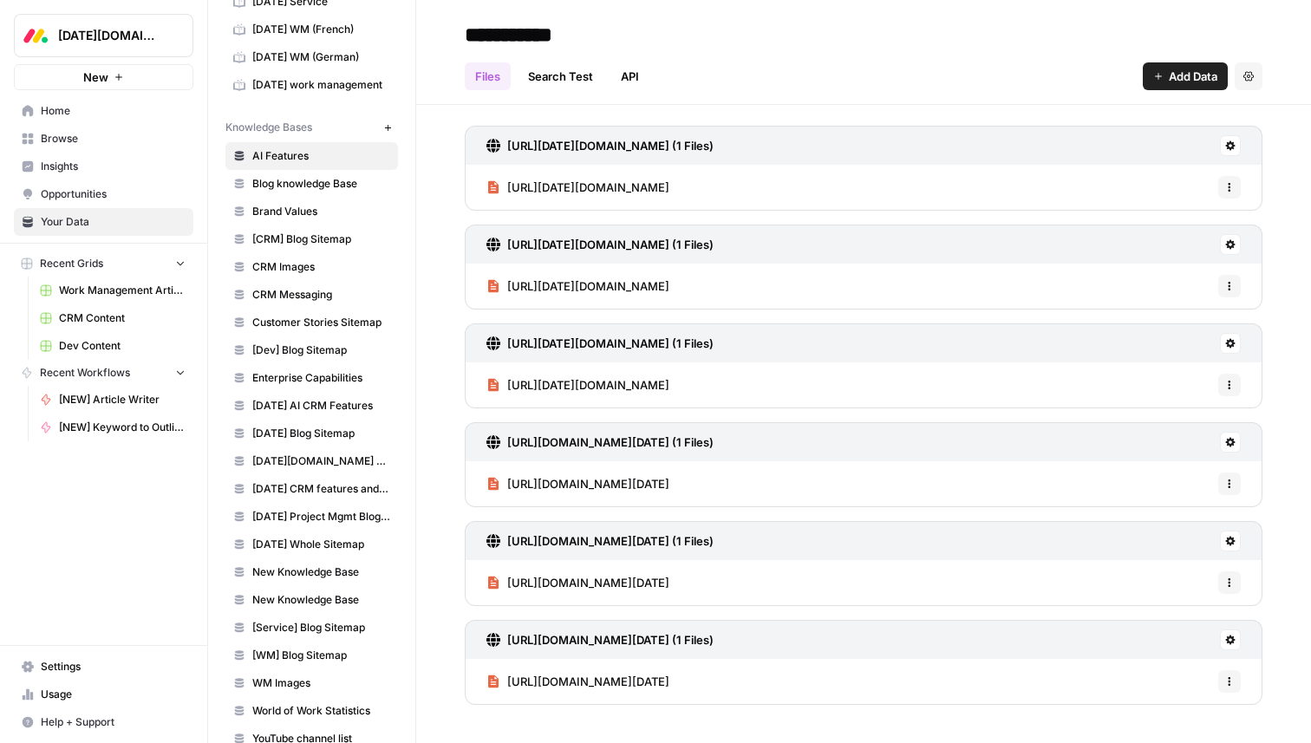
scroll to position [221, 0]
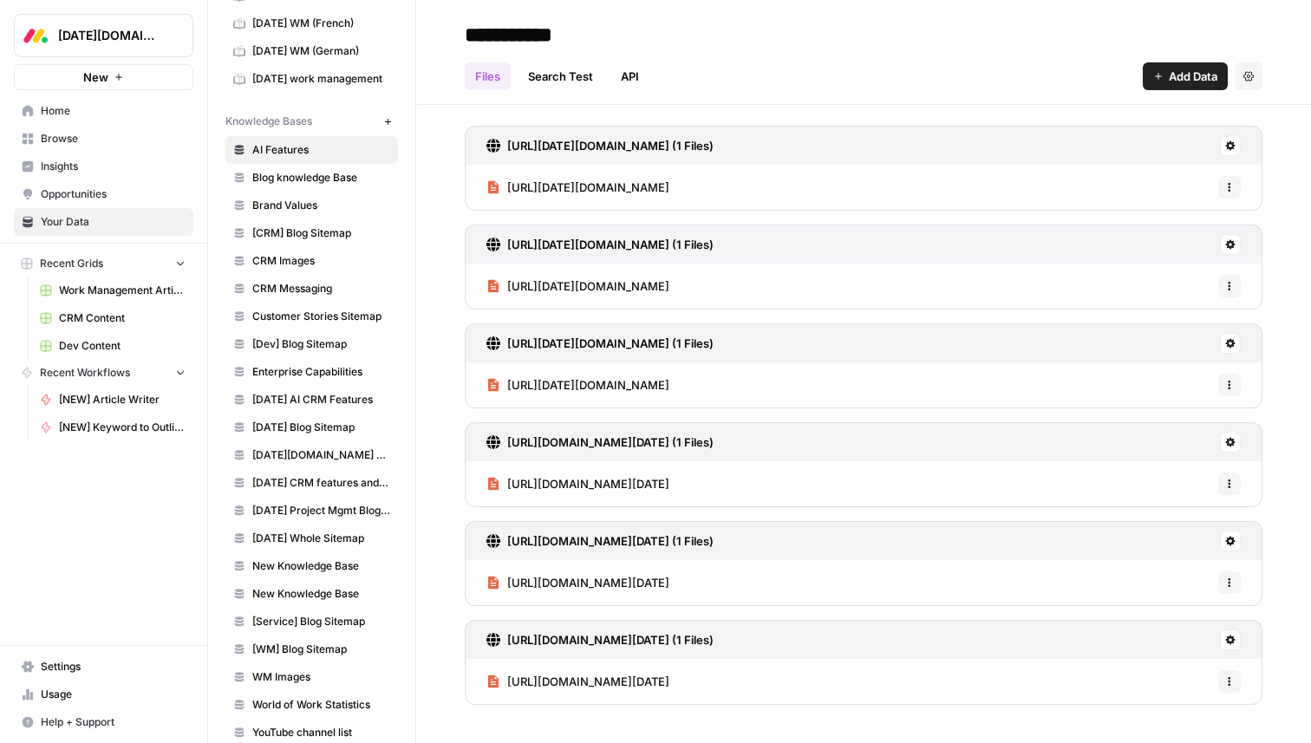
click at [634, 79] on link "API" at bounding box center [629, 76] width 39 height 28
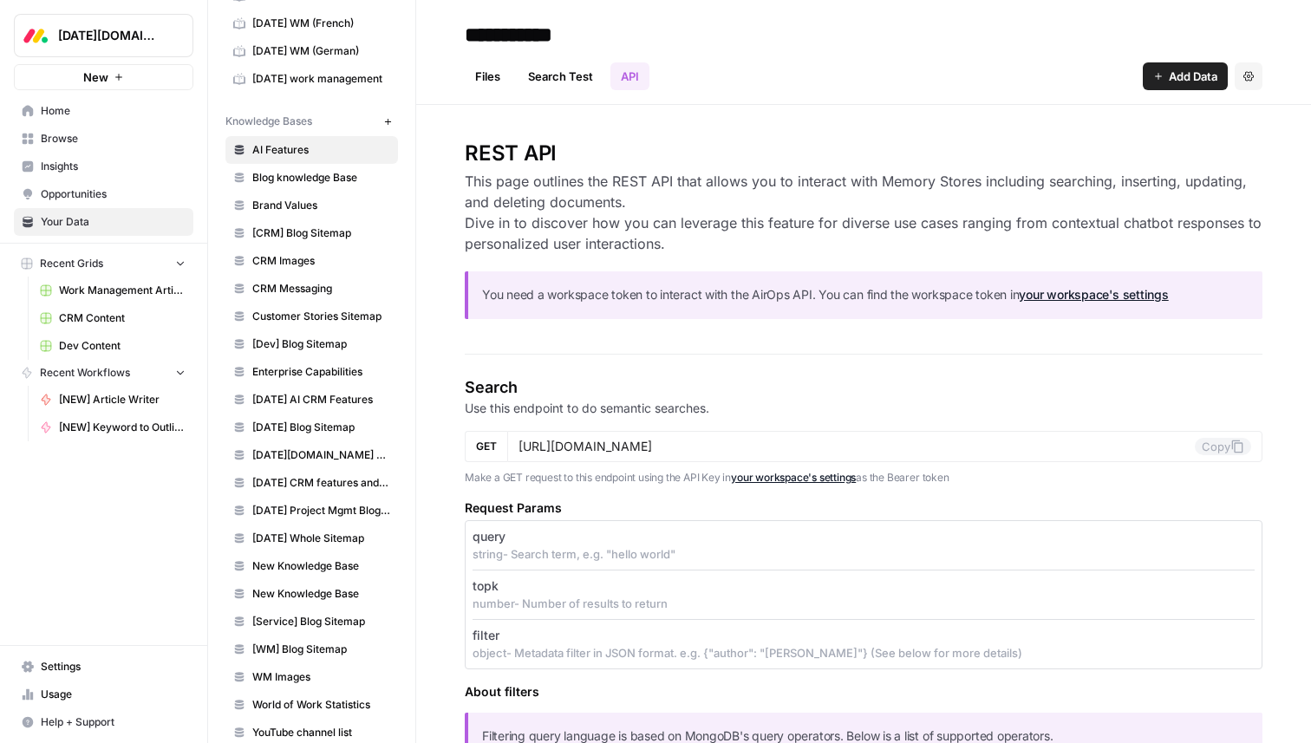
click at [487, 77] on link "Files" at bounding box center [488, 76] width 46 height 28
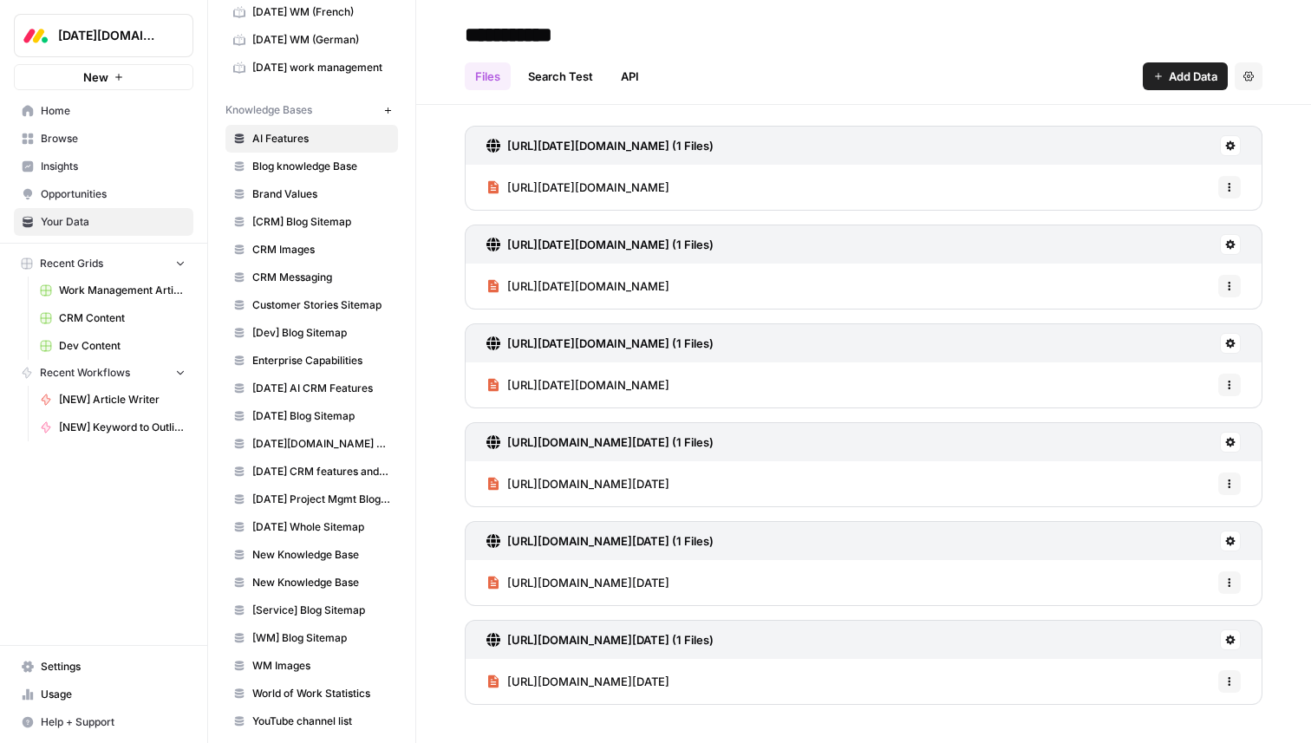
scroll to position [273, 0]
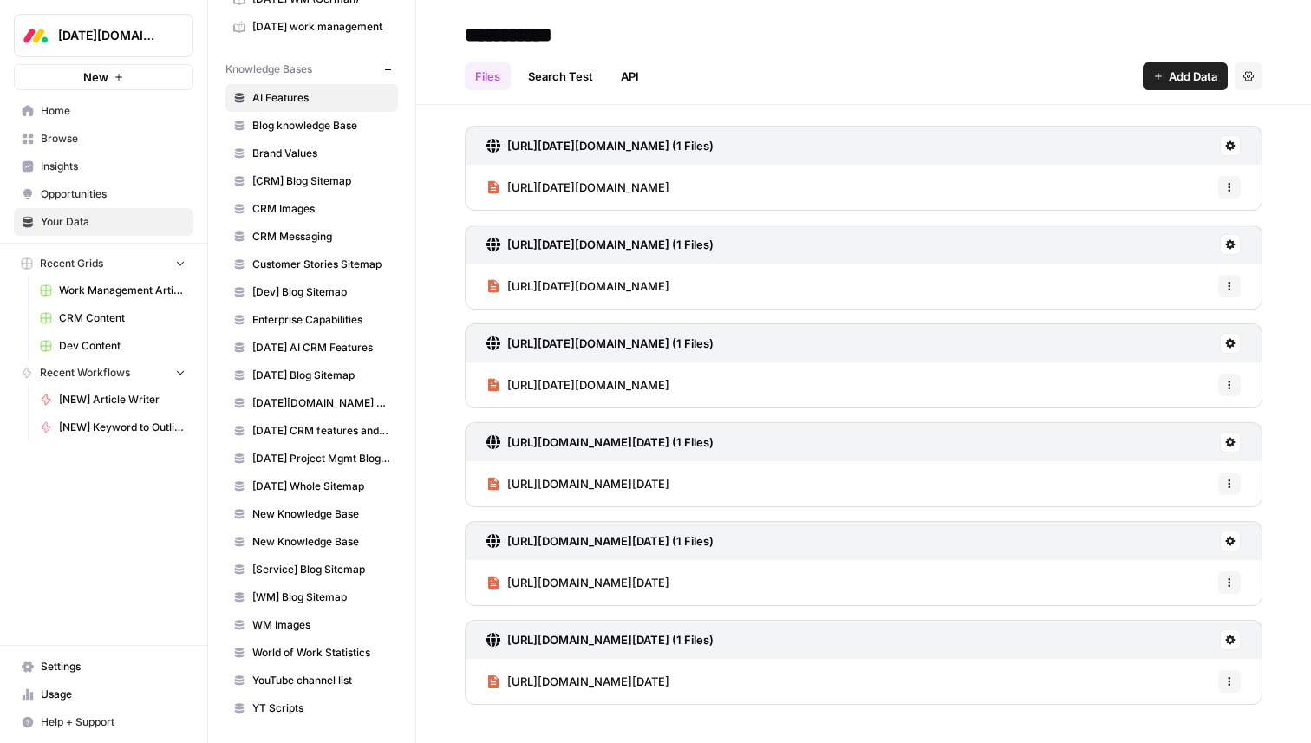
click at [279, 286] on span "[Dev] Blog Sitemap" at bounding box center [321, 292] width 138 height 16
